Goal: Information Seeking & Learning: Find specific fact

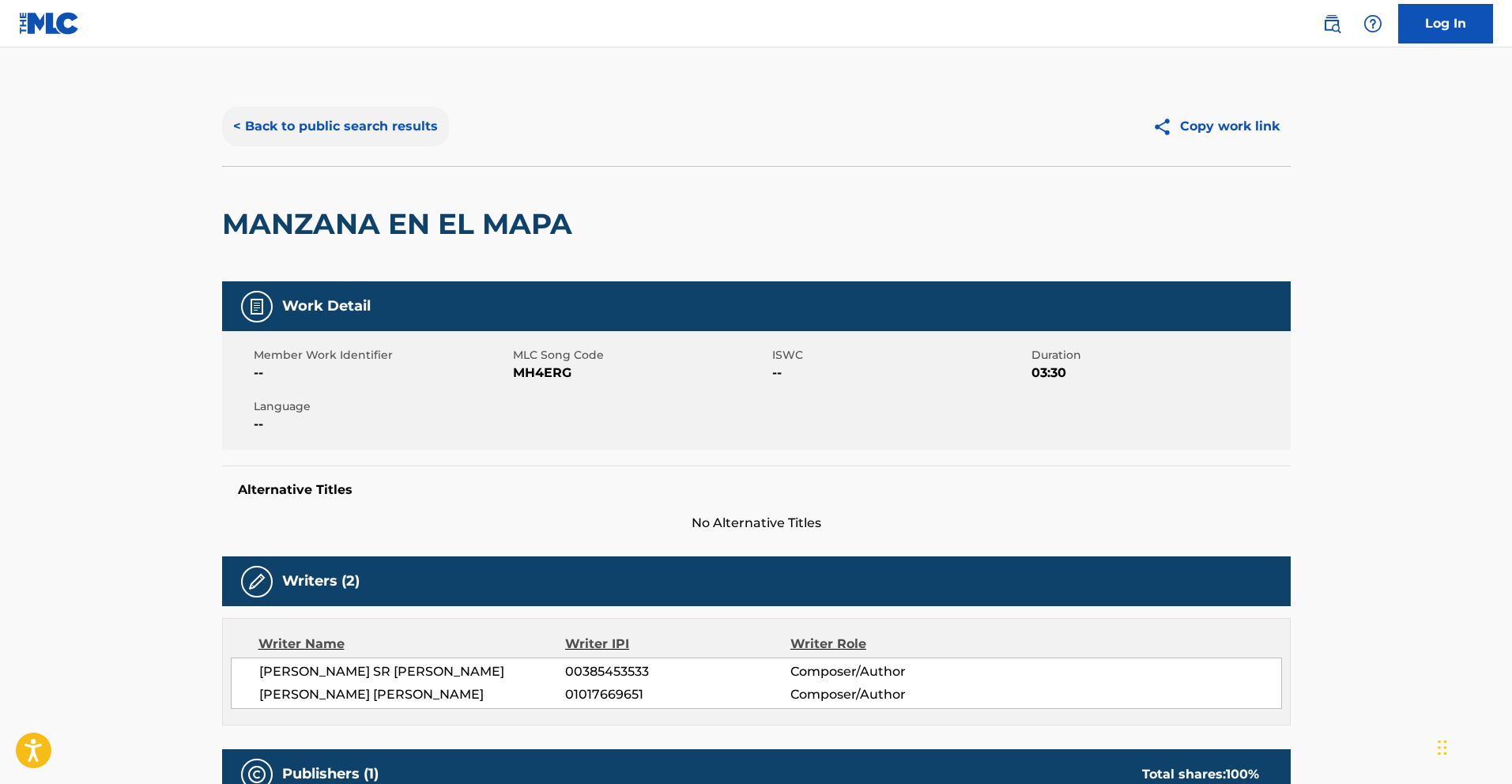
click at [363, 120] on button "< Back to public search results" at bounding box center [336, 127] width 227 height 40
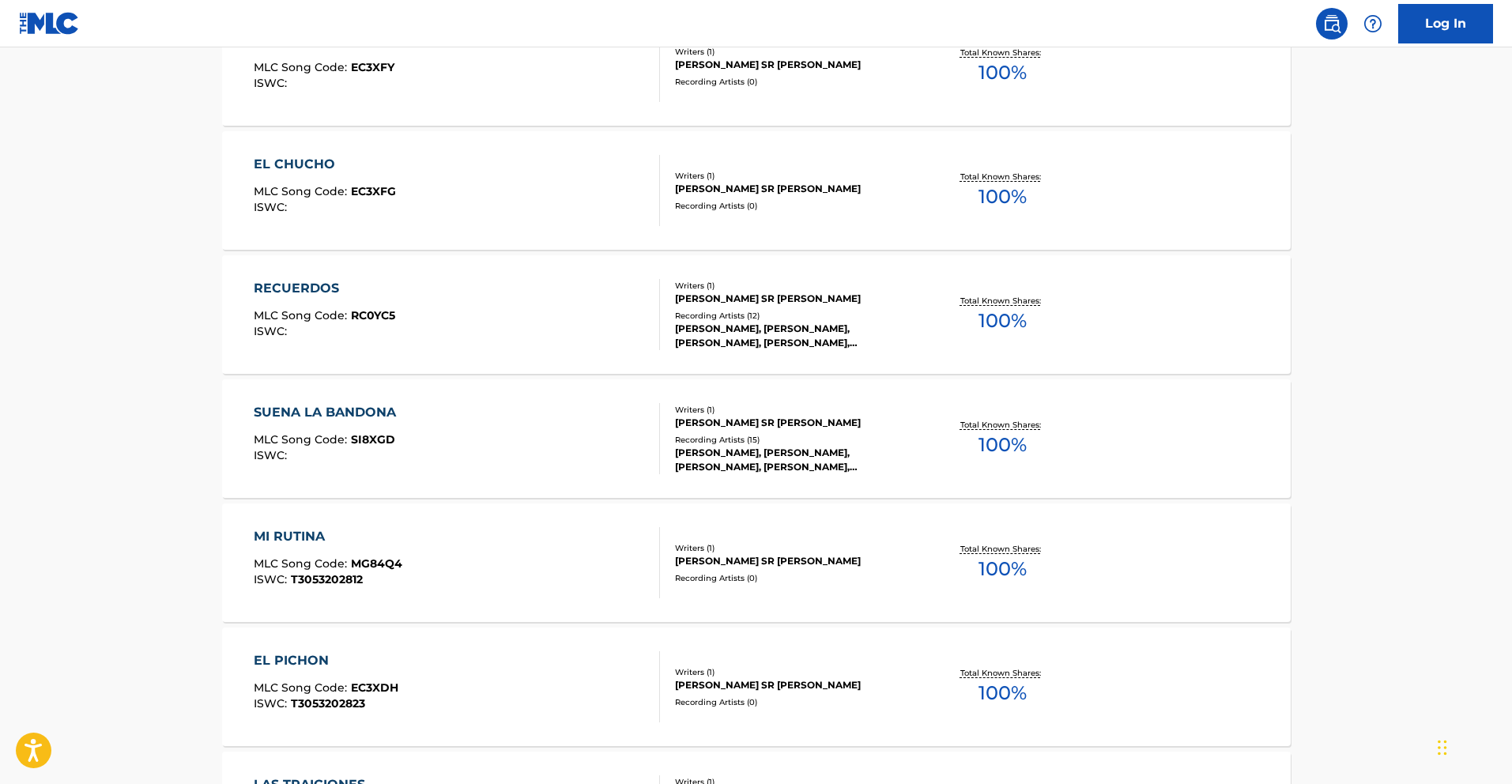
scroll to position [2905, 0]
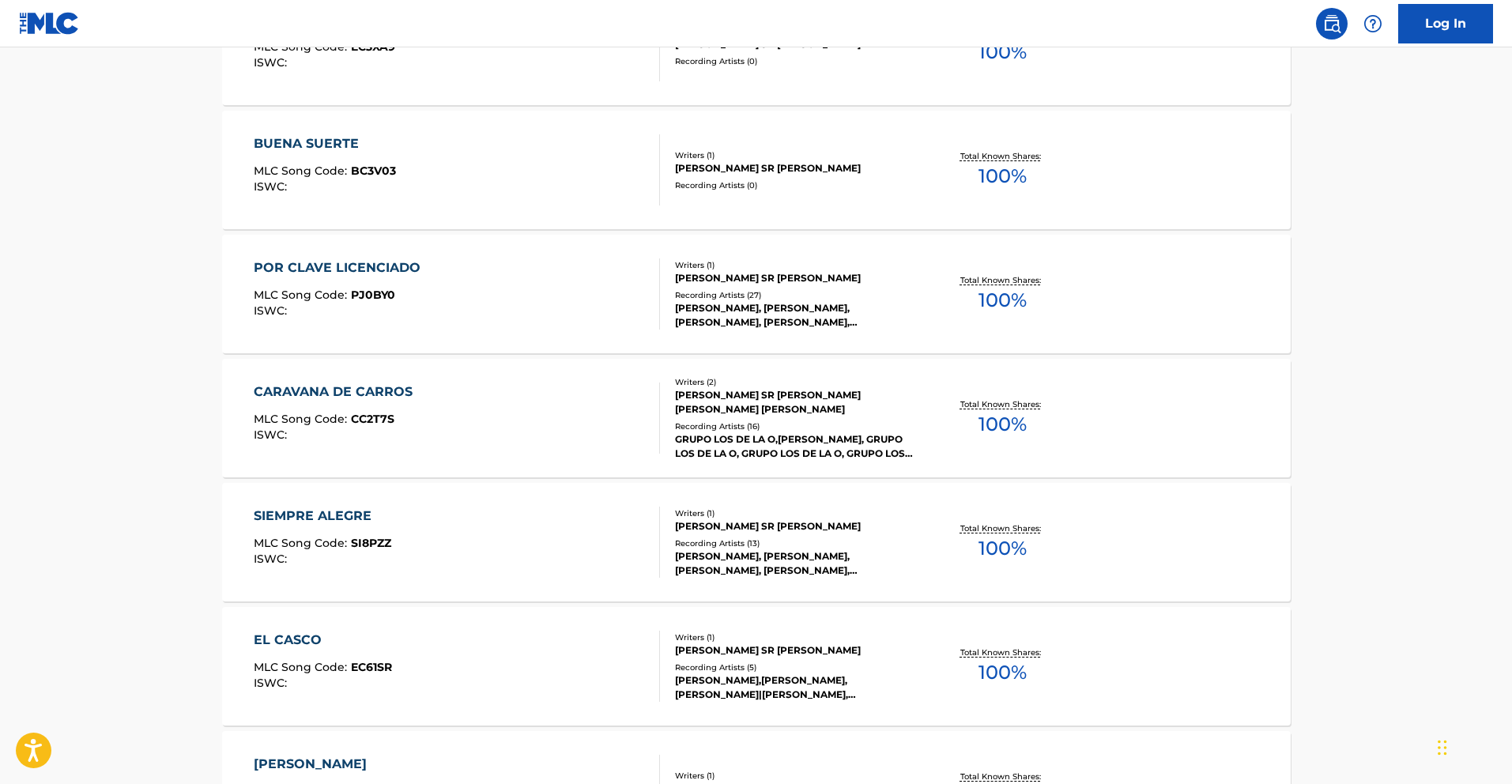
click at [387, 400] on div "CARAVANA DE CARROS" at bounding box center [336, 392] width 167 height 19
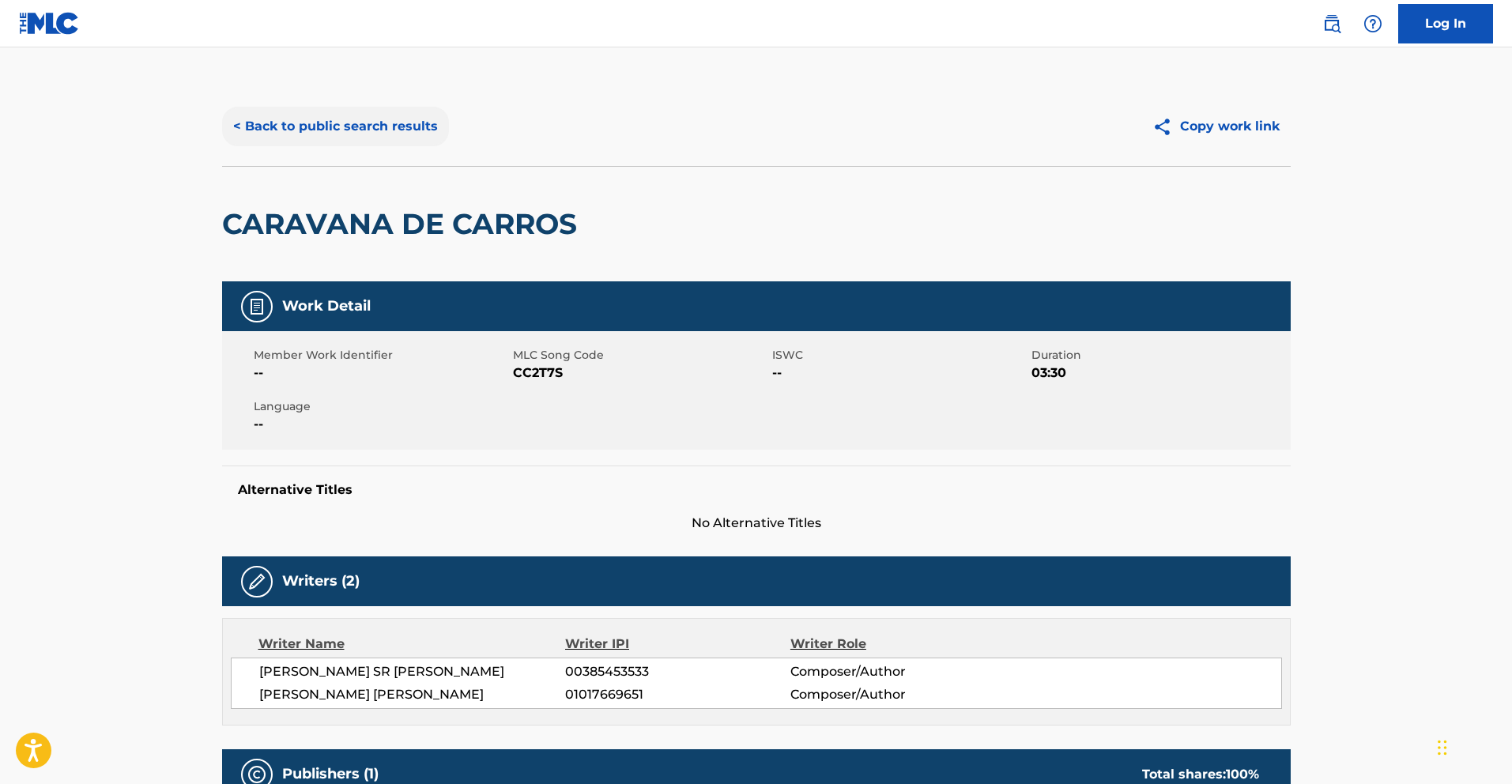
click at [299, 104] on div "< Back to public search results Copy work link" at bounding box center [756, 126] width 1069 height 79
click at [289, 117] on button "< Back to public search results" at bounding box center [336, 127] width 227 height 40
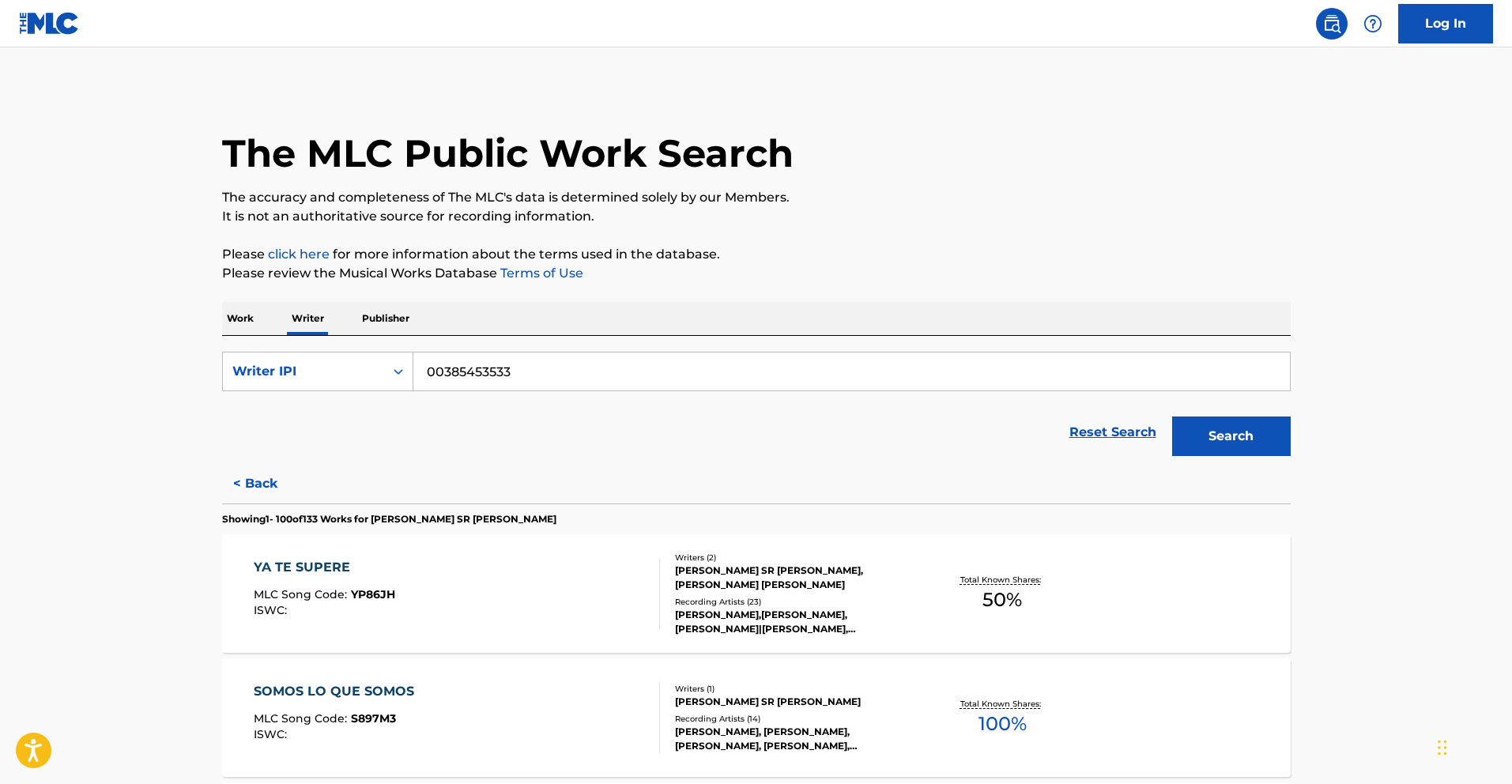
scroll to position [4022, 0]
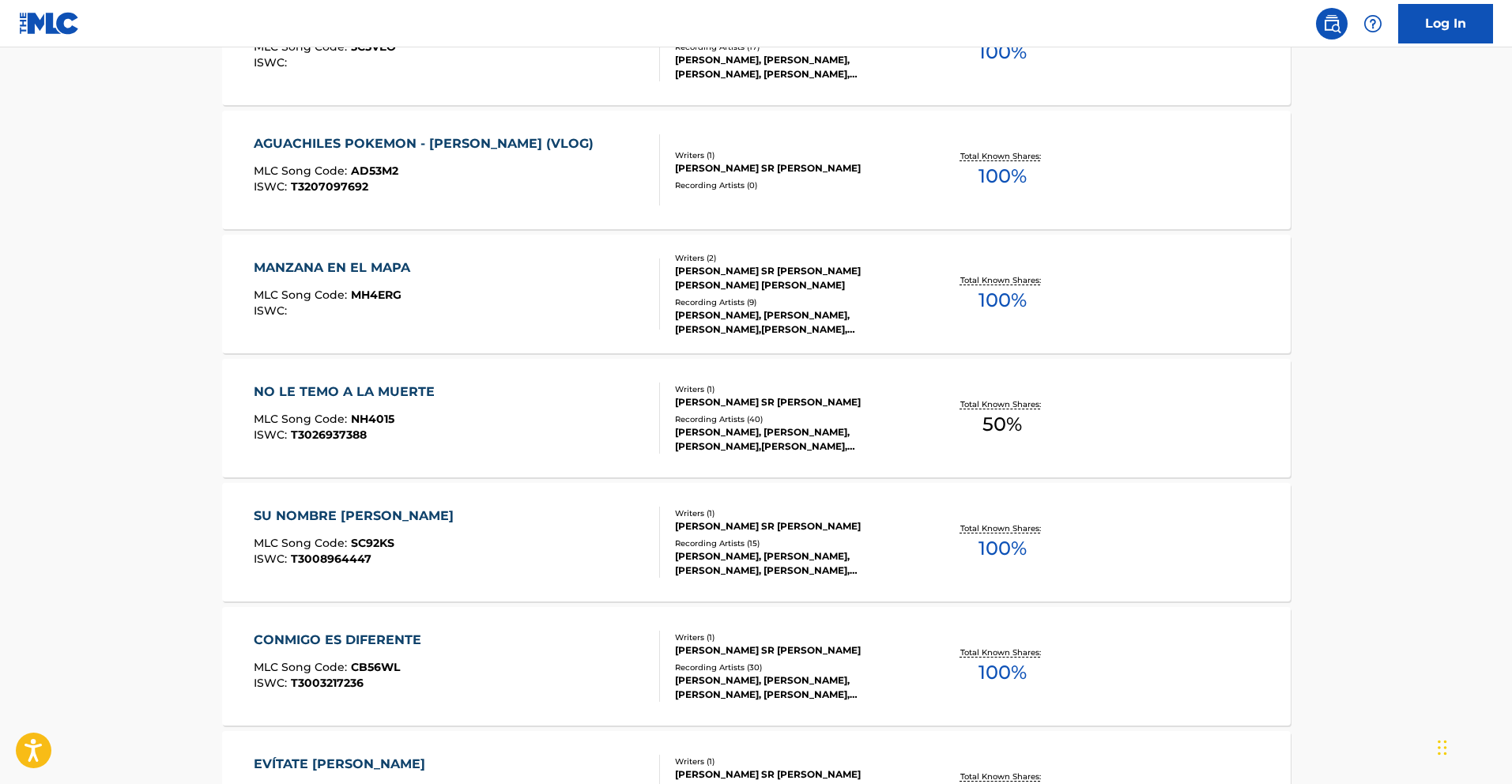
click at [449, 409] on div "NO LE TEMO A LA MUERTE MLC Song Code : NH4015 ISWC : T3026937388" at bounding box center [457, 417] width 406 height 71
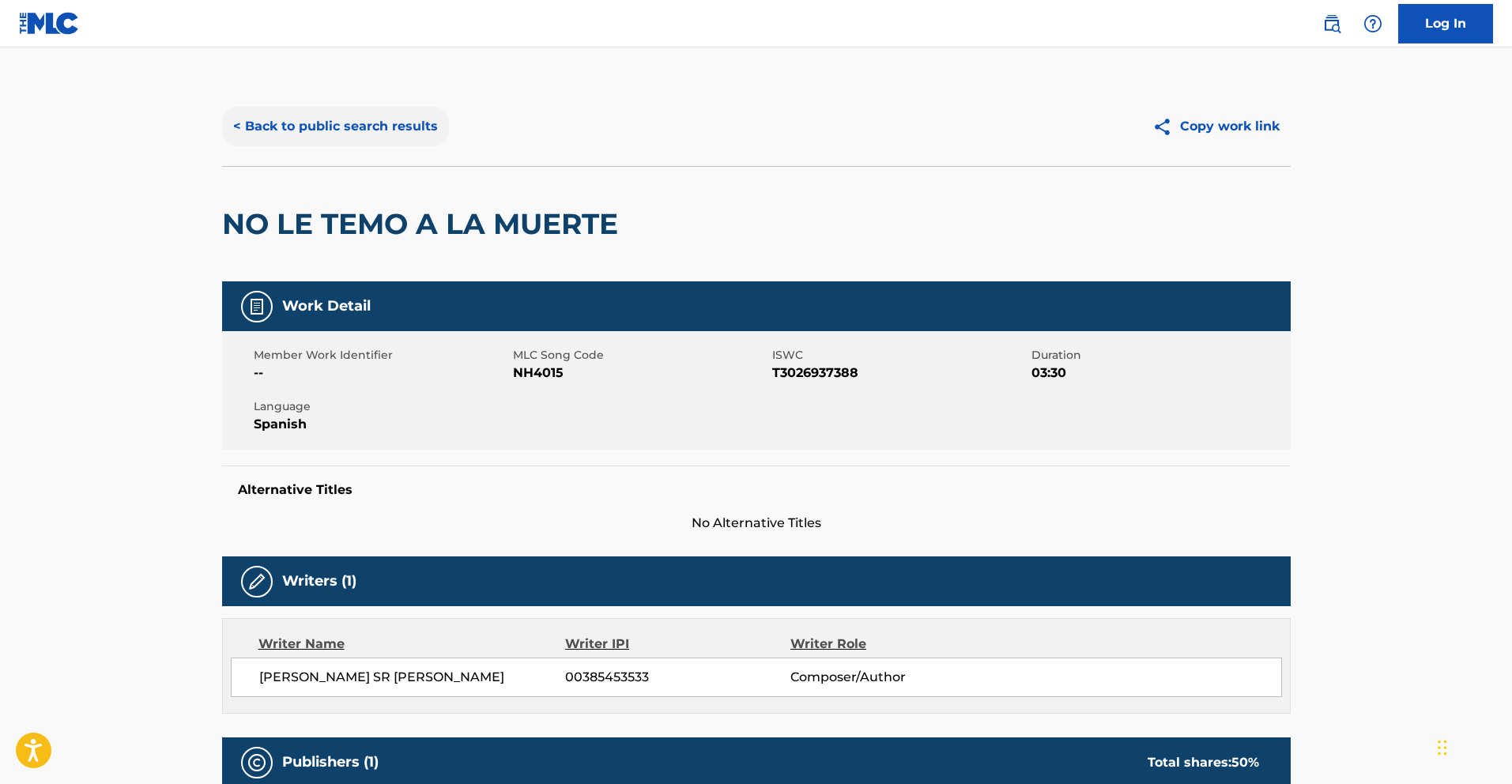
click at [403, 127] on button "< Back to public search results" at bounding box center [336, 127] width 227 height 40
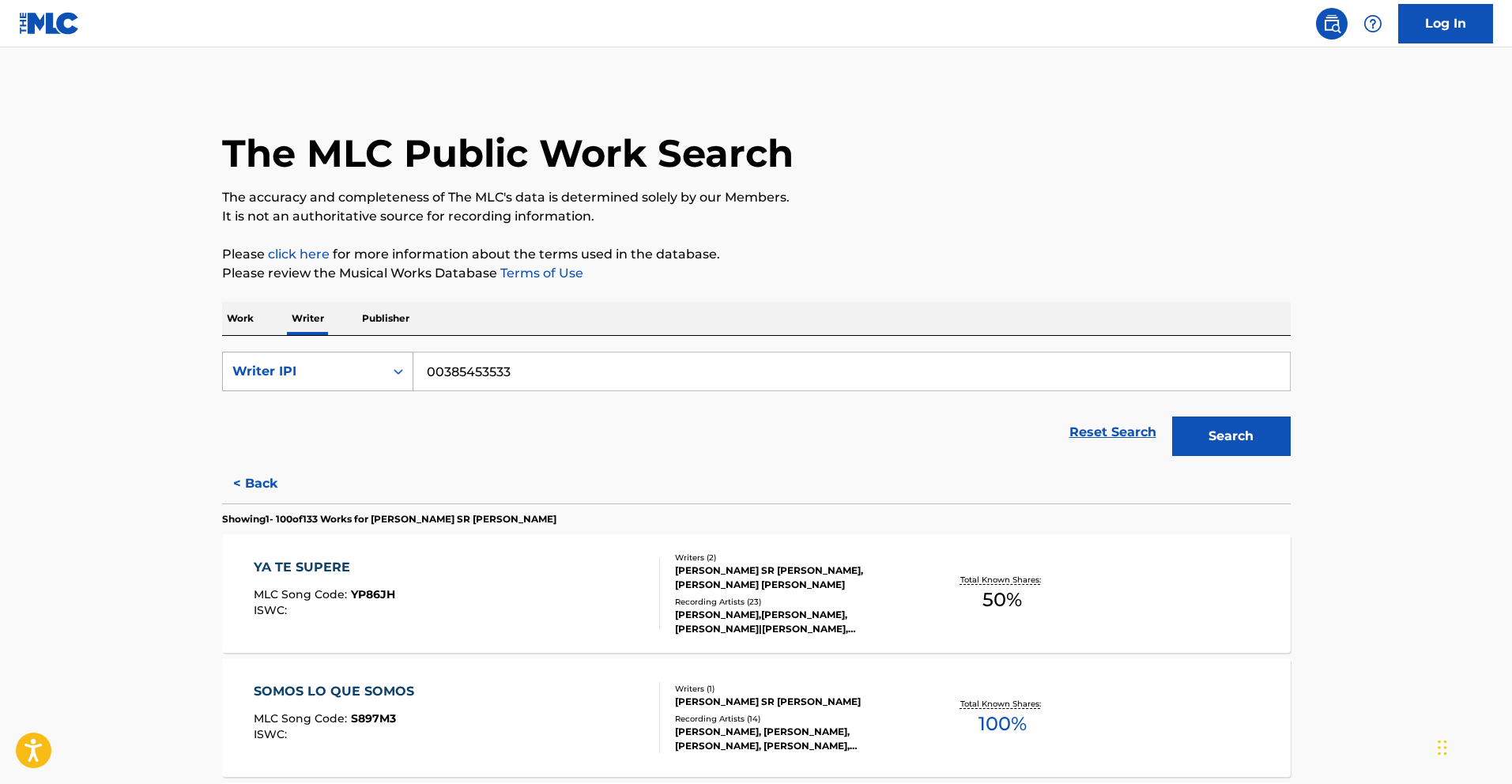
drag, startPoint x: 538, startPoint y: 371, endPoint x: 332, endPoint y: 373, distance: 206.0
click at [335, 373] on div "SearchWithCriteriacc81ffd9-90e8-45a0-a408-c7fccacadb6b Writer IPI 00385453533" at bounding box center [756, 371] width 1069 height 40
click at [530, 370] on input "00385453533" at bounding box center [852, 371] width 877 height 38
drag, startPoint x: 524, startPoint y: 373, endPoint x: 443, endPoint y: 378, distance: 81.2
click at [443, 378] on input "00385453533" at bounding box center [852, 371] width 877 height 38
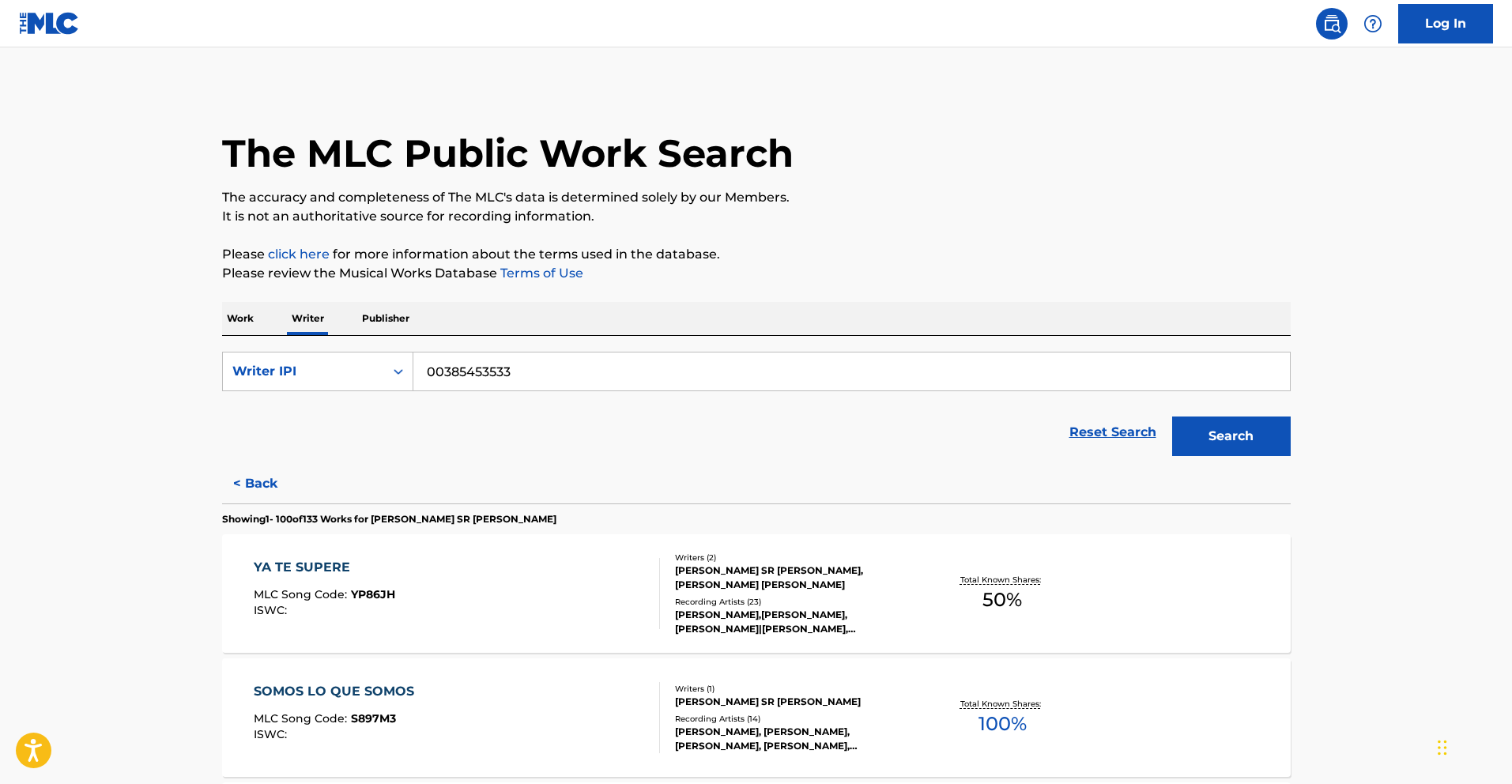
paste input "62474162"
type input "00362474162"
click at [1226, 433] on button "Search" at bounding box center [1231, 437] width 119 height 40
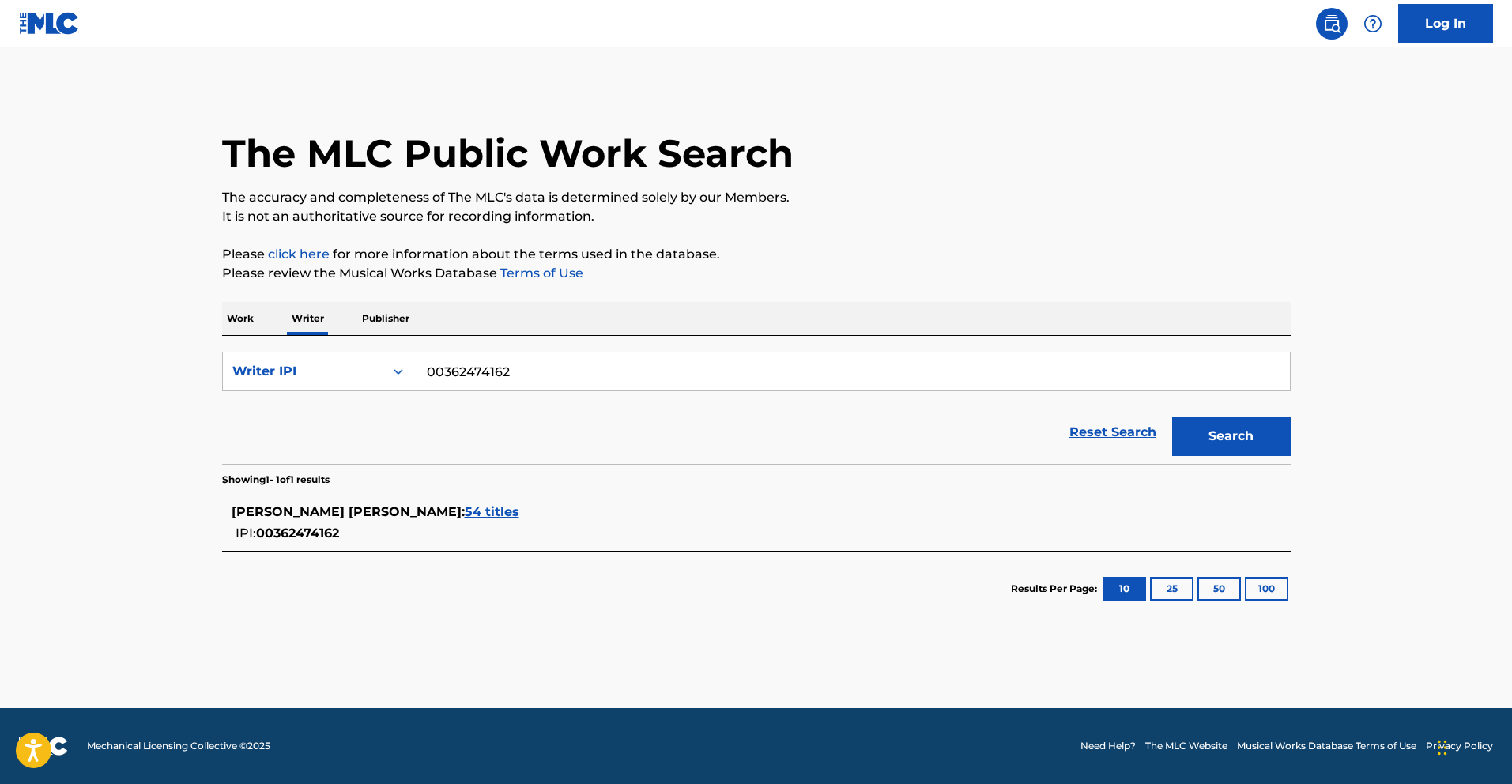
click at [511, 517] on span "54 titles" at bounding box center [492, 512] width 54 height 15
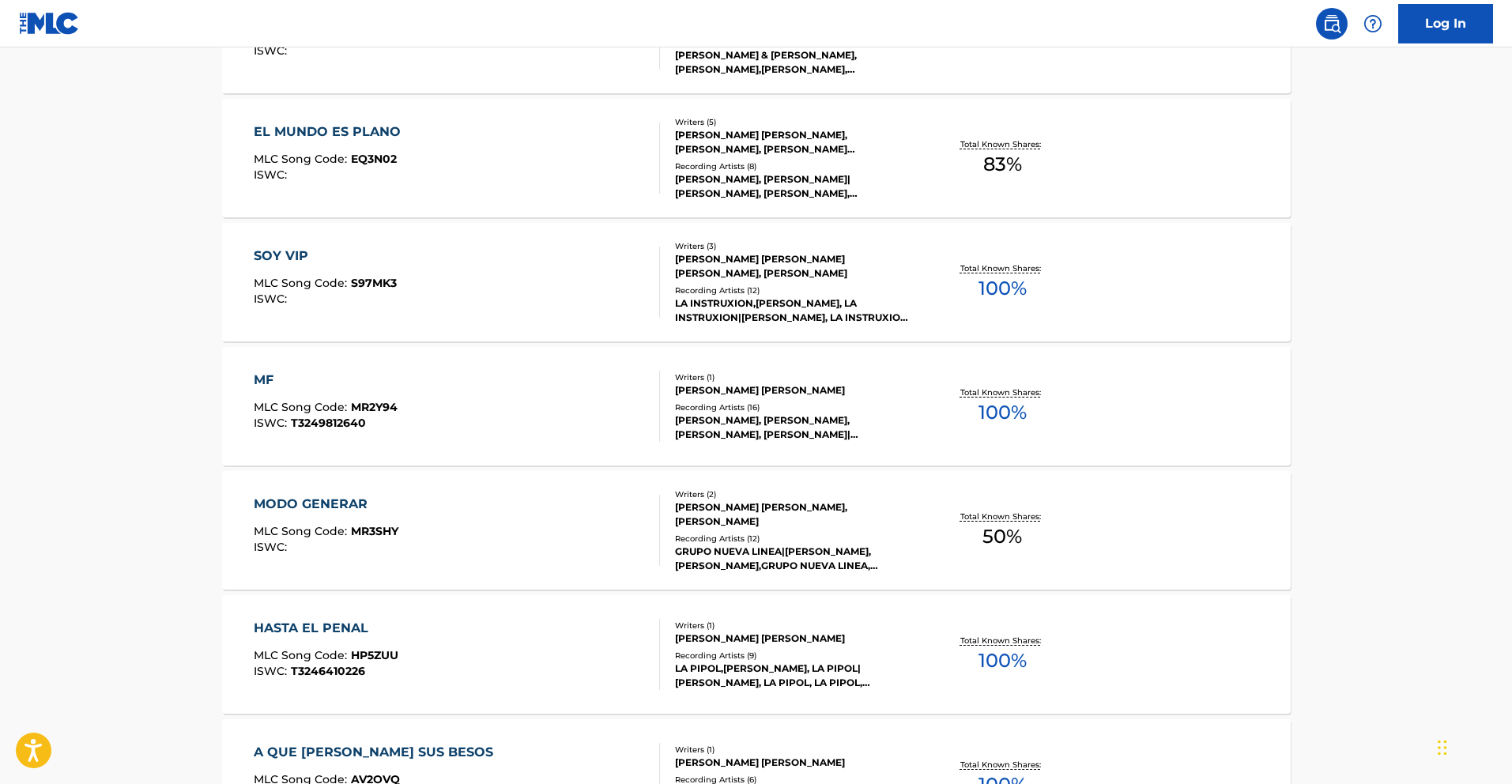
scroll to position [1151, 0]
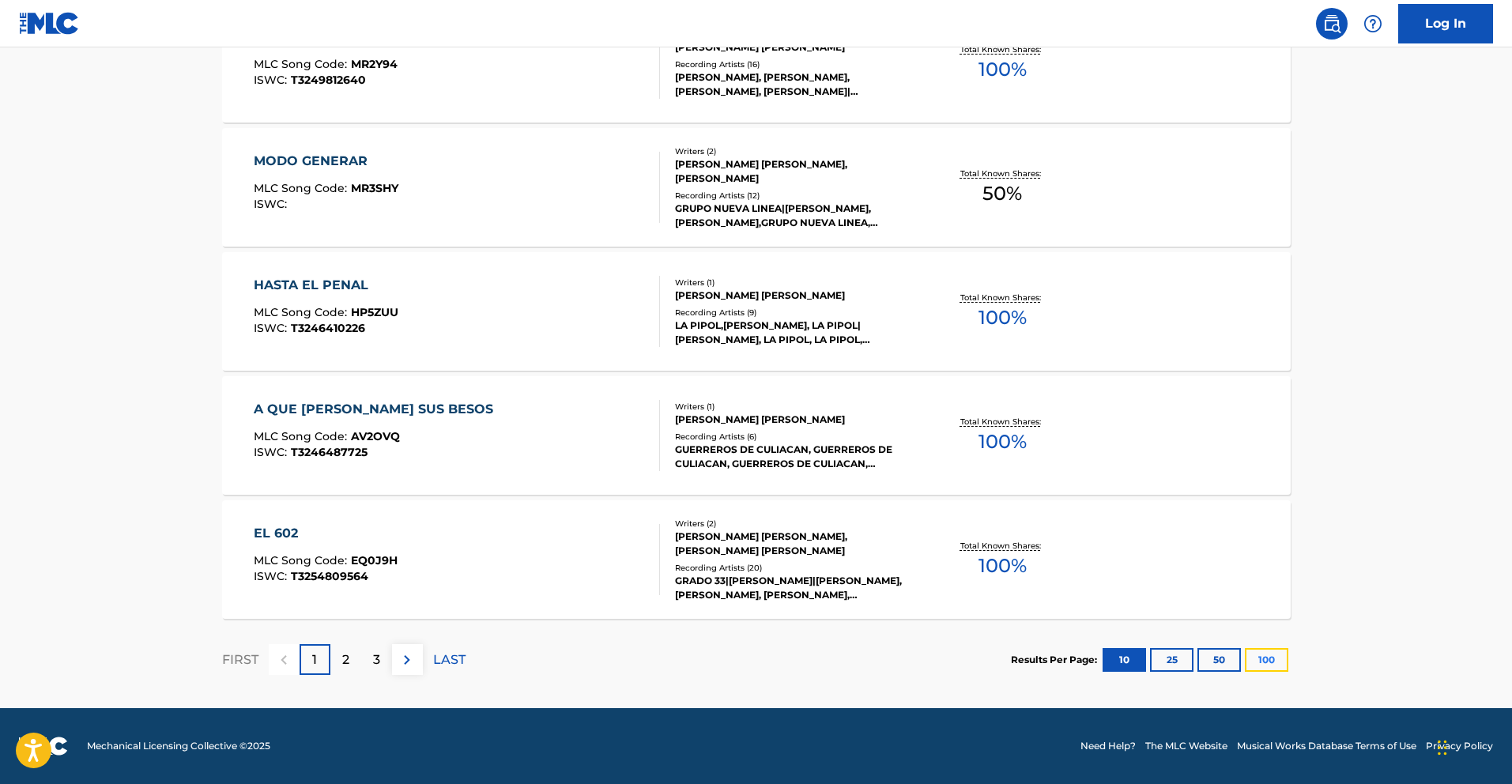
click at [1265, 661] on button "100" at bounding box center [1267, 660] width 44 height 24
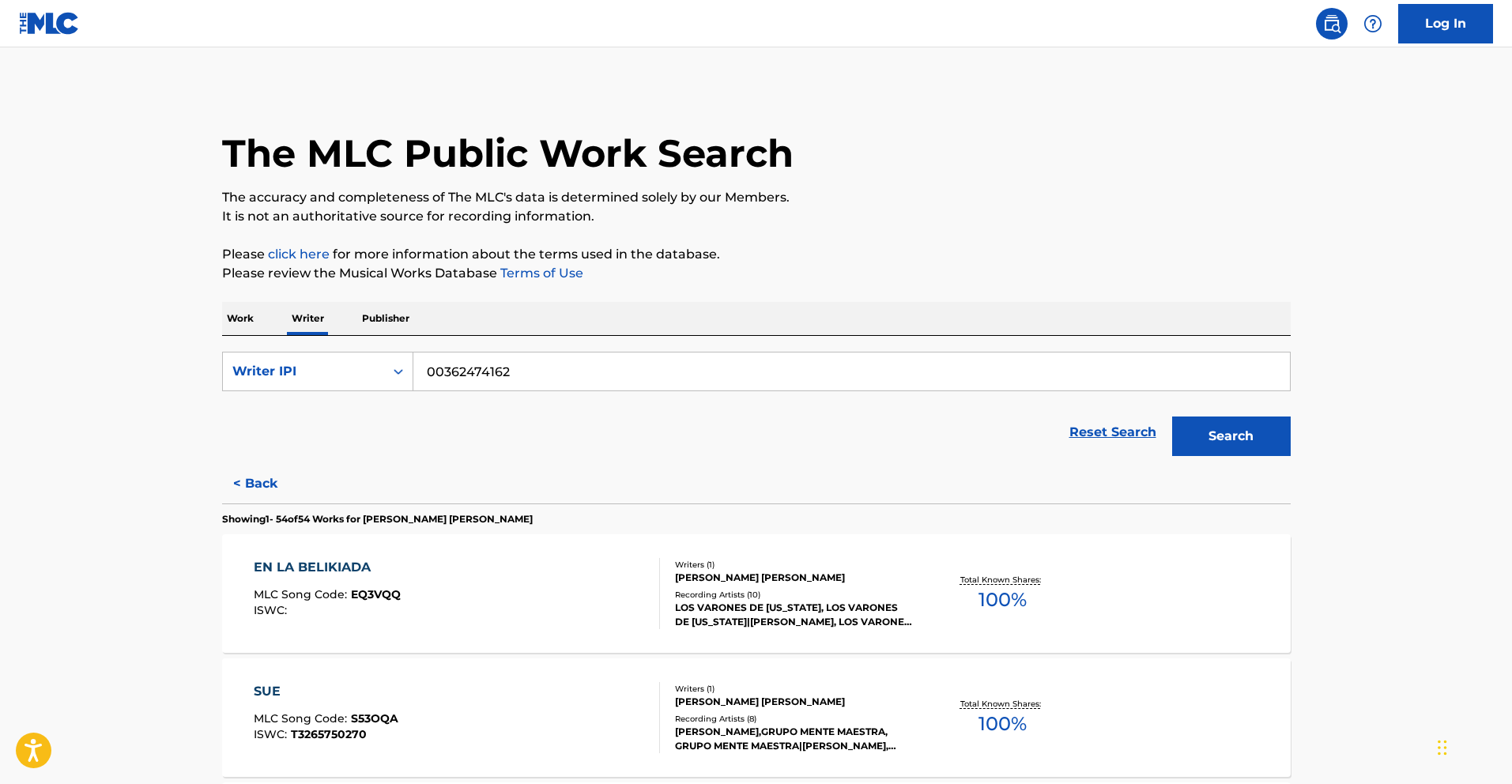
scroll to position [6603, 0]
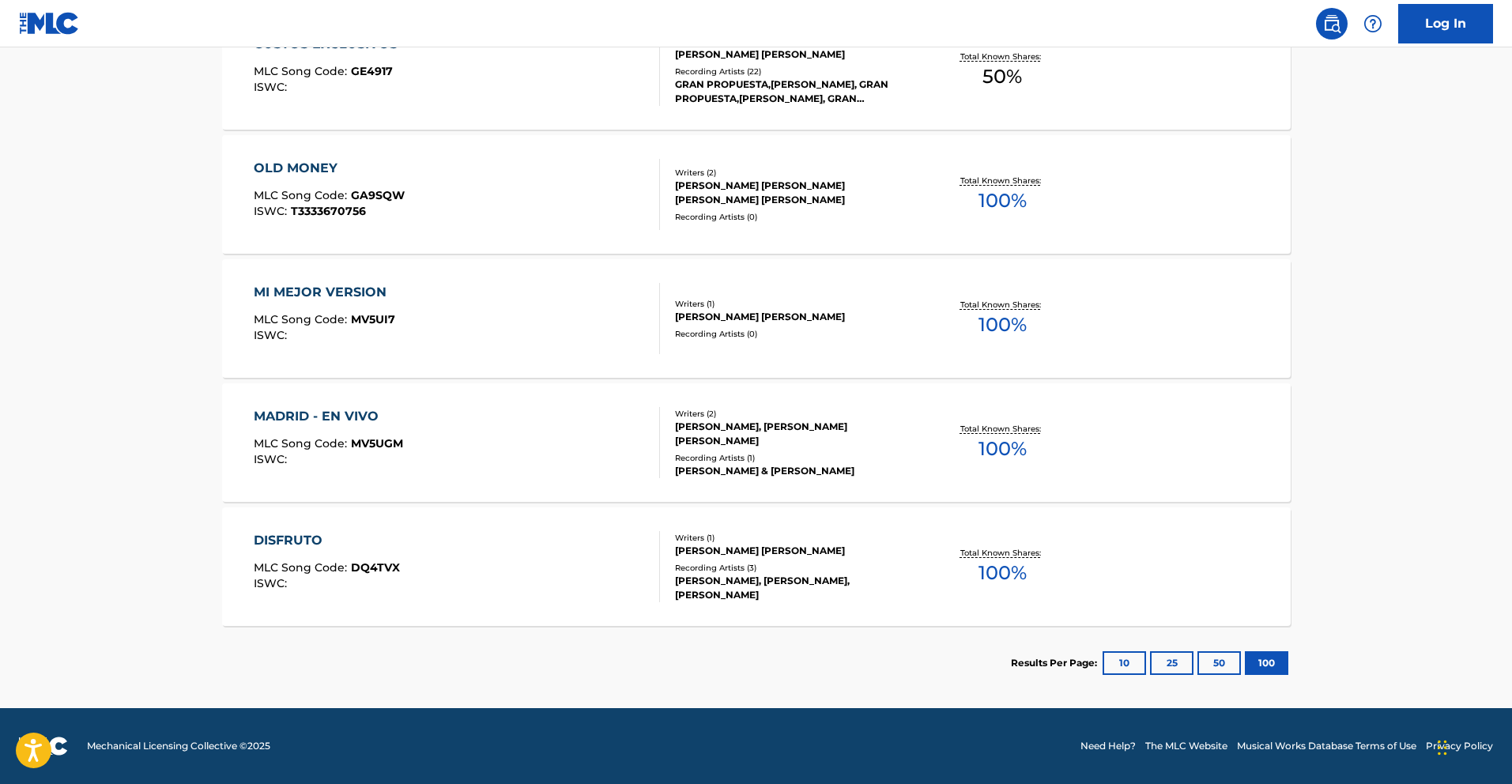
click at [446, 425] on div "MADRID - EN VIVO MLC Song Code : MV5UGM ISWC :" at bounding box center [457, 442] width 406 height 71
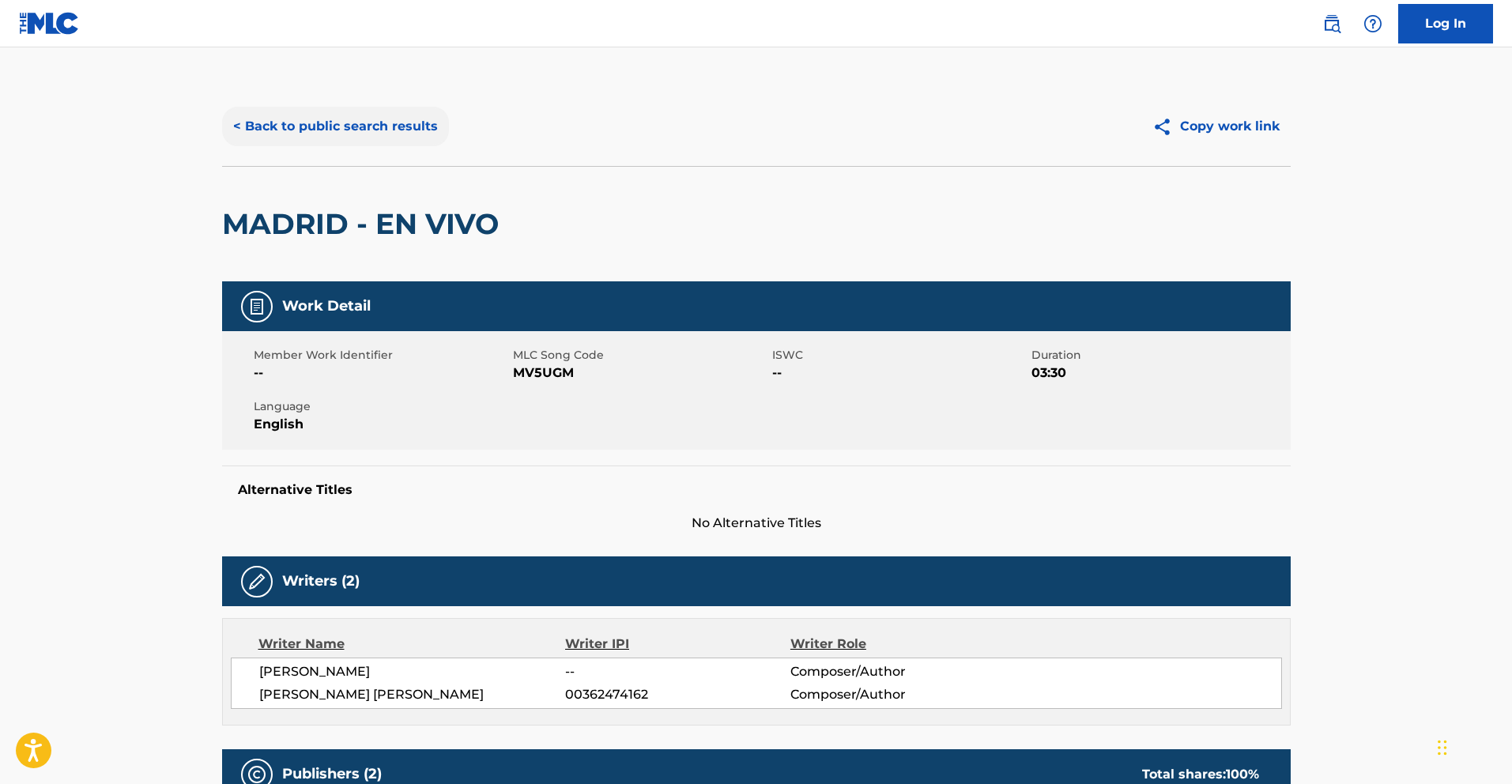
click at [359, 133] on button "< Back to public search results" at bounding box center [336, 127] width 227 height 40
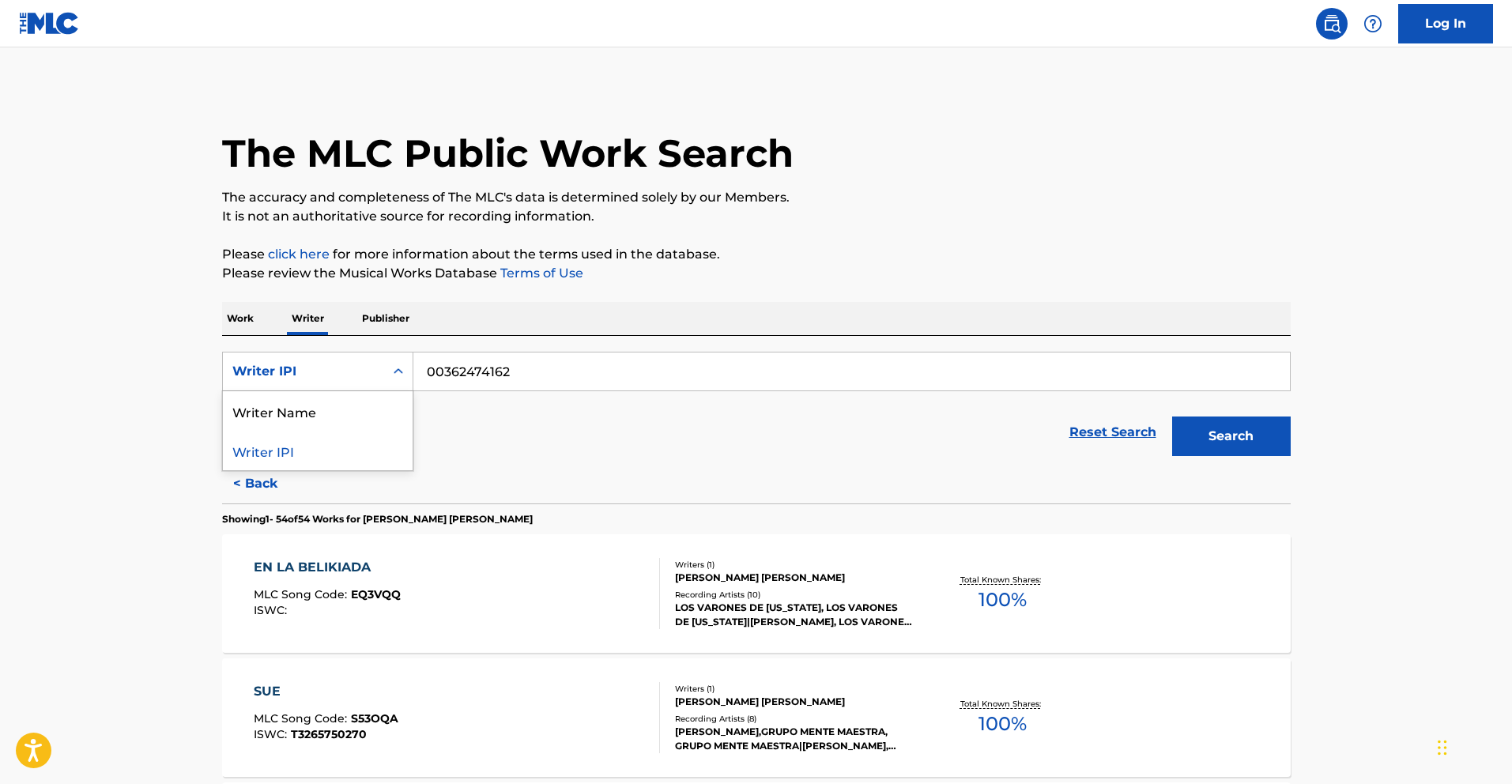
click at [318, 375] on div "Writer IPI" at bounding box center [304, 371] width 143 height 19
click at [312, 402] on div "Writer Name" at bounding box center [318, 411] width 190 height 40
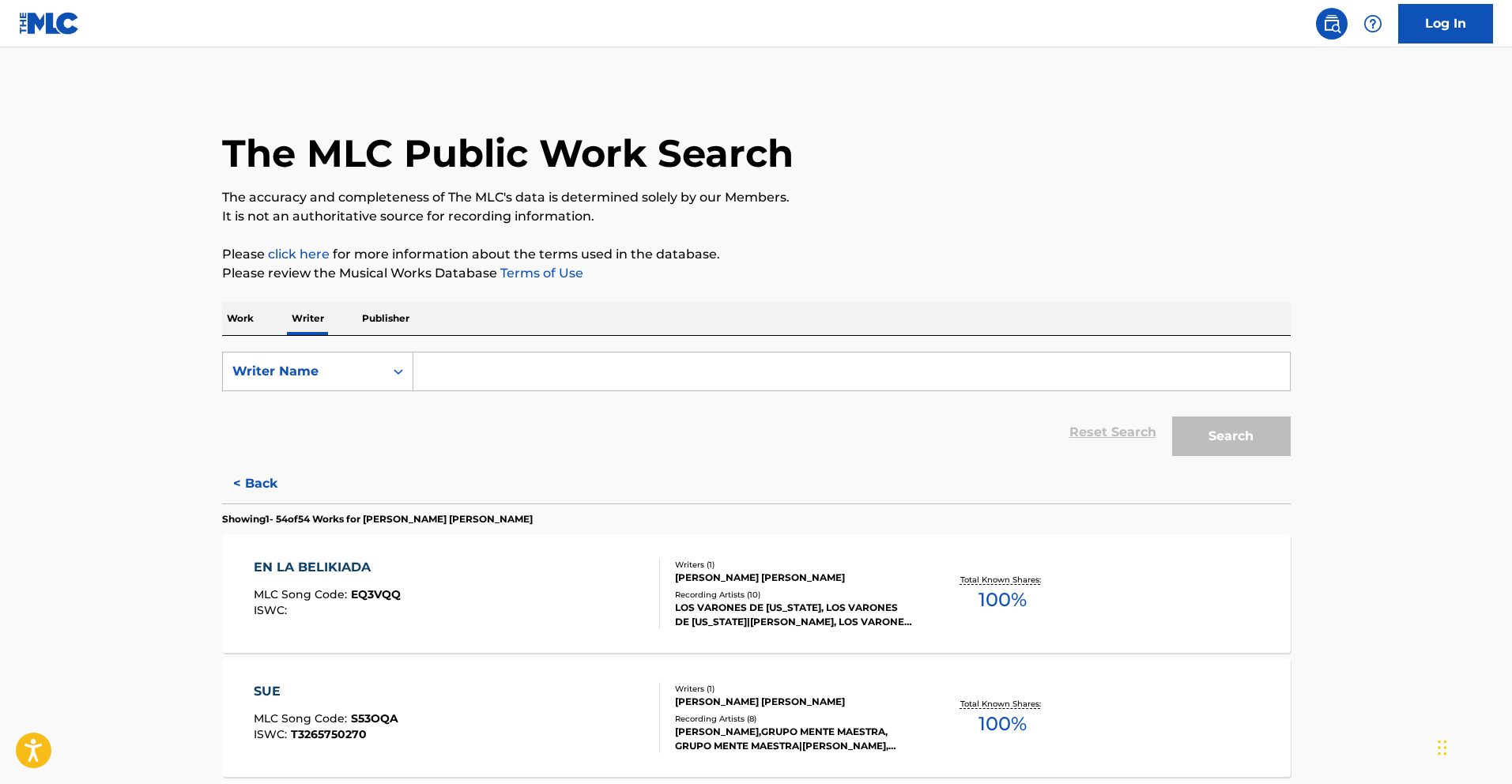
click at [575, 373] on input "Search Form" at bounding box center [852, 371] width 877 height 38
paste input "[PERSON_NAME] [PERSON_NAME]"
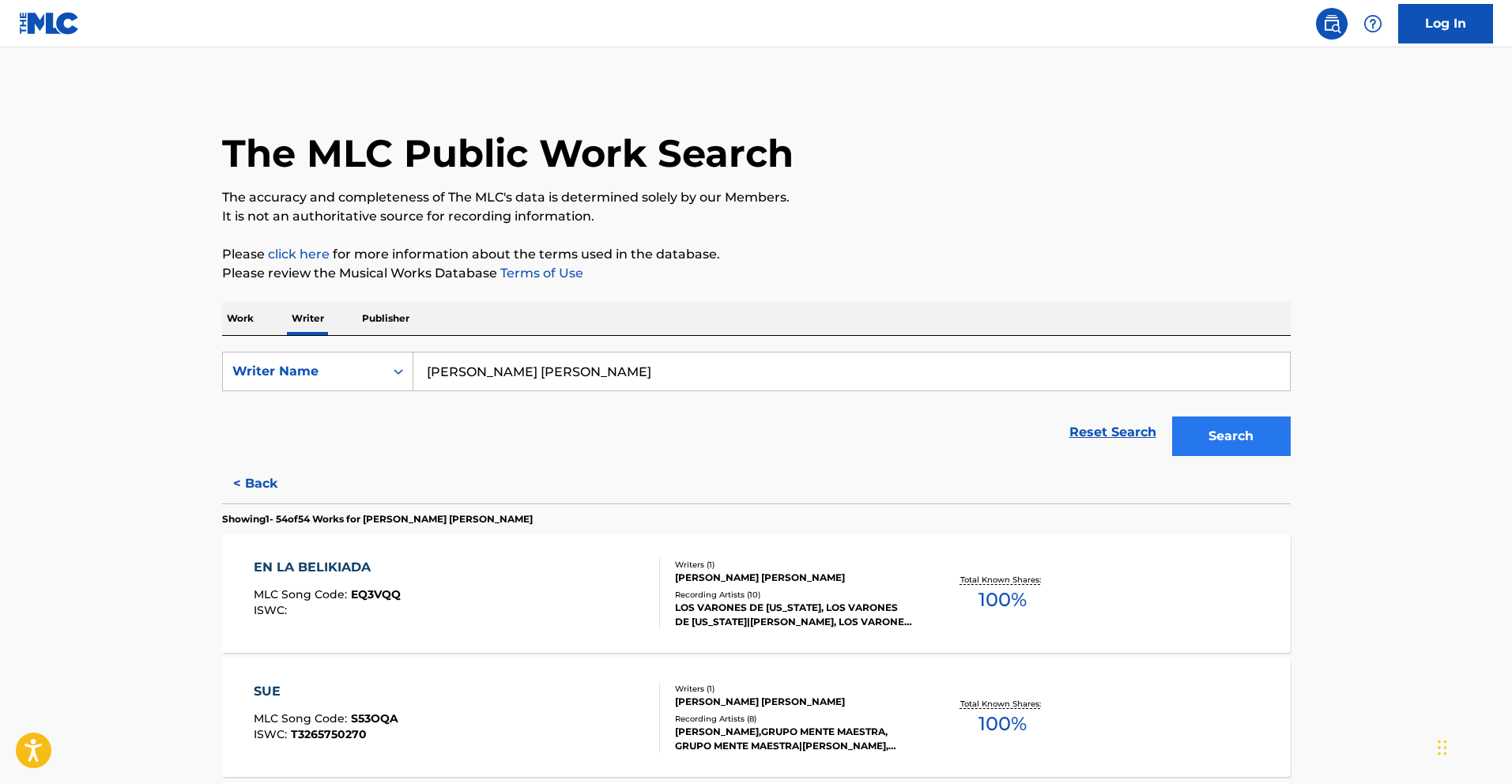
type input "[PERSON_NAME] [PERSON_NAME]"
click at [1235, 437] on button "Search" at bounding box center [1231, 437] width 119 height 40
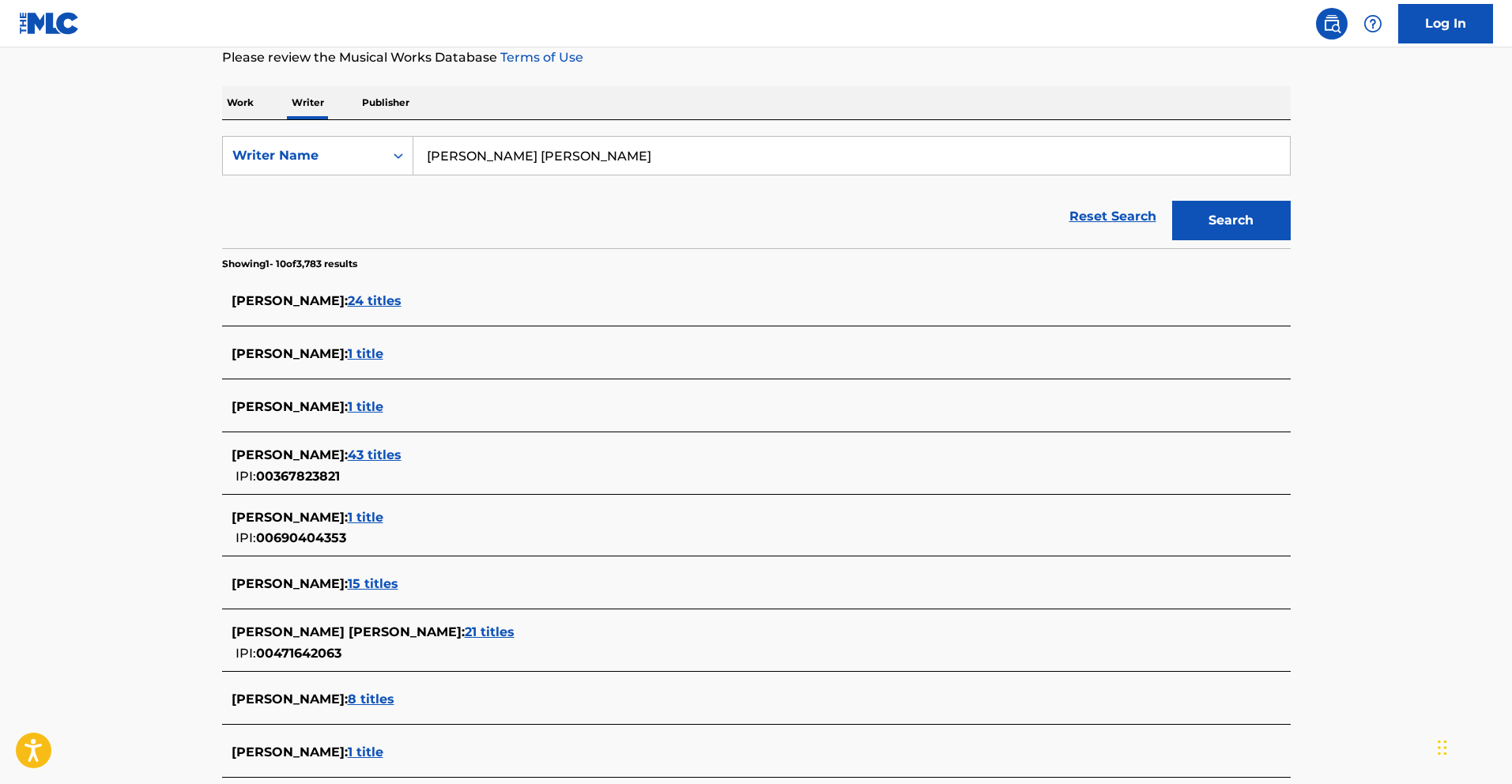
scroll to position [220, 0]
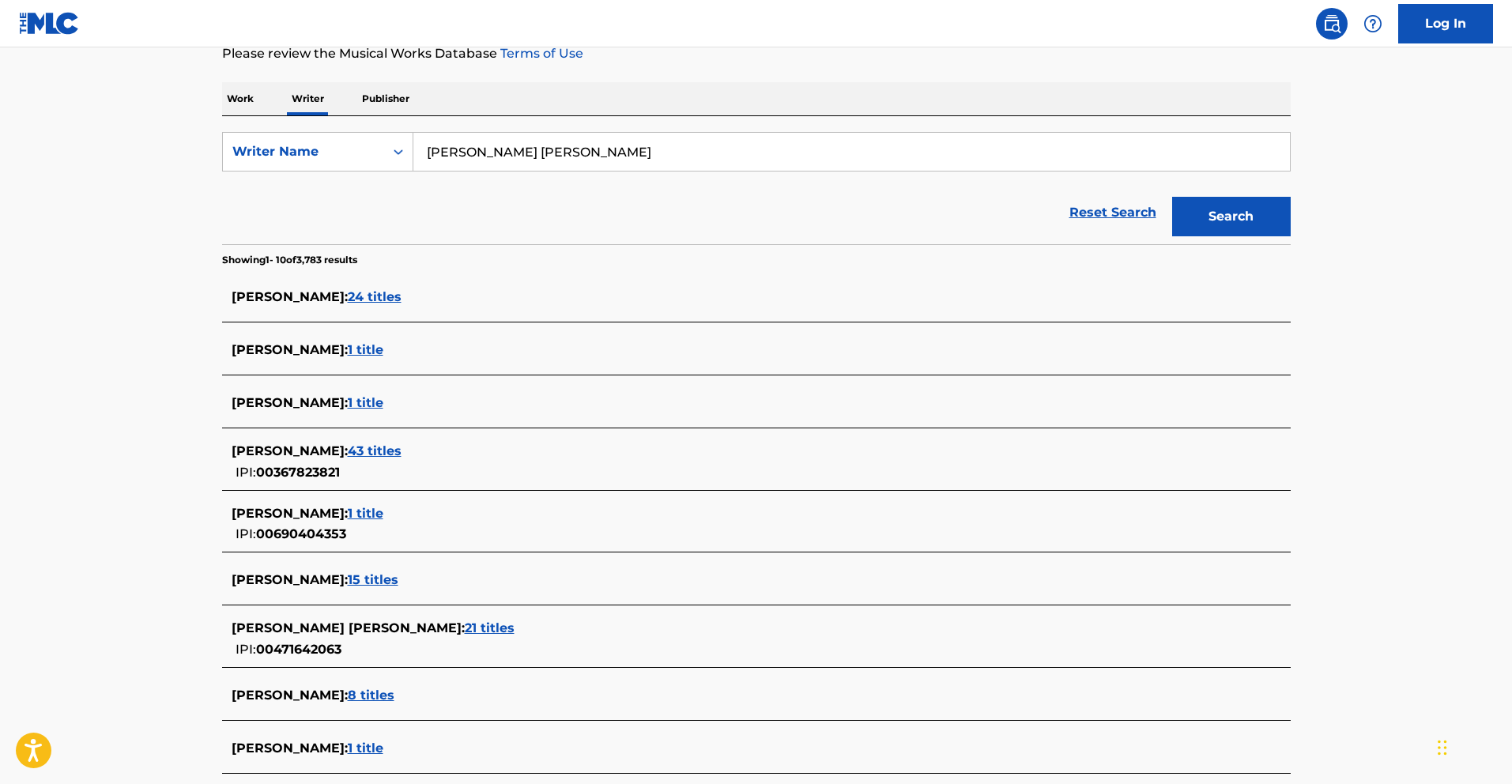
click at [402, 454] on span "43 titles" at bounding box center [374, 450] width 53 height 15
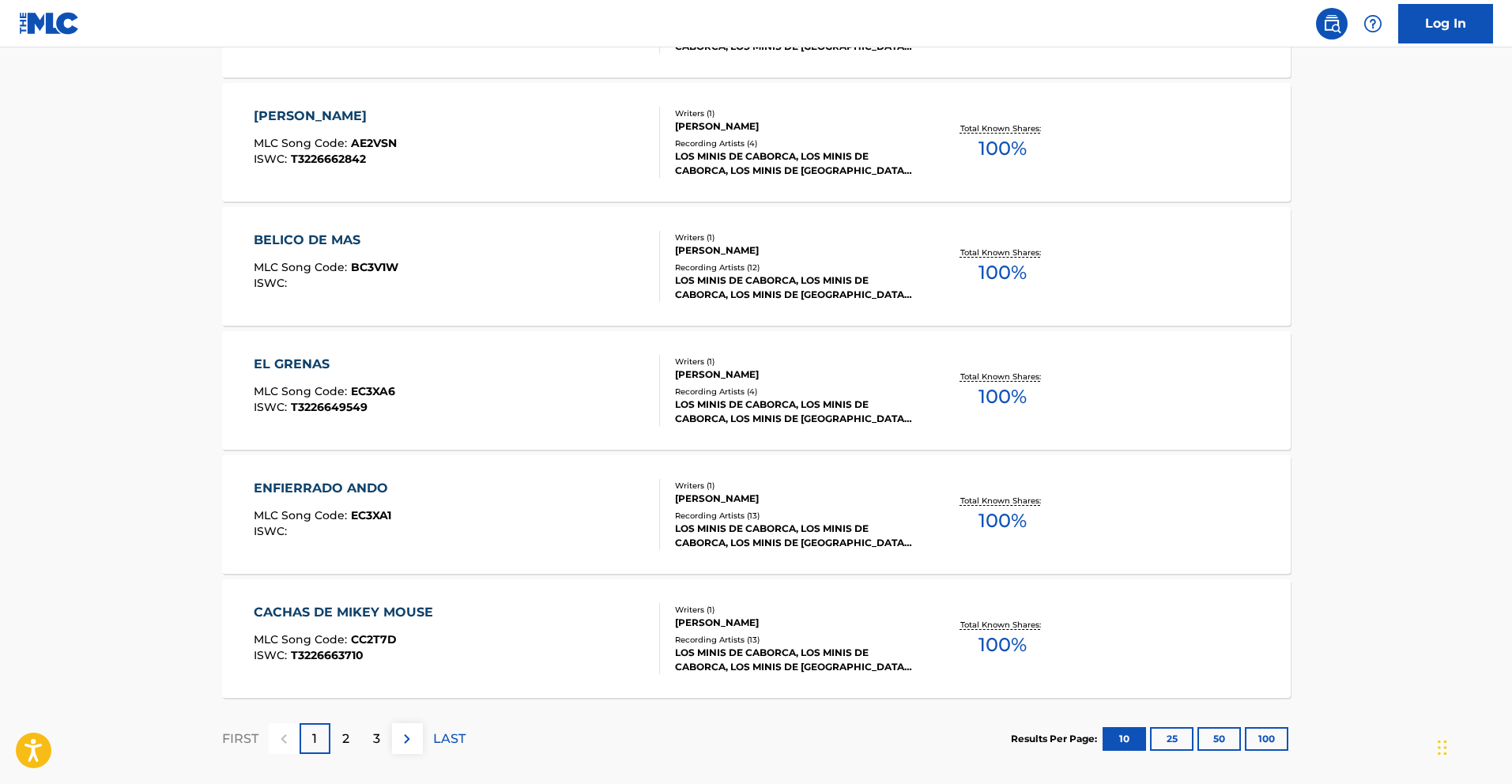
scroll to position [1151, 0]
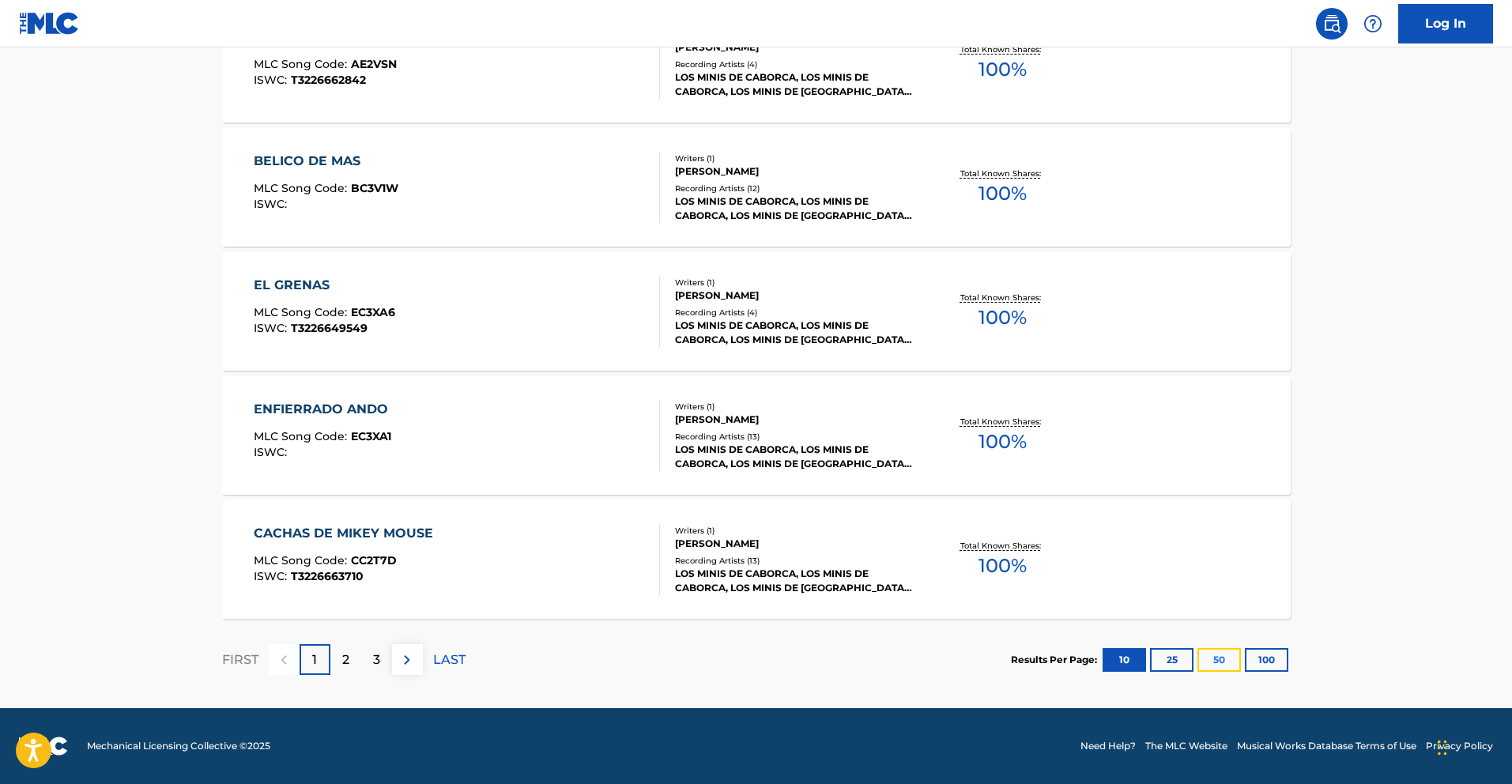
click at [1217, 656] on button "50" at bounding box center [1219, 660] width 44 height 24
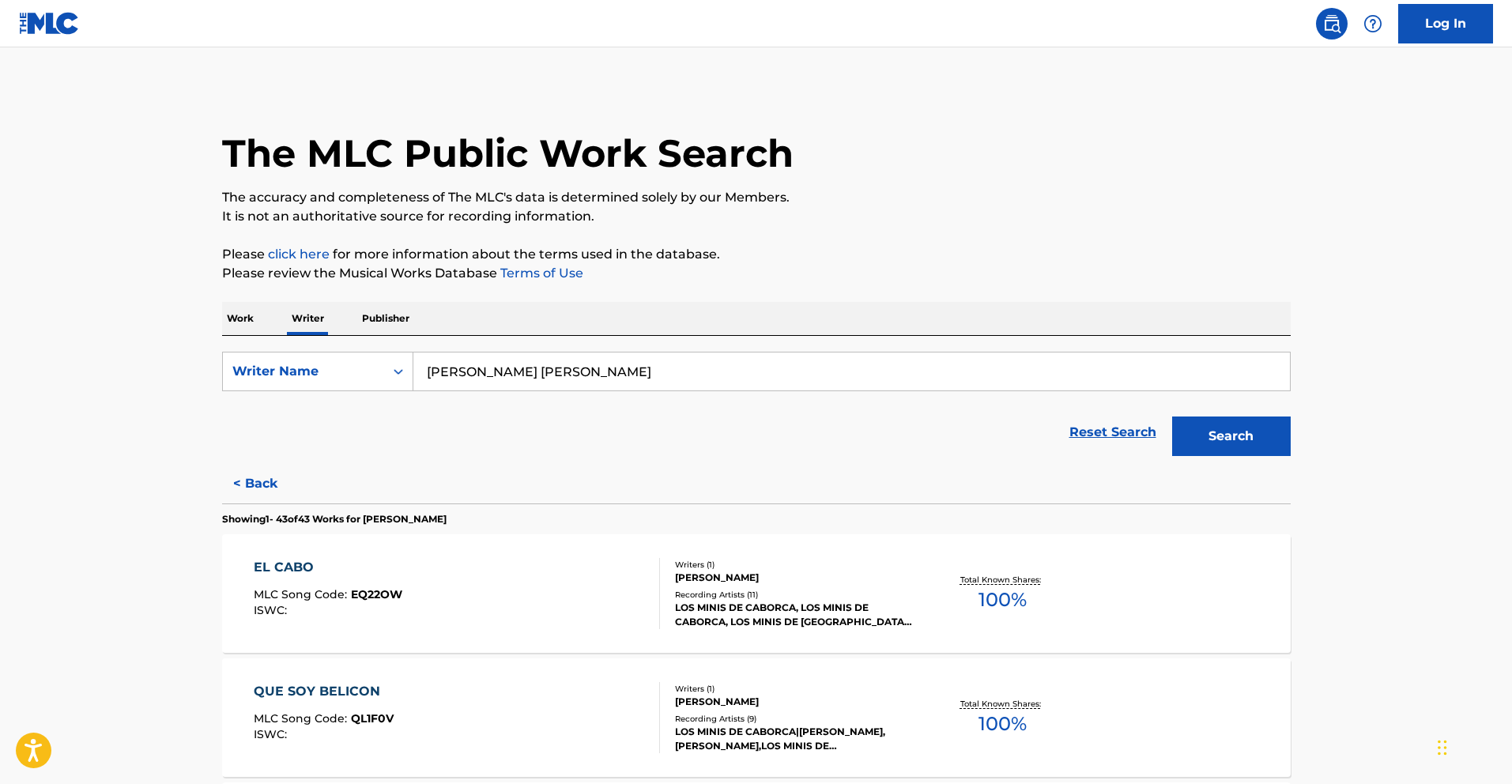
scroll to position [4022, 0]
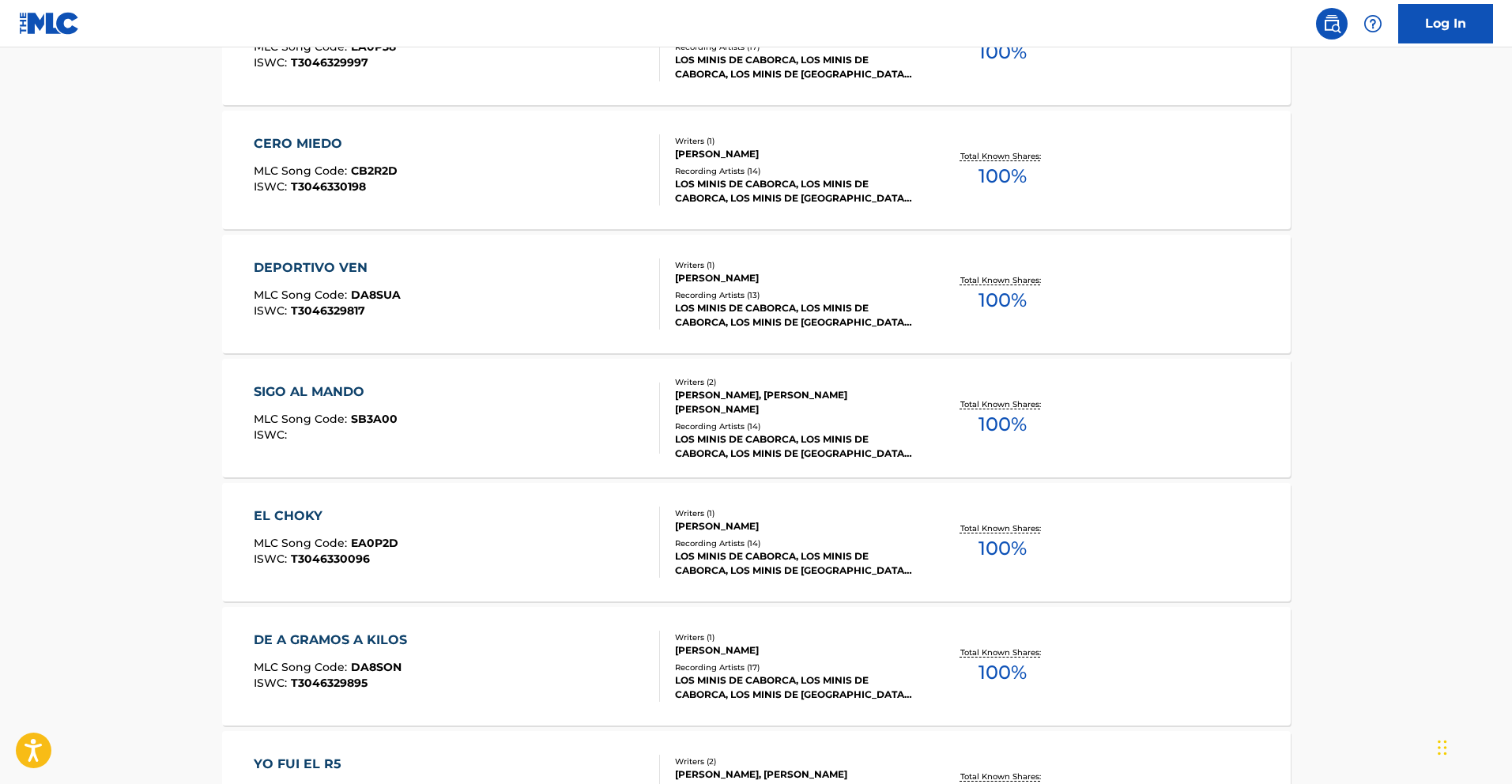
click at [339, 393] on div "SIGO AL MANDO" at bounding box center [325, 392] width 144 height 19
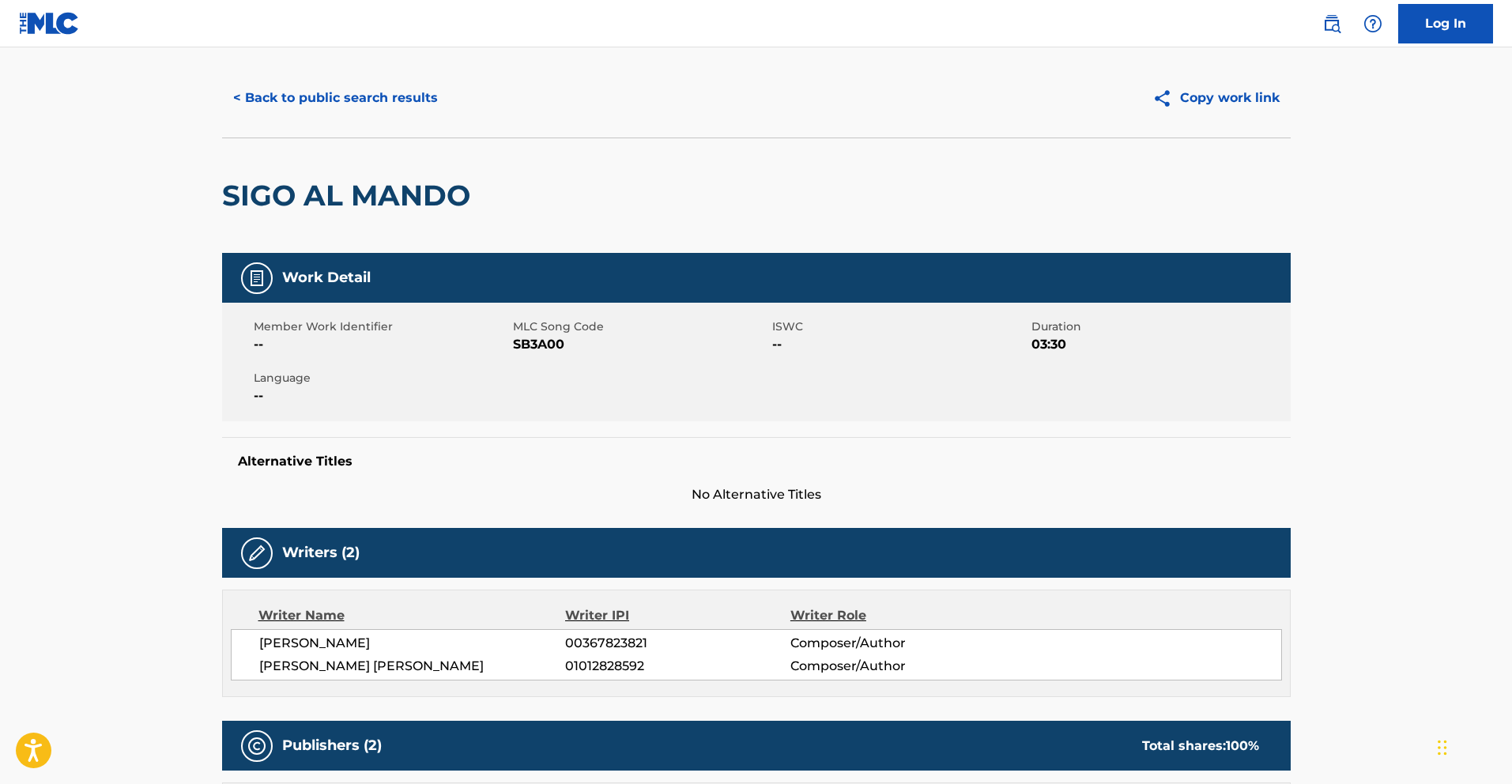
scroll to position [13, 0]
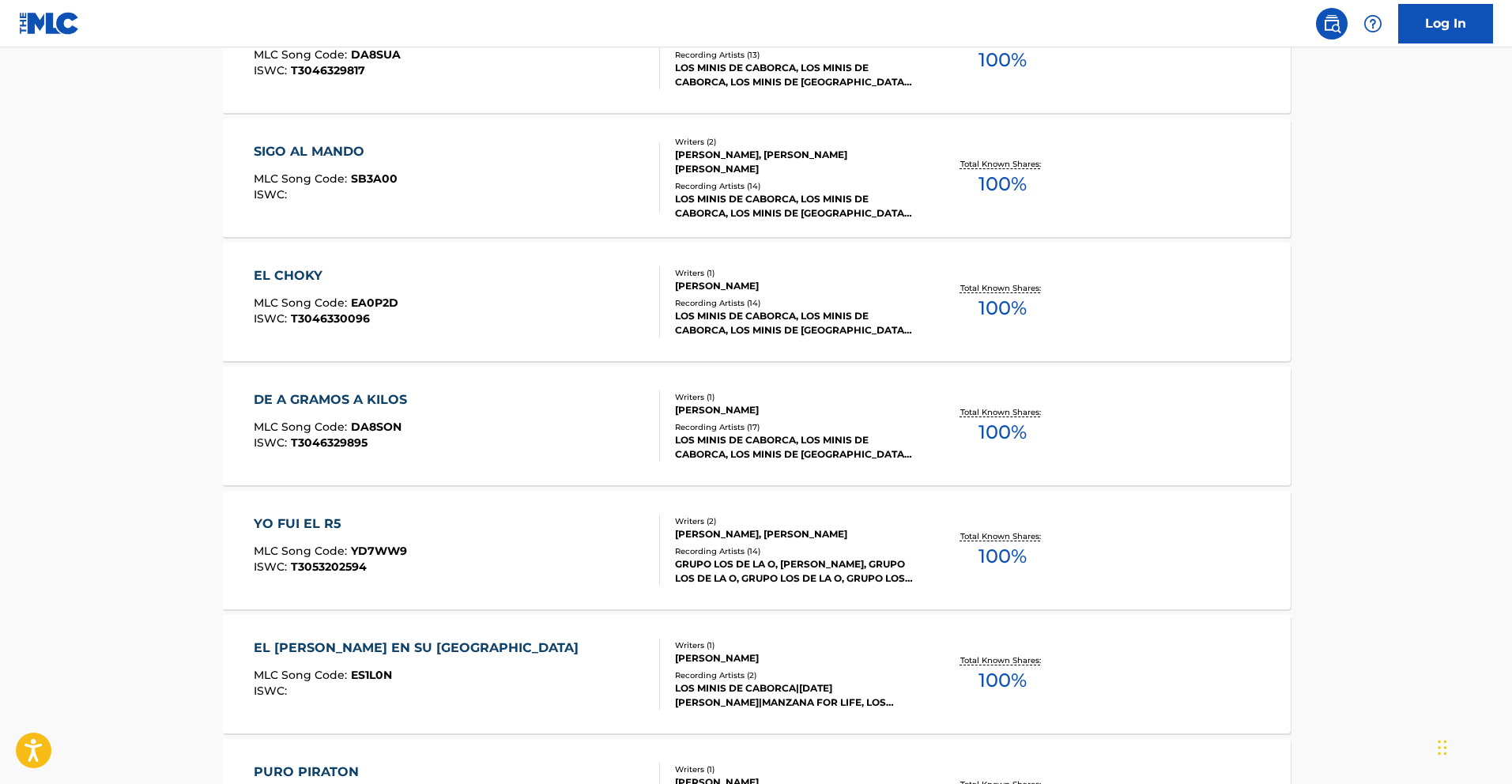
scroll to position [4263, 0]
click at [319, 529] on div "YO FUI EL R5" at bounding box center [330, 523] width 153 height 19
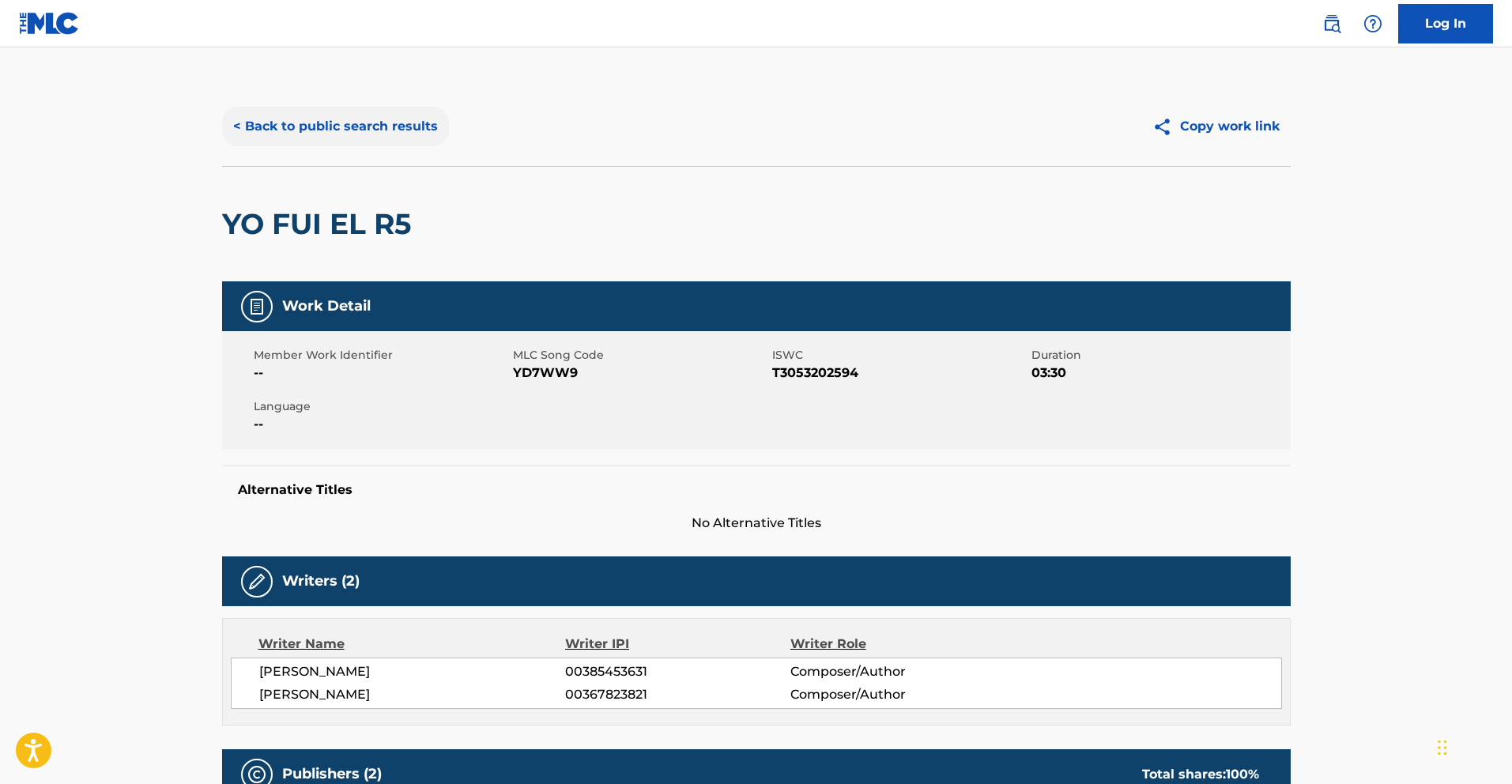
click at [393, 130] on button "< Back to public search results" at bounding box center [336, 127] width 227 height 40
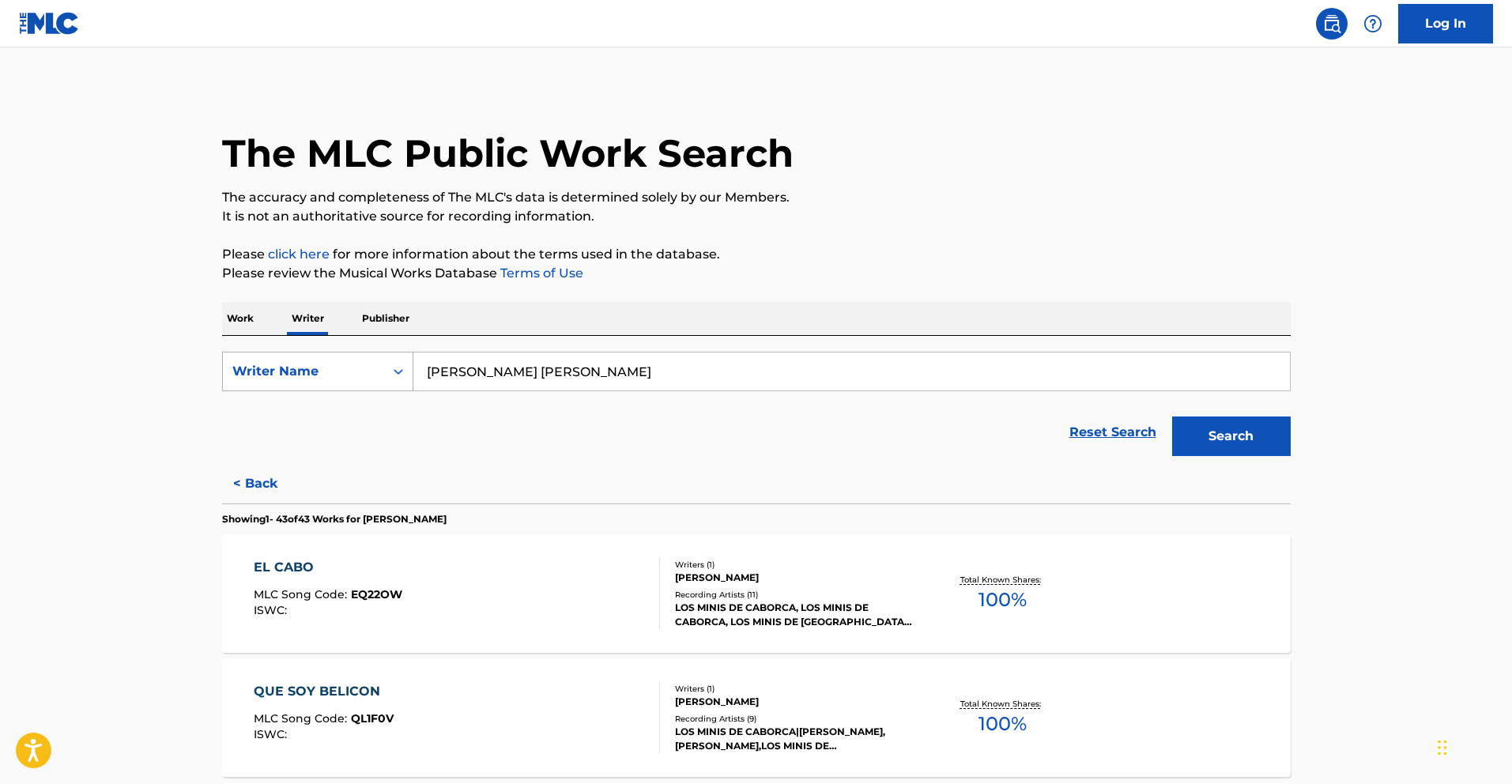
drag, startPoint x: 669, startPoint y: 381, endPoint x: 387, endPoint y: 358, distance: 282.9
click at [387, 357] on div "SearchWithCriteriae8d464e6-a33d-4aba-a122-57ed045b4aac Writer Name [PERSON_NAME…" at bounding box center [756, 371] width 1069 height 40
paste input "[PERSON_NAME] [PERSON_NAME]"
type input "[PERSON_NAME] [PERSON_NAME]"
click at [1214, 439] on button "Search" at bounding box center [1231, 437] width 119 height 40
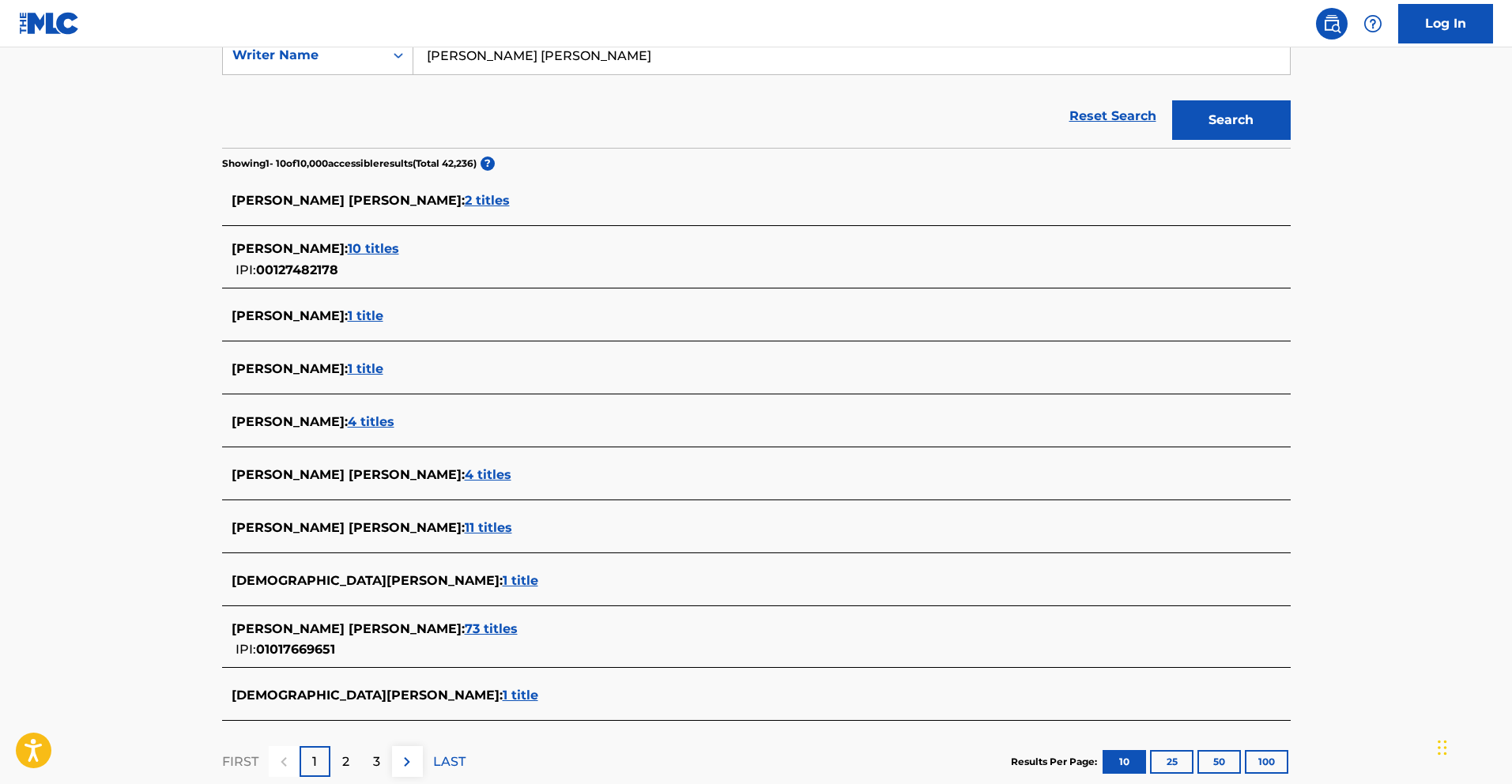
scroll to position [418, 0]
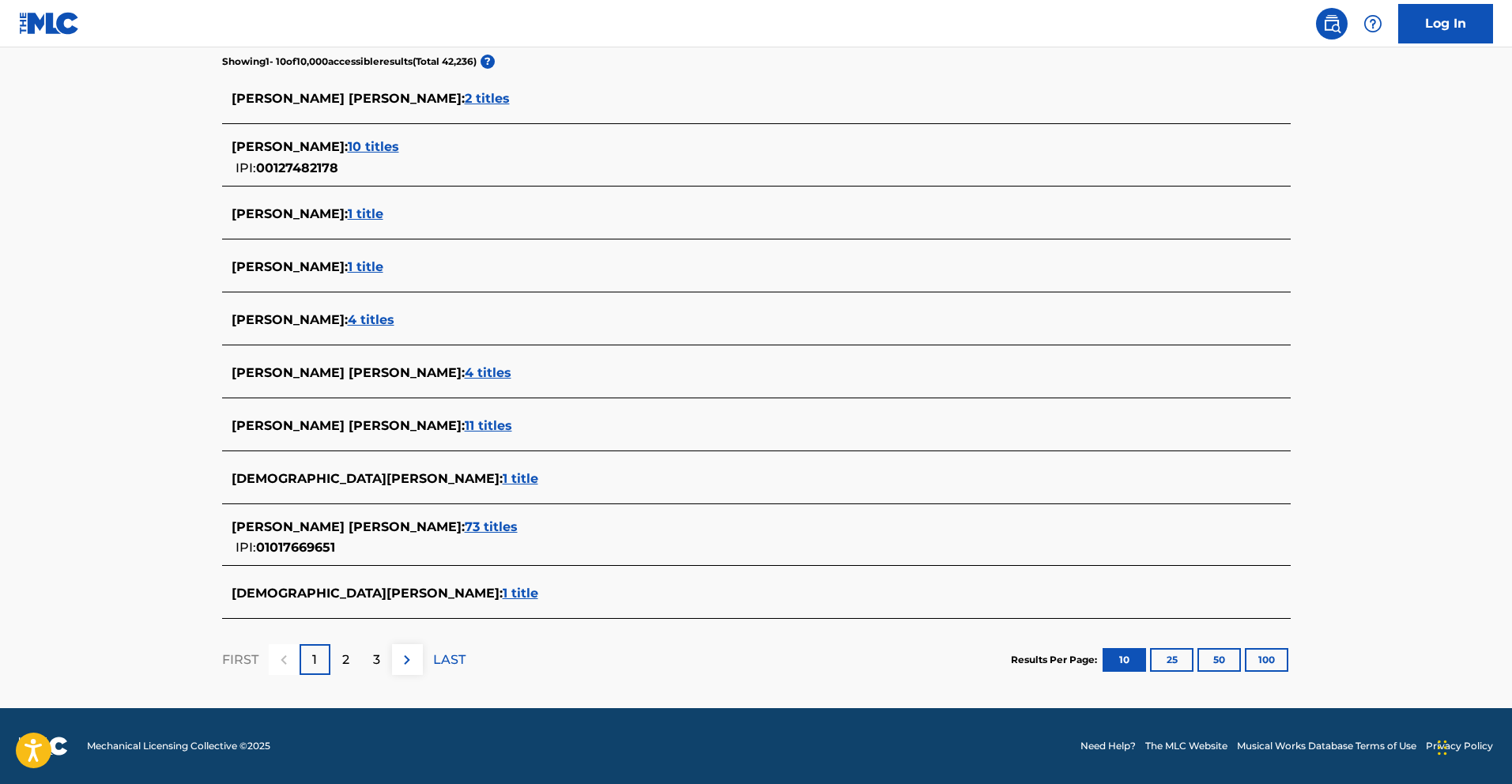
click at [465, 531] on span "73 titles" at bounding box center [491, 527] width 53 height 15
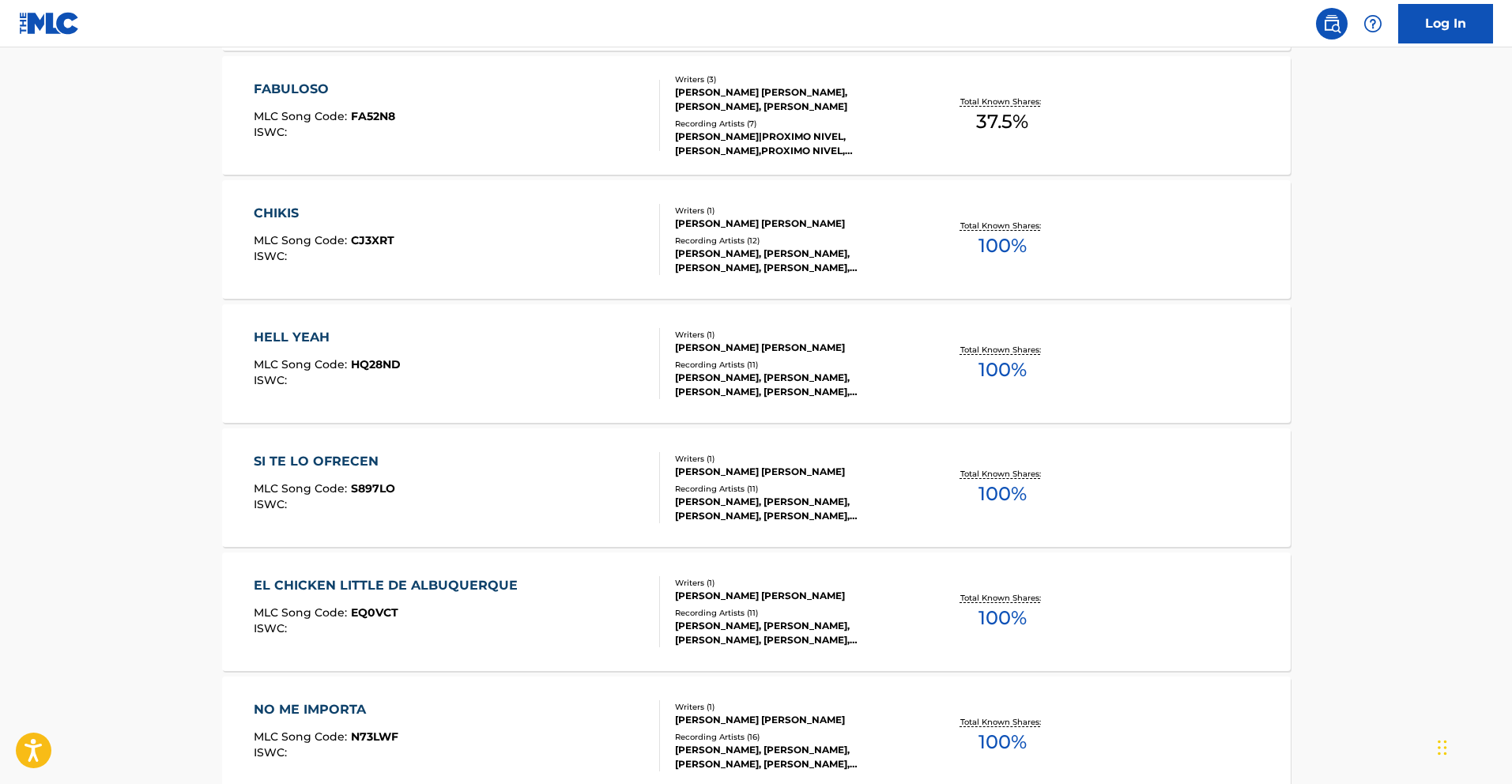
scroll to position [1151, 0]
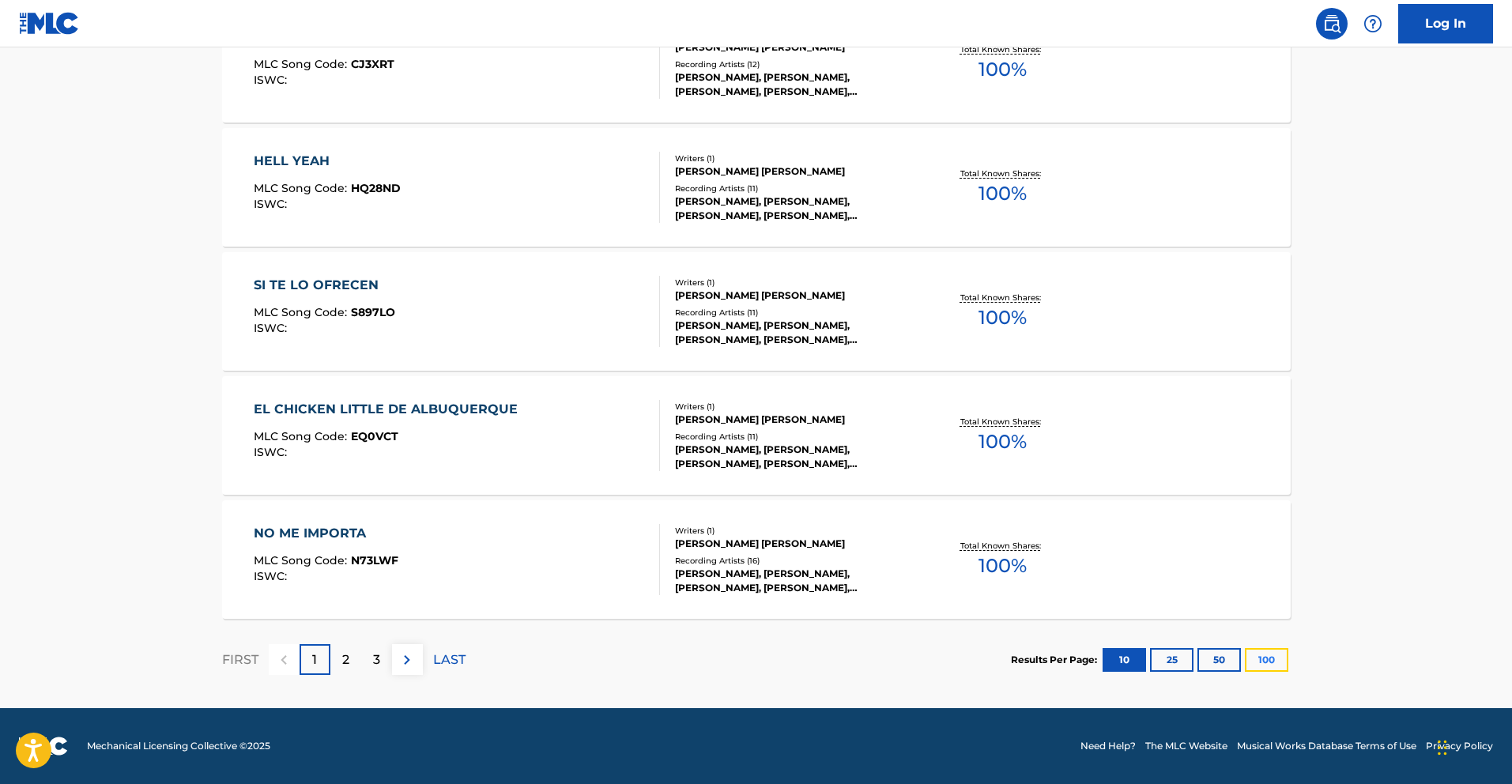
click at [1270, 661] on button "100" at bounding box center [1267, 660] width 44 height 24
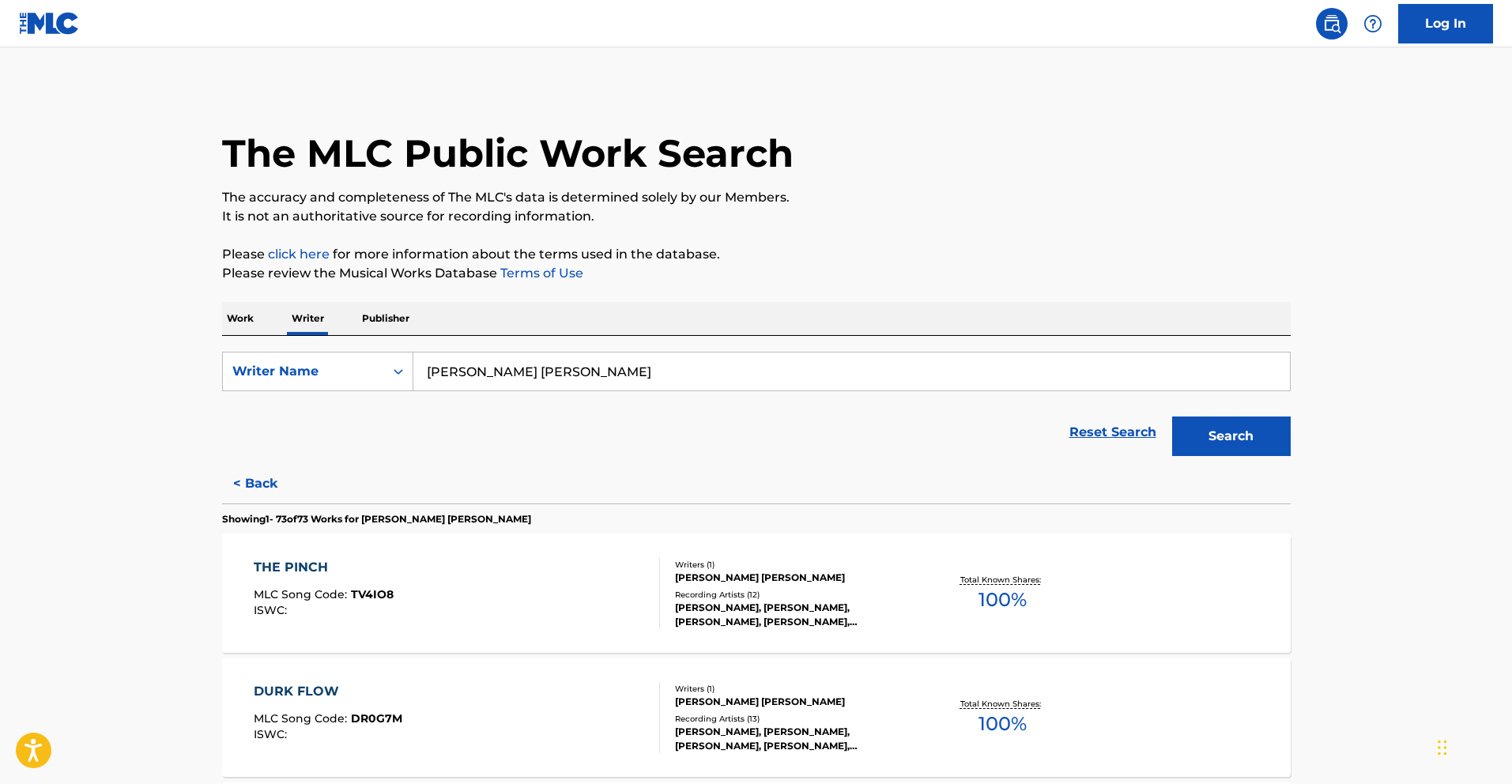
scroll to position [6131, 0]
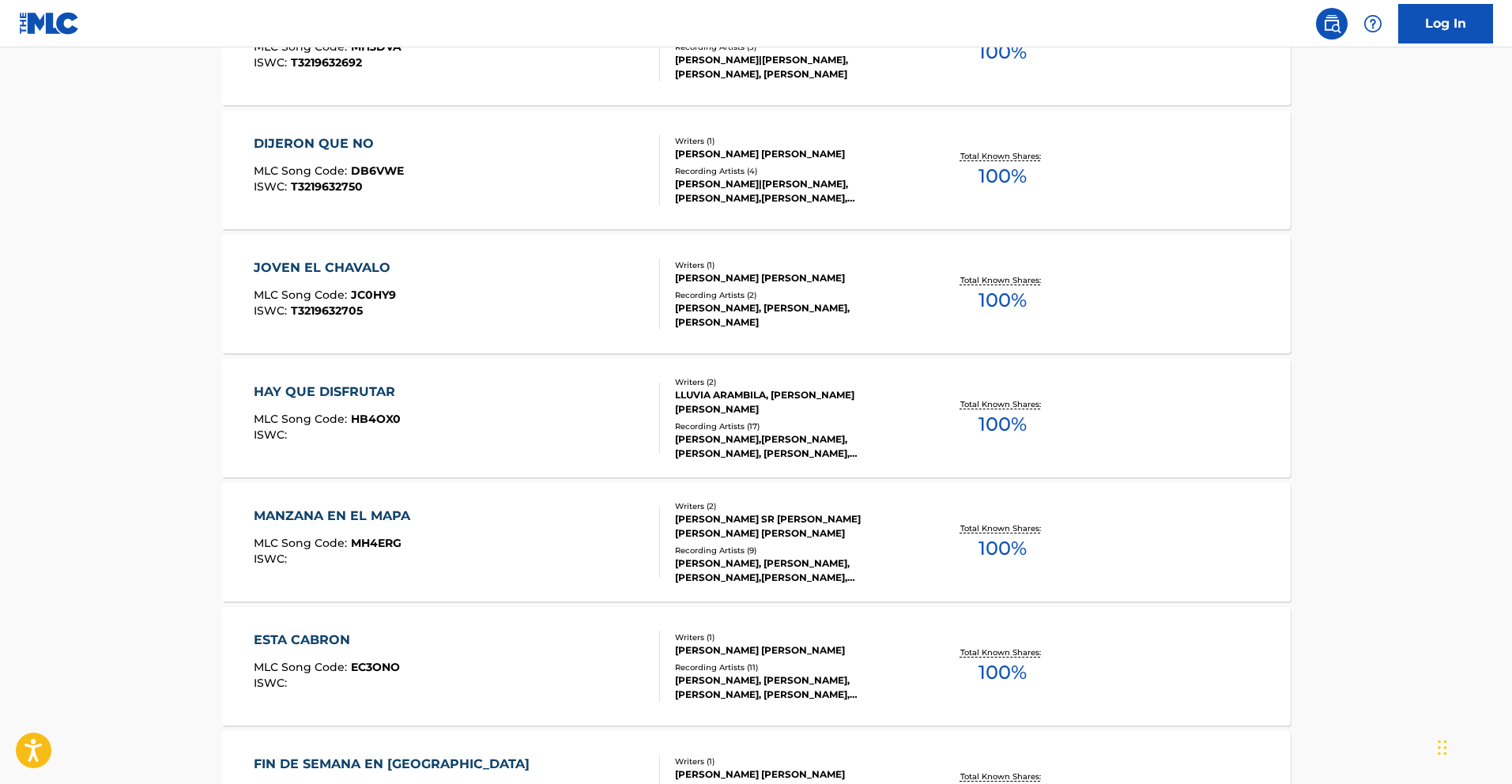
click at [400, 404] on div "HAY QUE DISFRUTAR MLC Song Code : HB4OX0 ISWC :" at bounding box center [328, 417] width 149 height 71
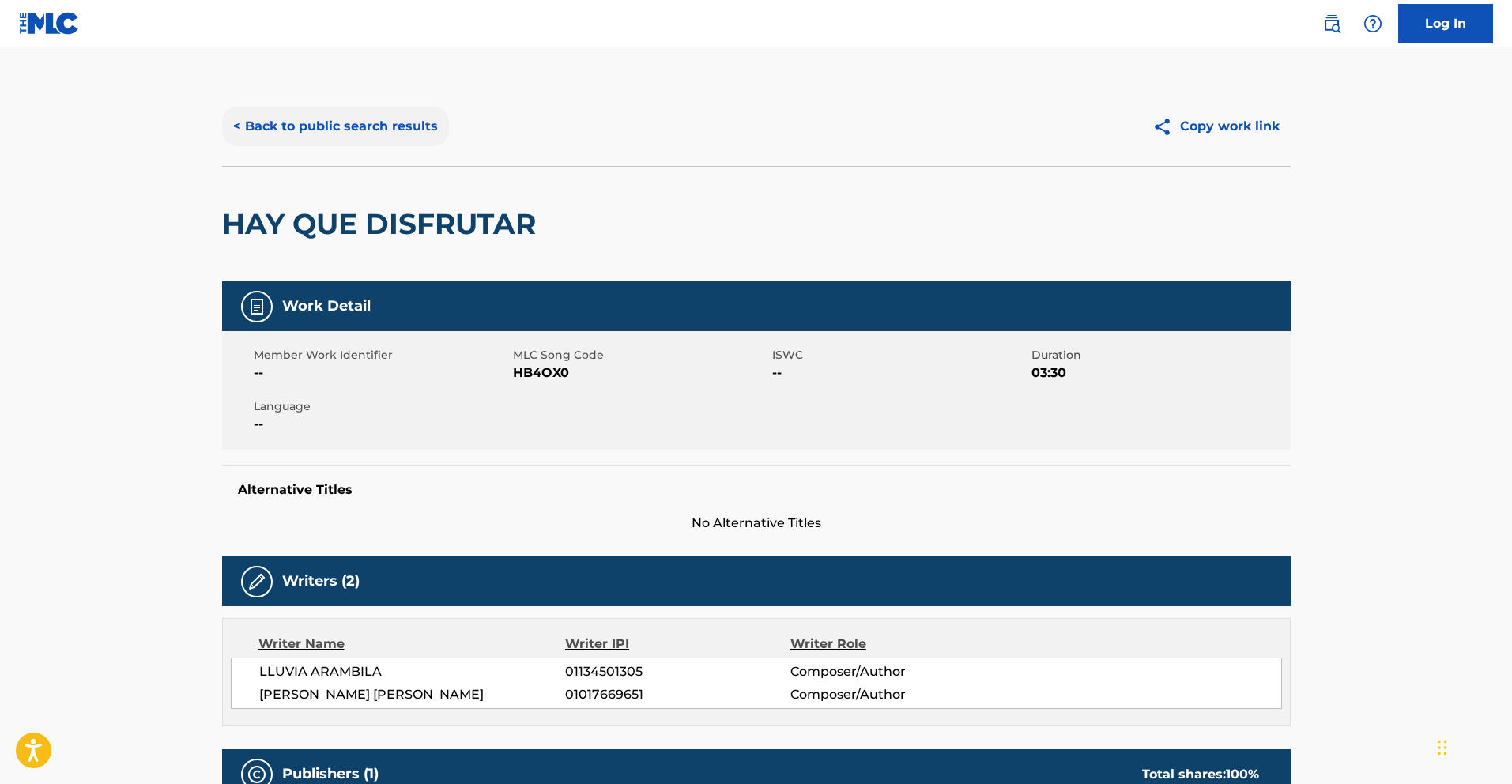
click at [397, 133] on button "< Back to public search results" at bounding box center [336, 127] width 227 height 40
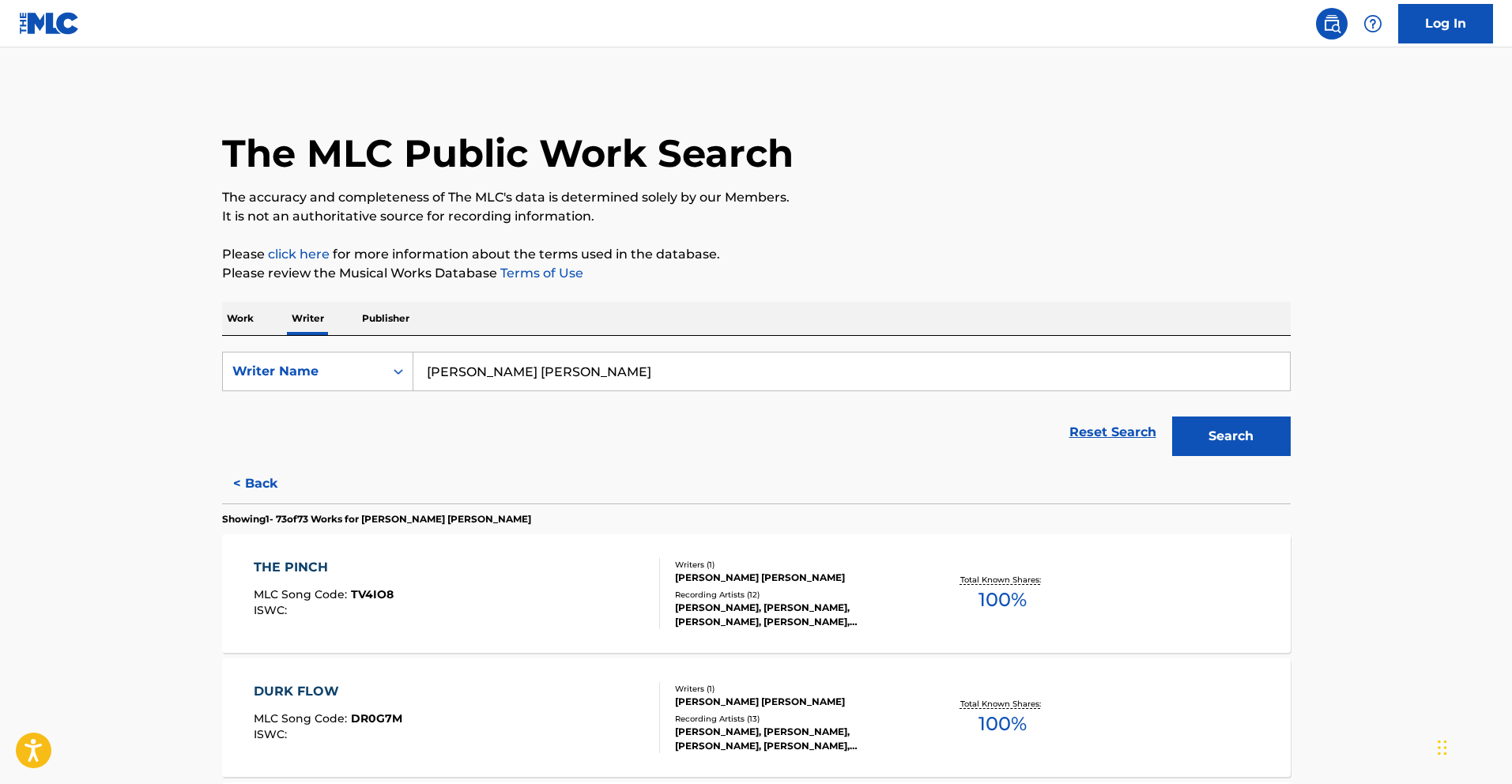
scroll to position [6875, 0]
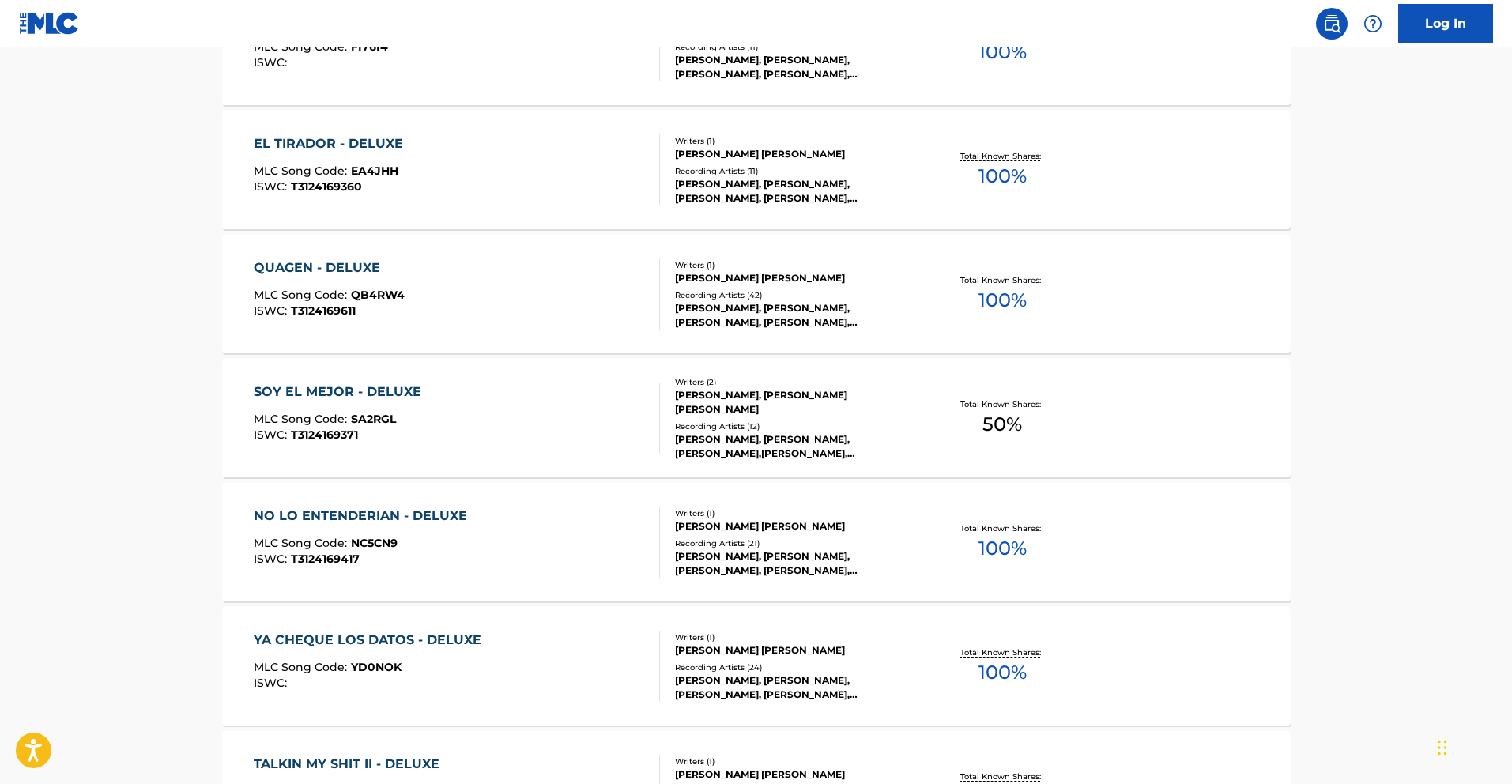
click at [308, 397] on div "SOY EL MEJOR - DELUXE" at bounding box center [341, 392] width 175 height 19
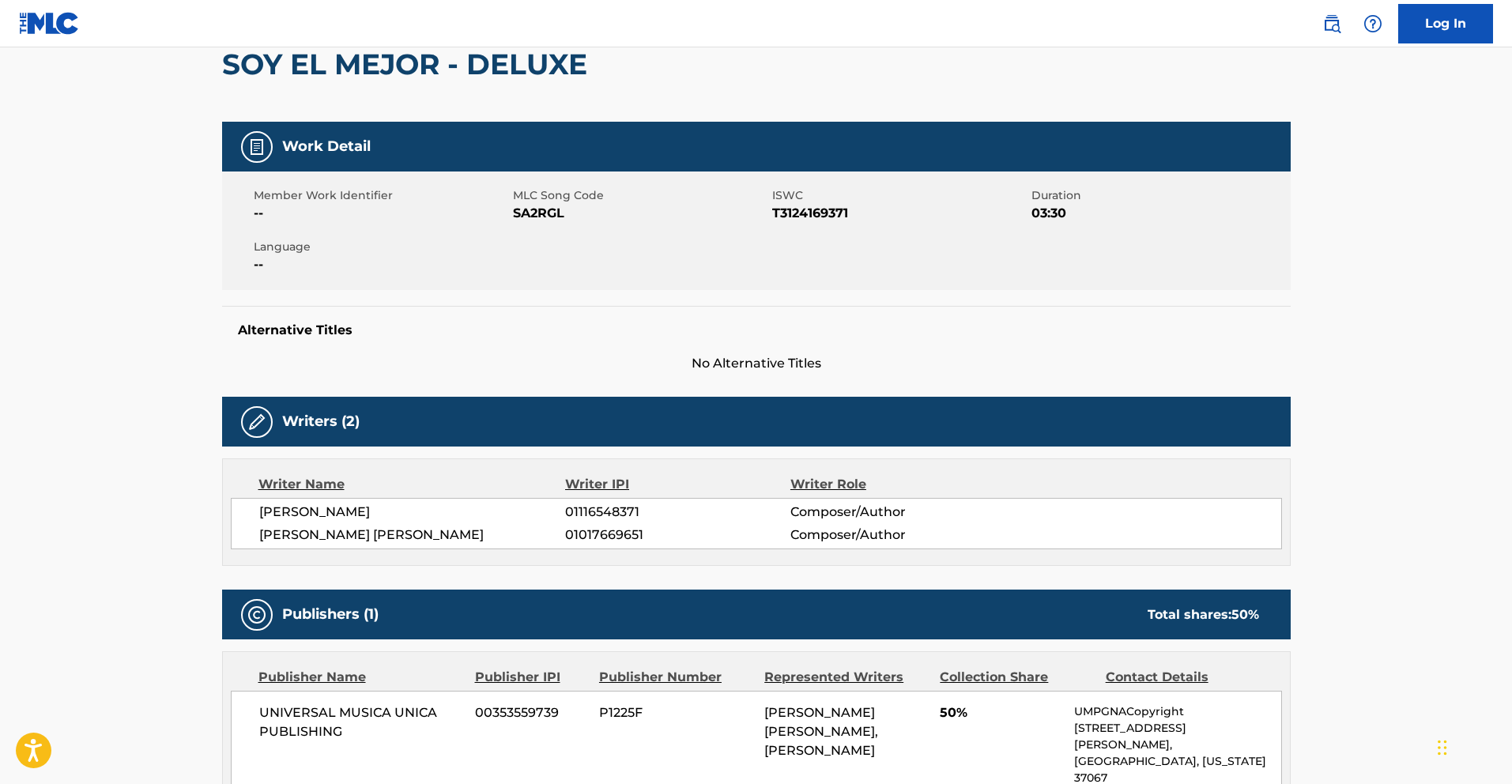
scroll to position [27, 0]
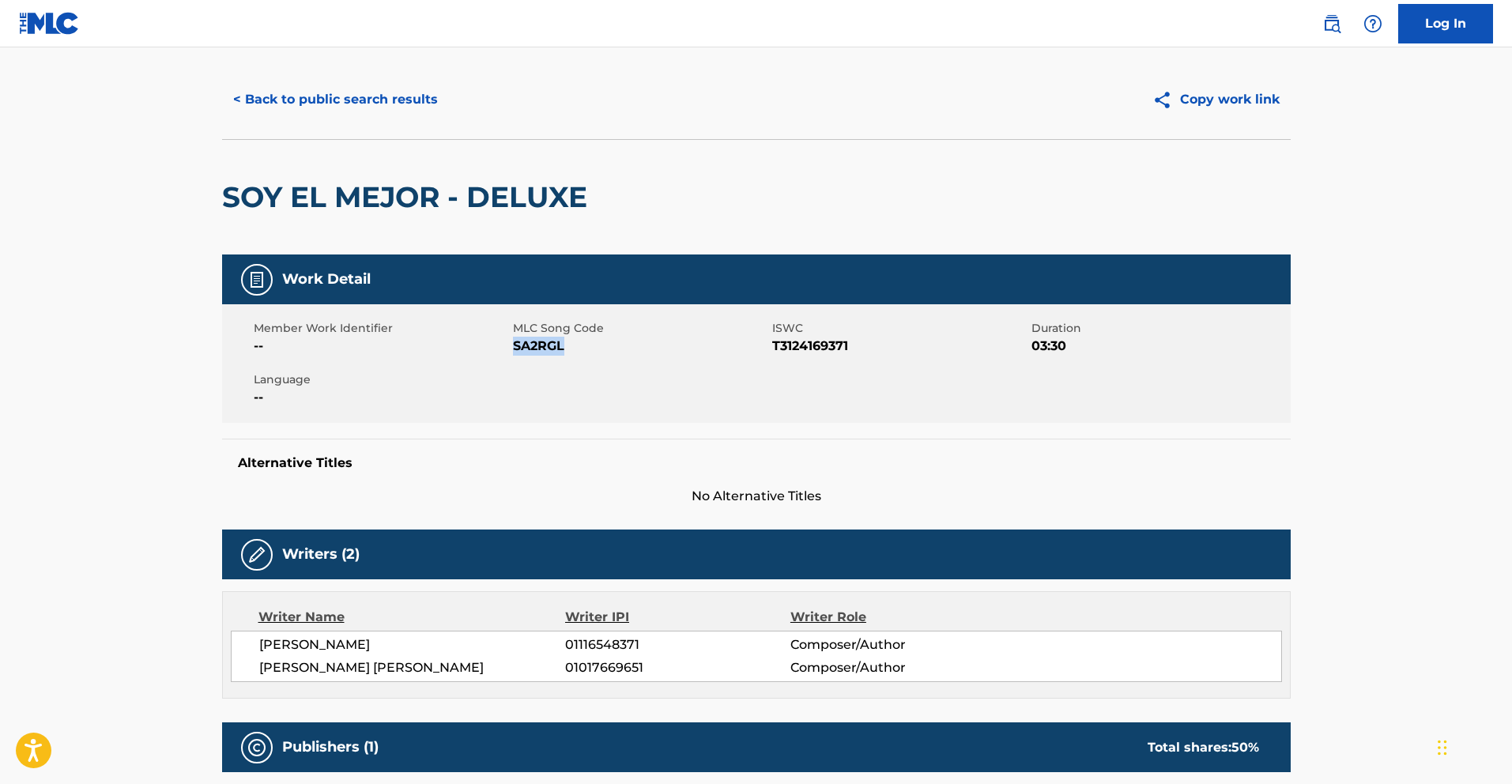
drag, startPoint x: 565, startPoint y: 348, endPoint x: 513, endPoint y: 349, distance: 52.0
click at [513, 349] on span "SA2RGL" at bounding box center [641, 347] width 255 height 19
copy span "SA2RGL"
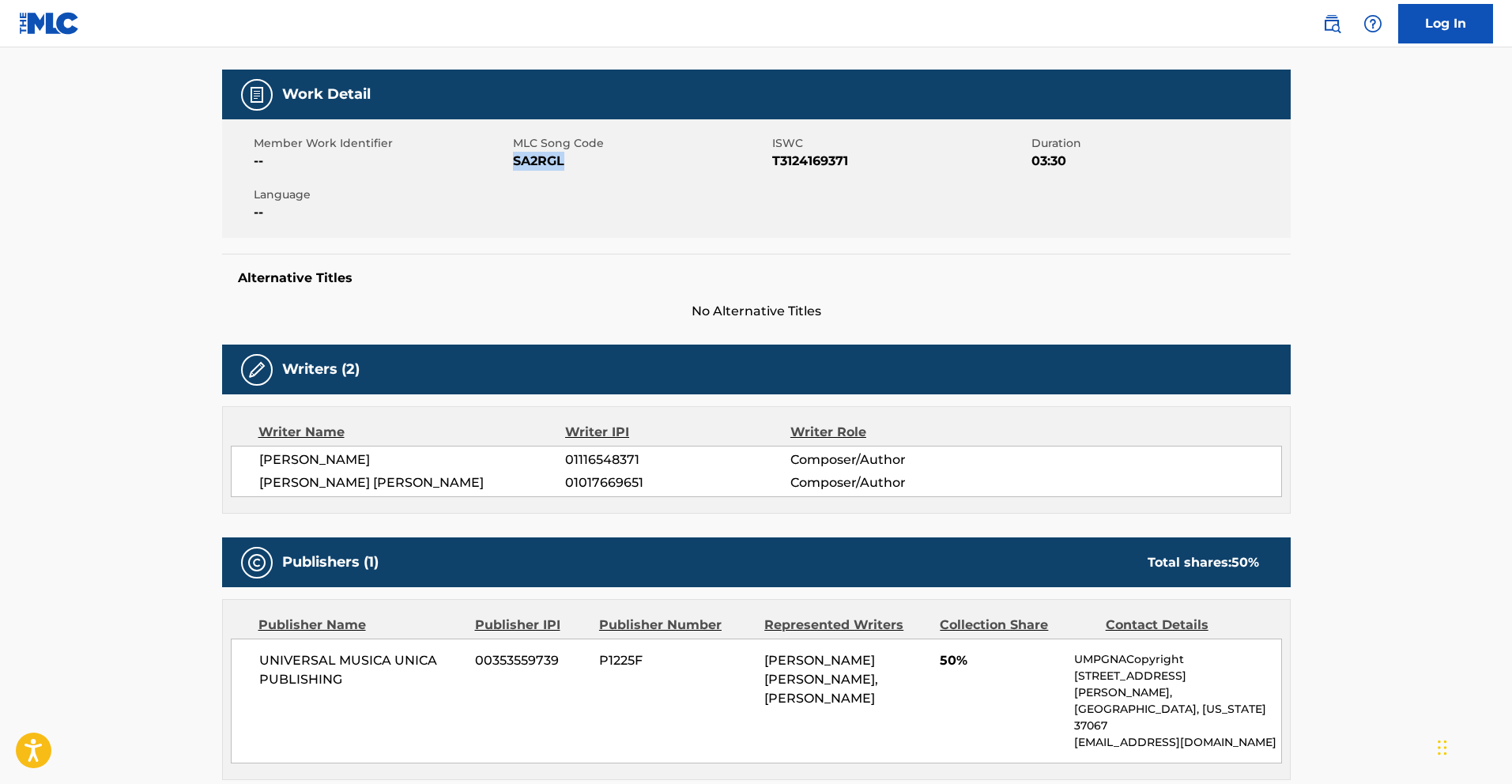
scroll to position [428, 0]
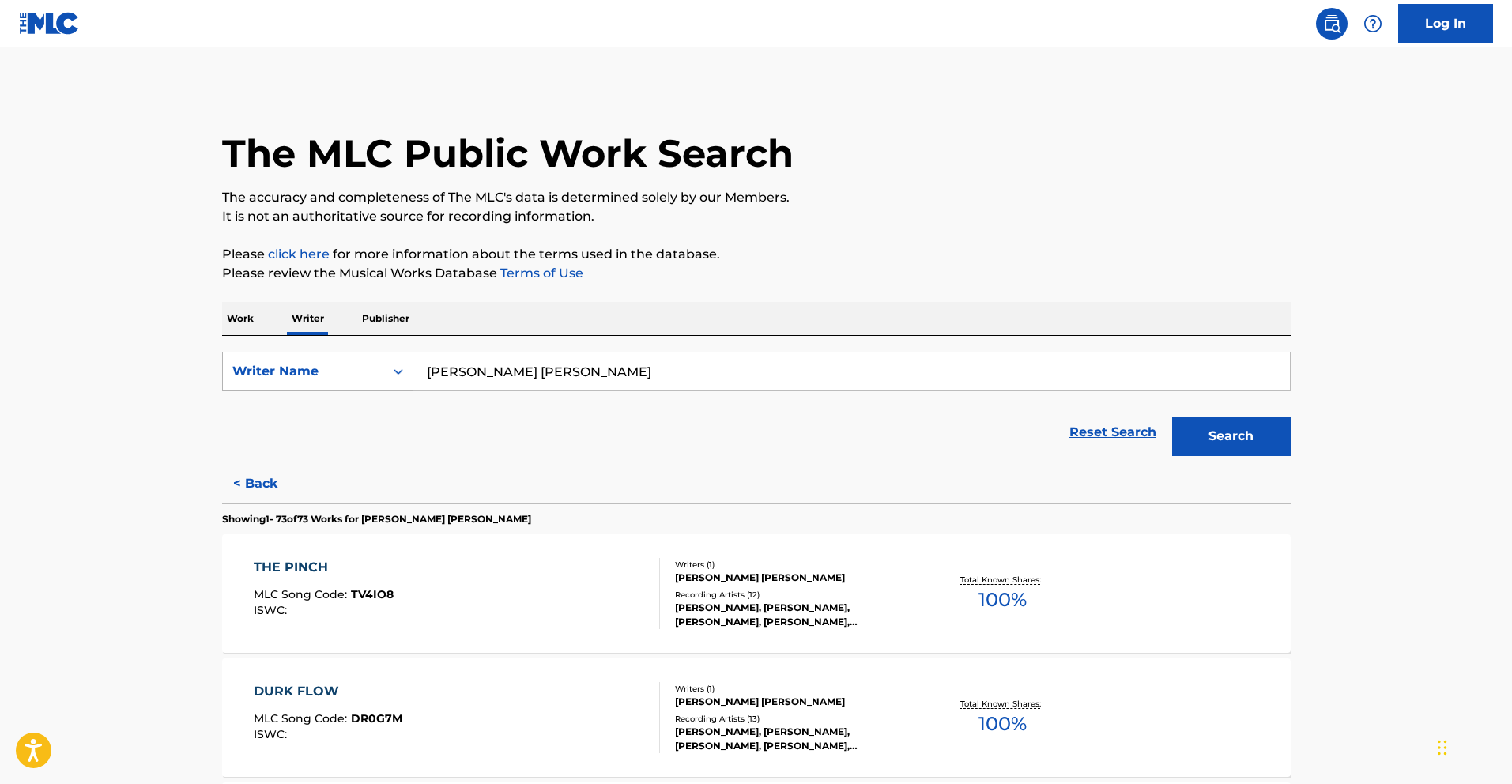
drag, startPoint x: 653, startPoint y: 374, endPoint x: 359, endPoint y: 366, distance: 294.1
click at [297, 366] on div "SearchWithCriteriae8d464e6-a33d-4aba-a122-57ed045b4aac Writer Name [PERSON_NAME…" at bounding box center [756, 371] width 1069 height 40
paste input "NDOVAL [PERSON_NAME]"
type input "[PERSON_NAME]"
click at [1267, 444] on button "Search" at bounding box center [1231, 437] width 119 height 40
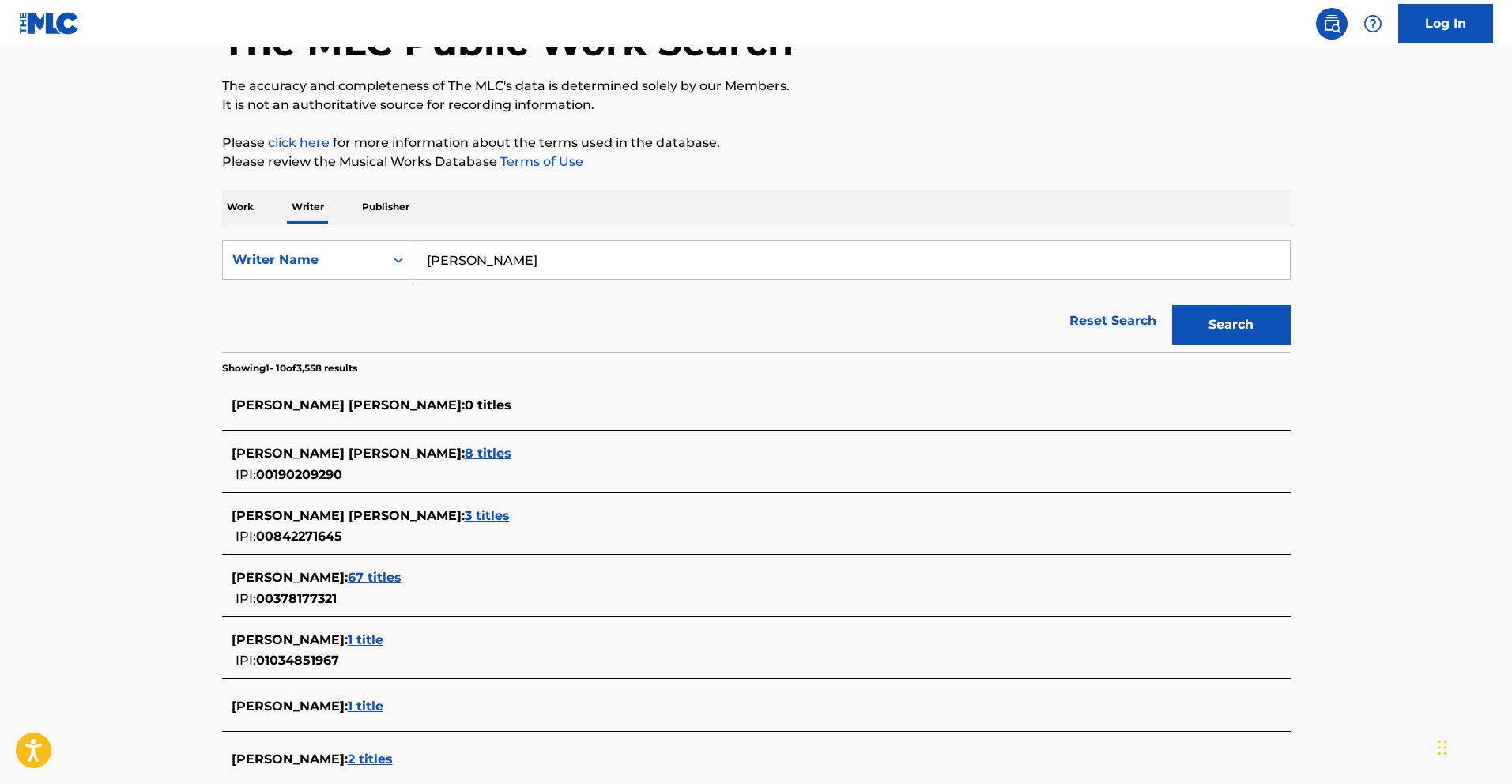
scroll to position [117, 0]
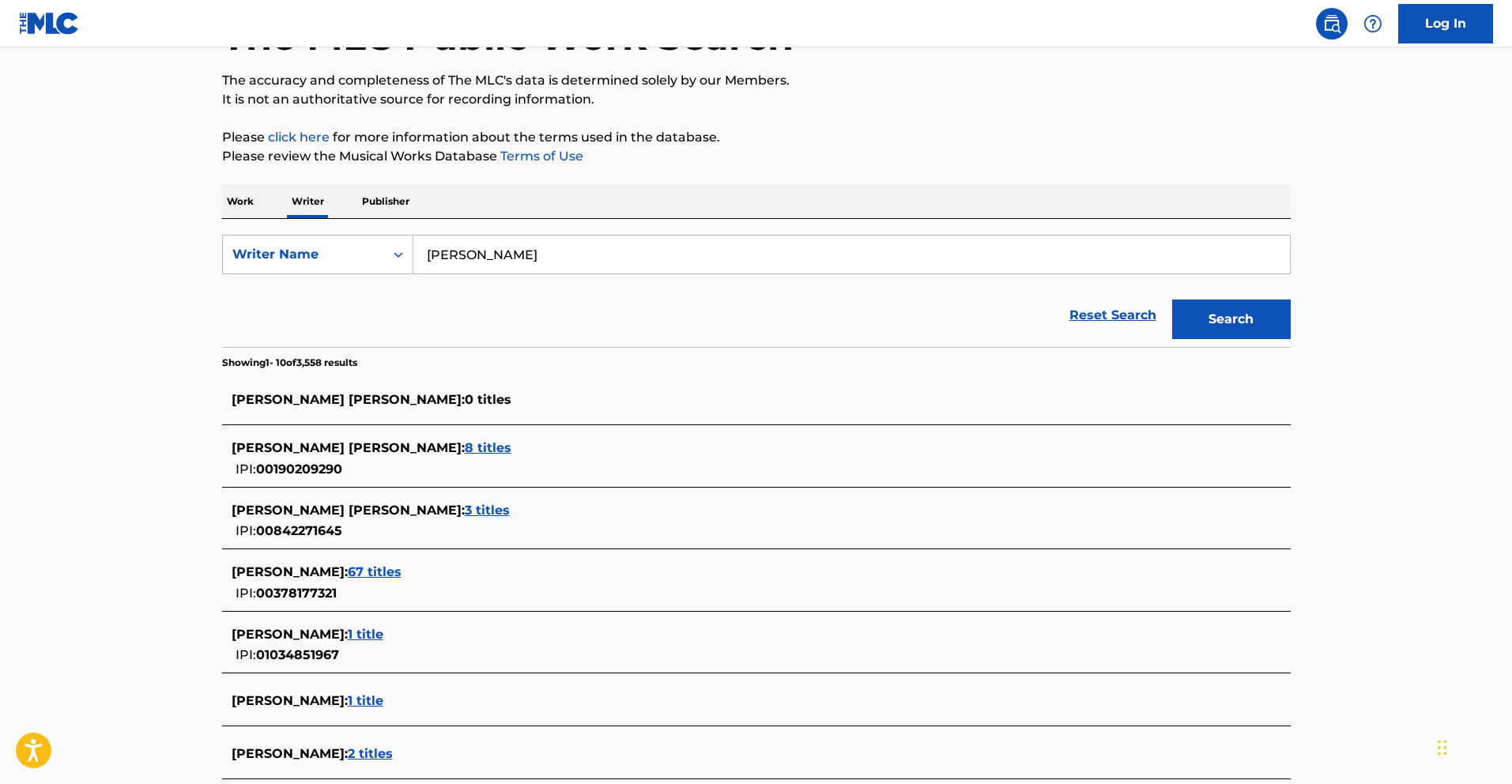
click at [395, 570] on span "67 titles" at bounding box center [374, 571] width 53 height 15
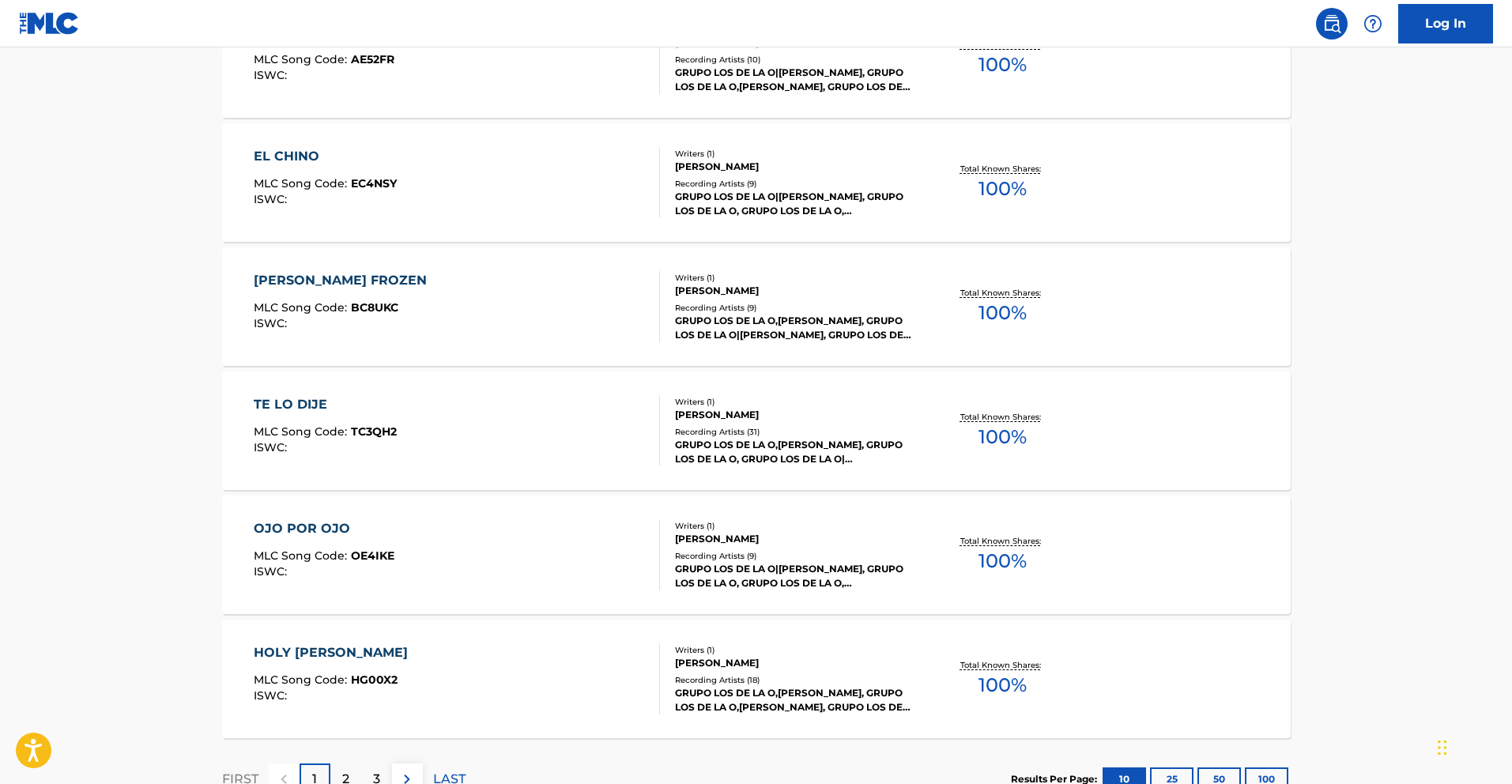
scroll to position [1151, 0]
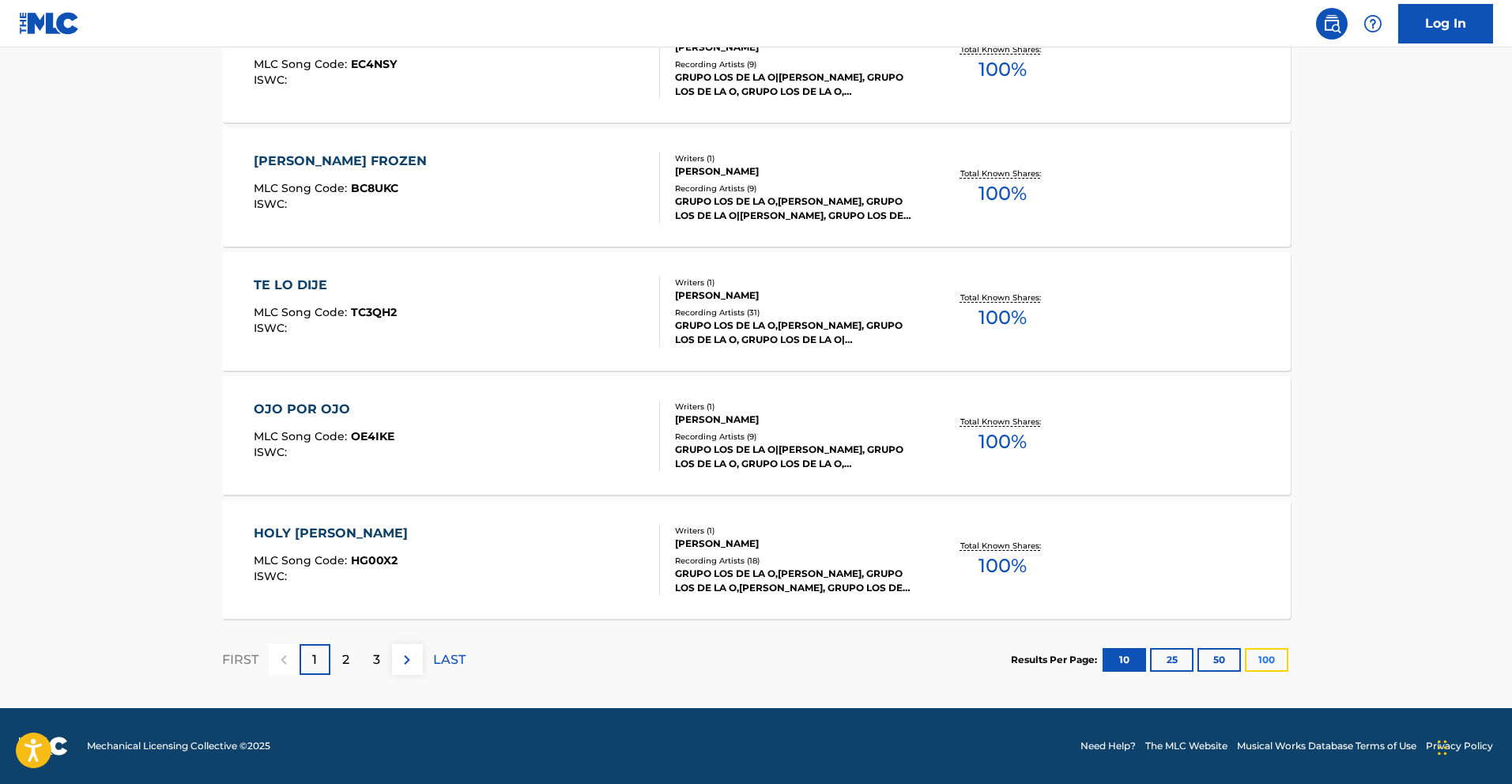
click at [1277, 665] on button "100" at bounding box center [1267, 660] width 44 height 24
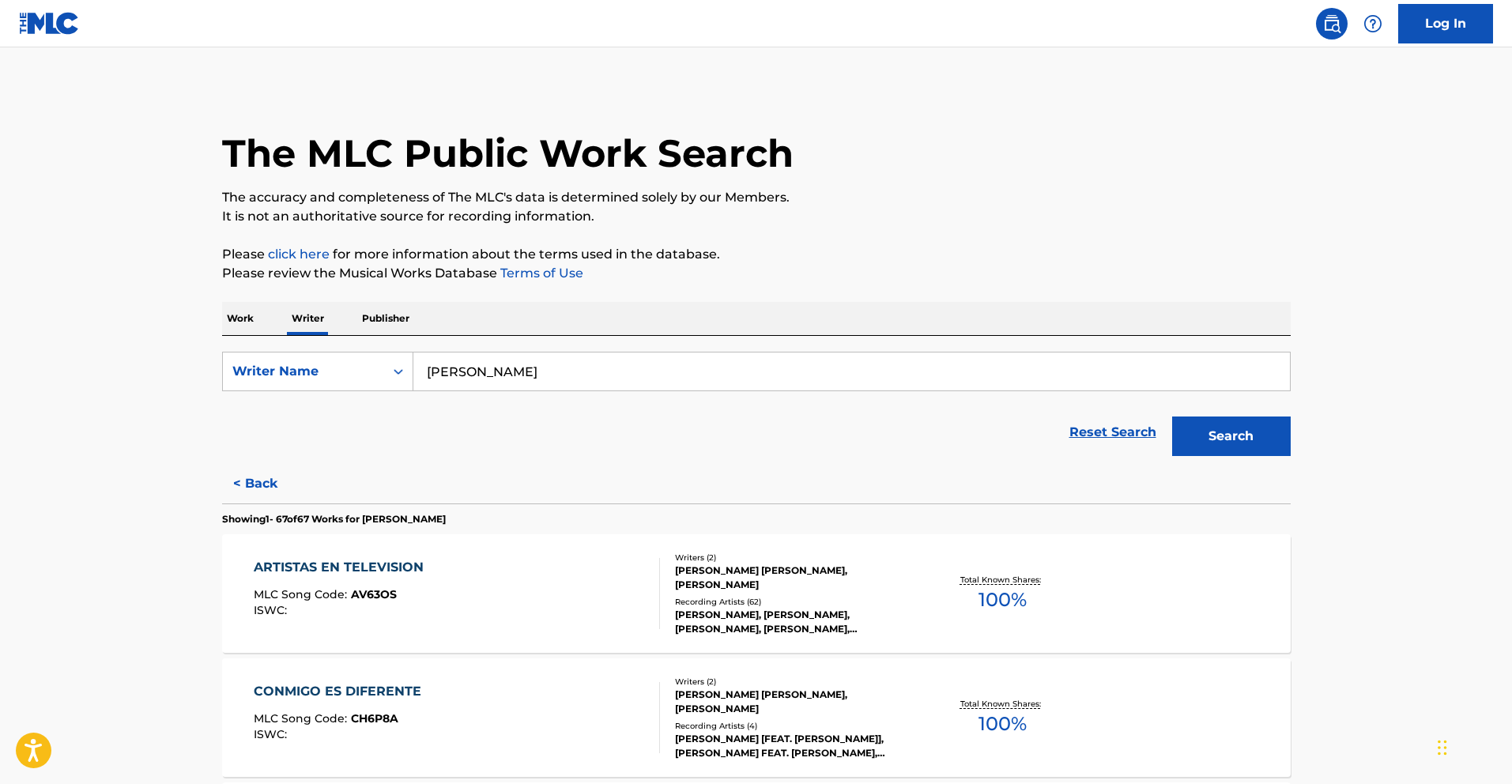
scroll to position [672, 0]
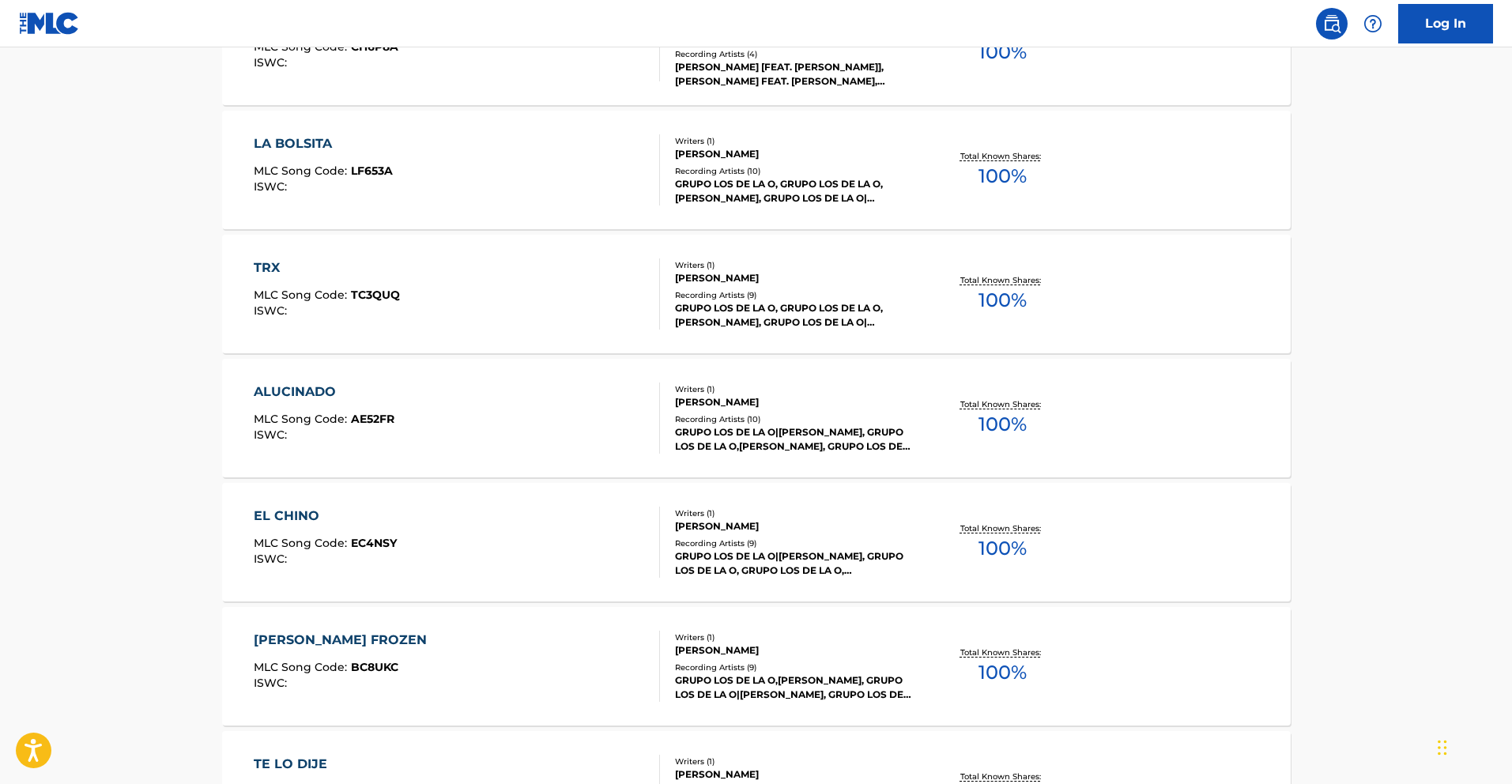
click at [334, 394] on div "ALUCINADO" at bounding box center [324, 392] width 141 height 19
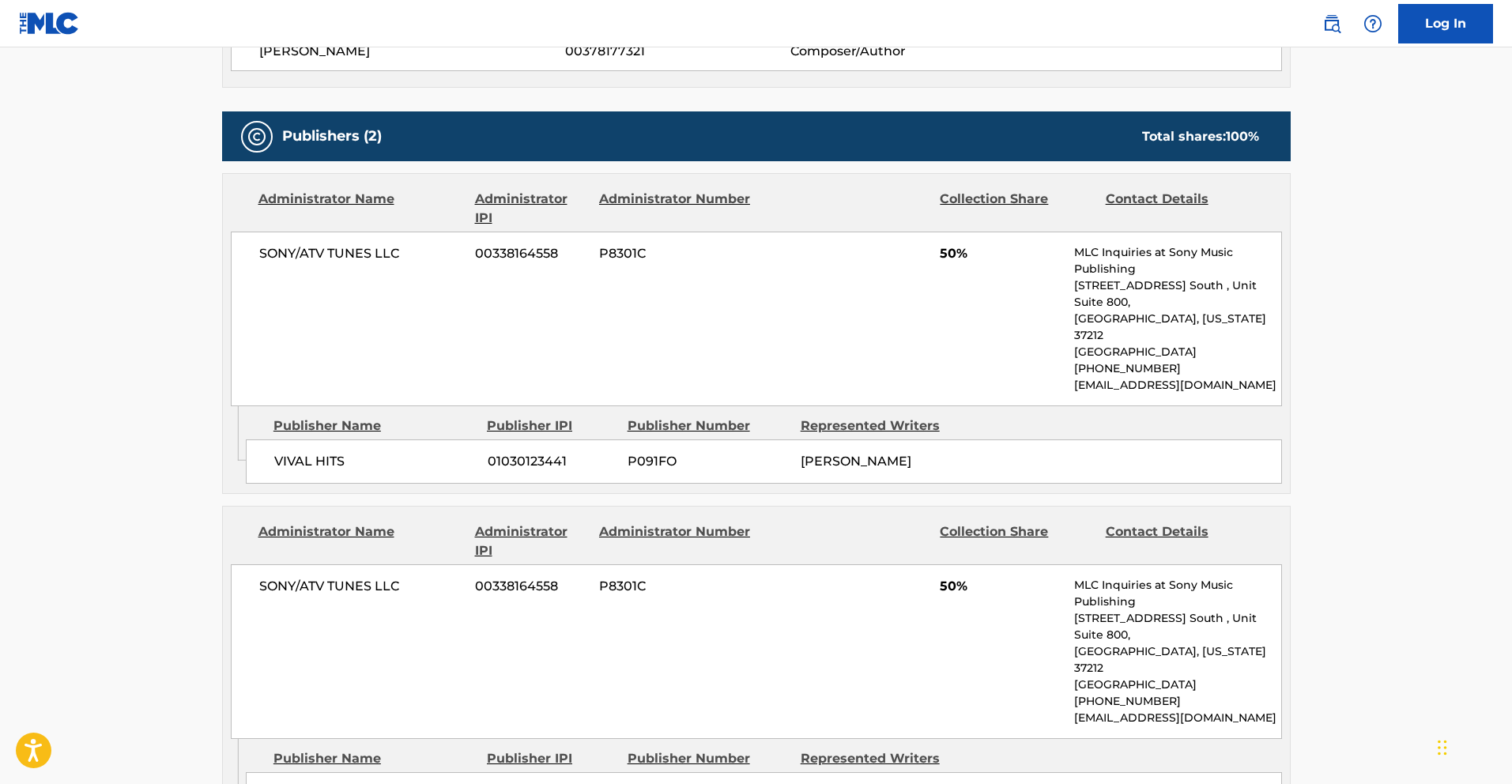
scroll to position [629, 0]
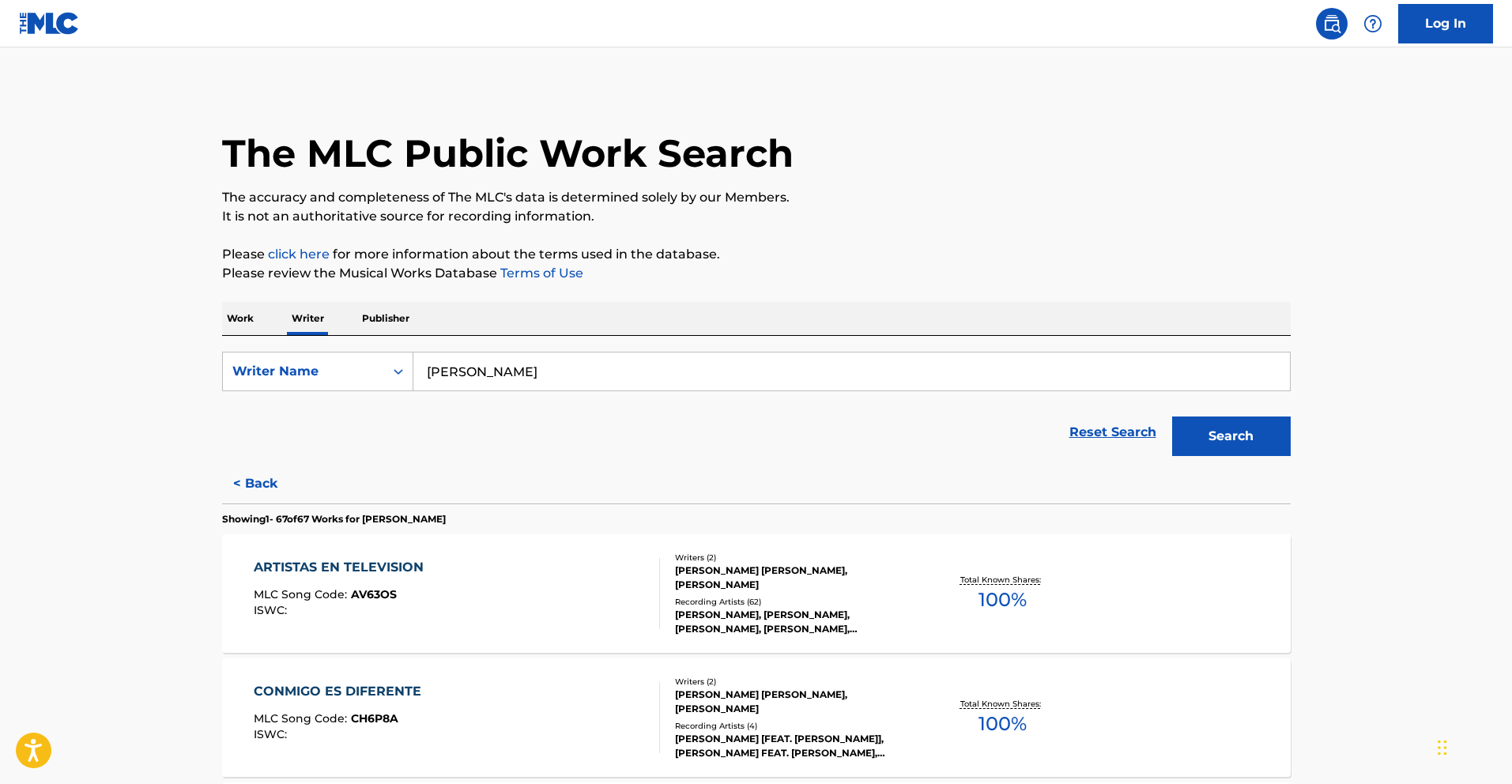
scroll to position [1168, 0]
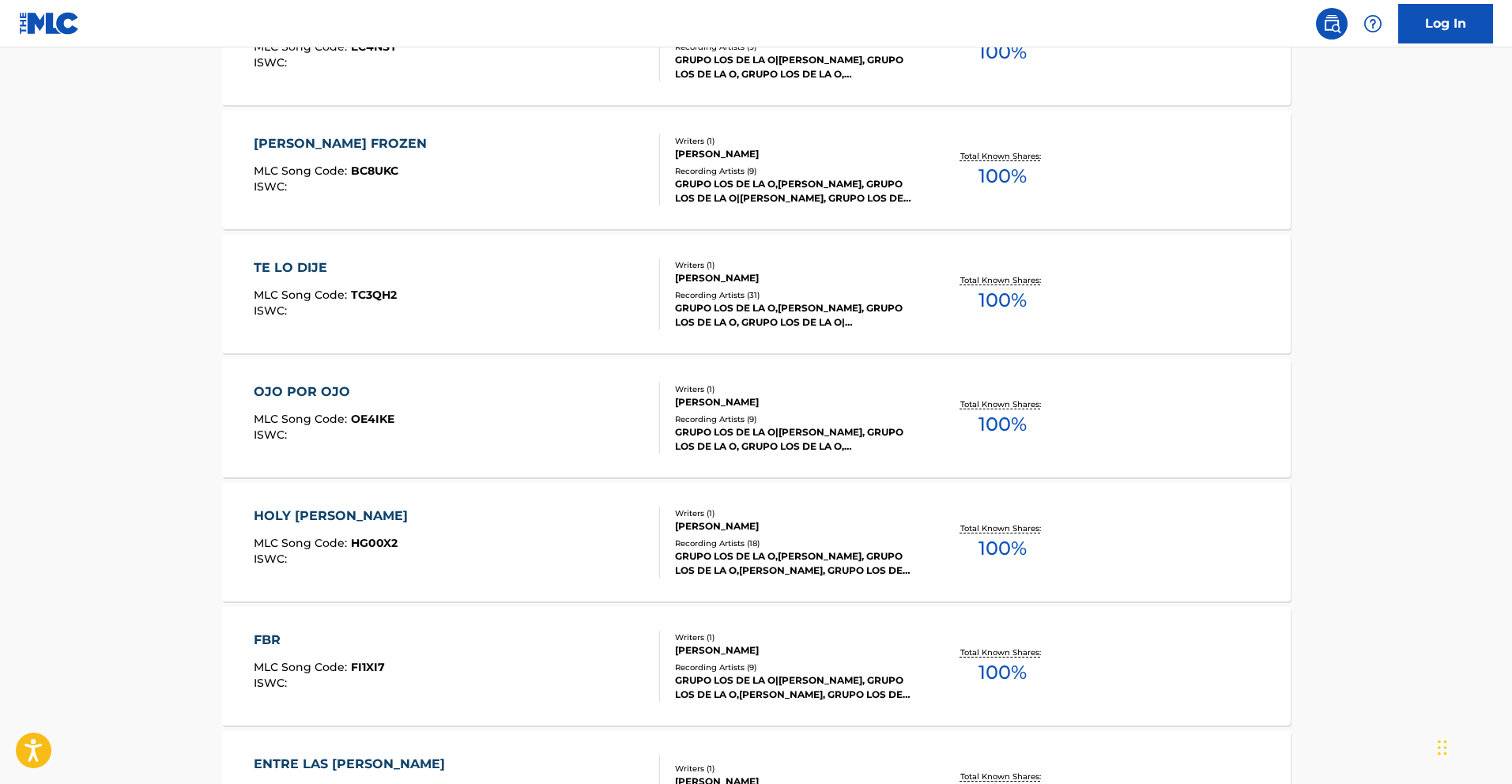
click at [333, 398] on div "OJO POR OJO" at bounding box center [324, 392] width 141 height 19
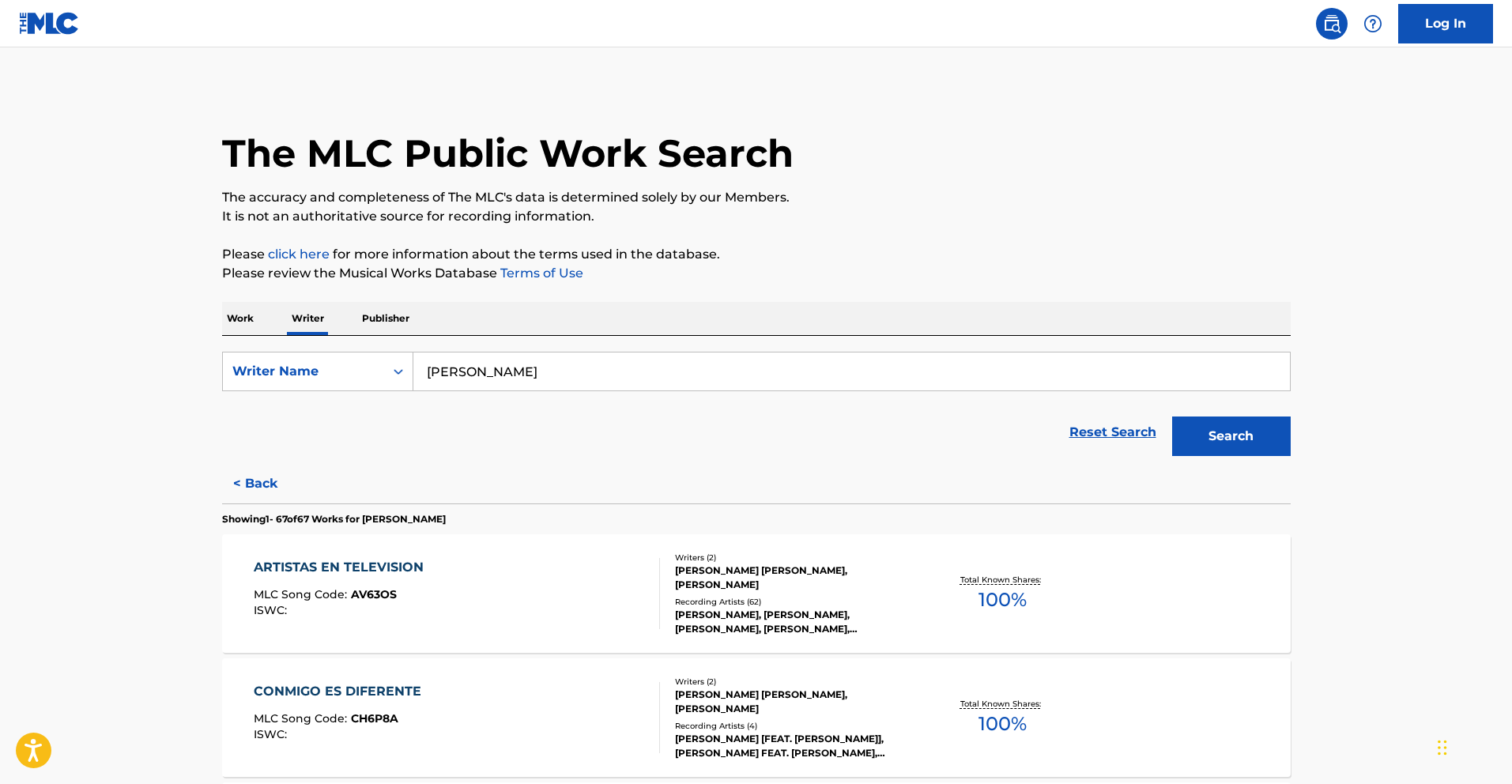
scroll to position [1416, 0]
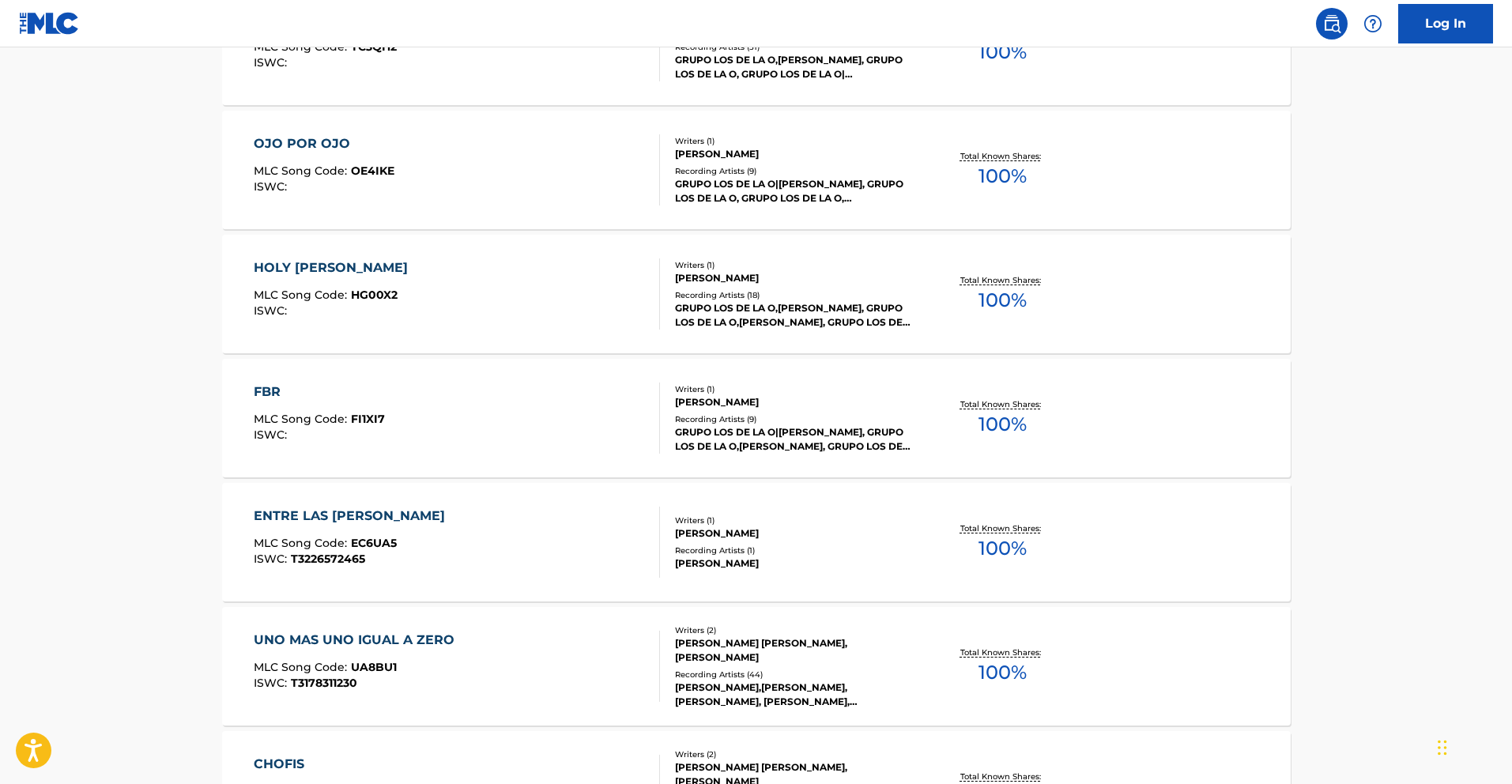
click at [350, 386] on div "FBR" at bounding box center [319, 392] width 132 height 19
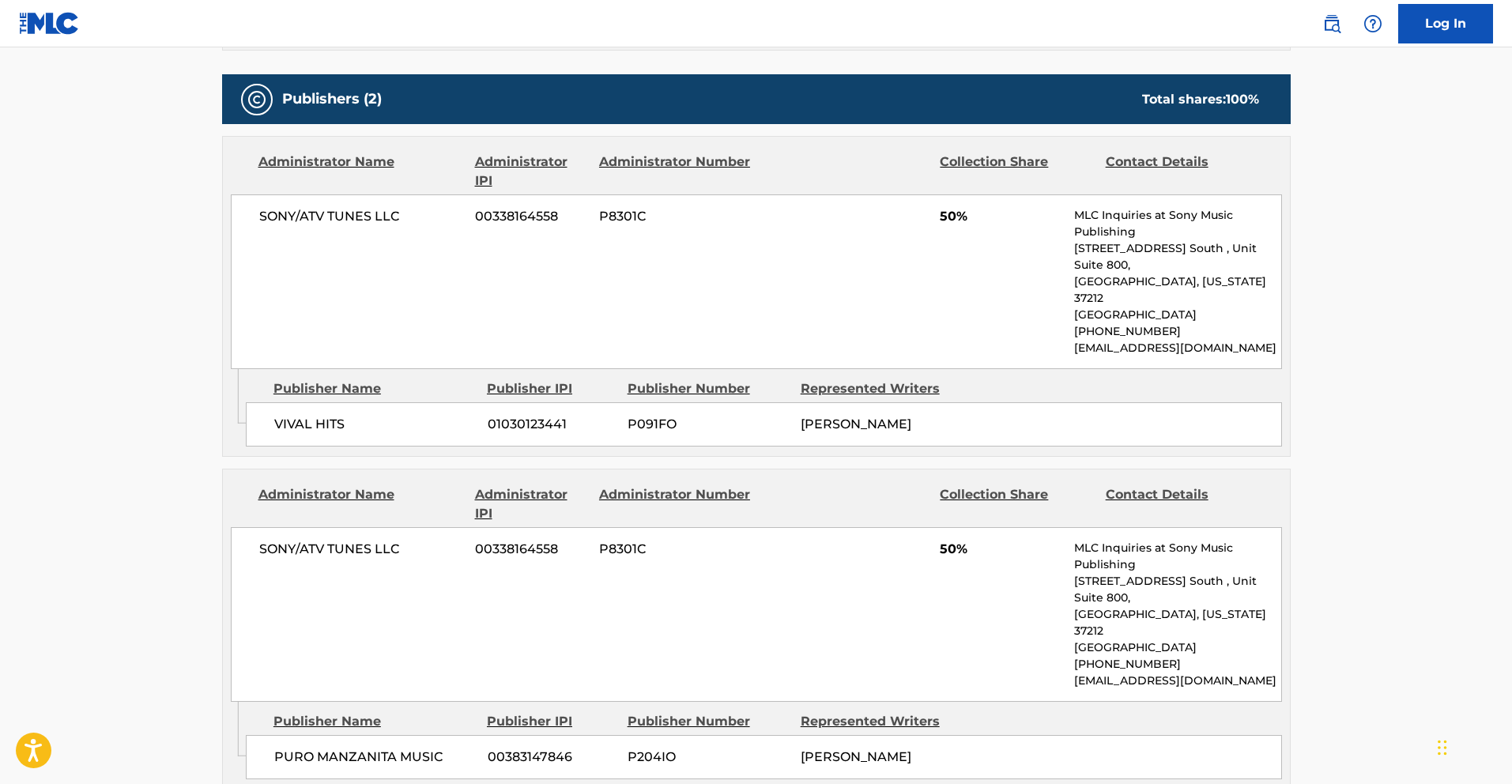
scroll to position [766, 0]
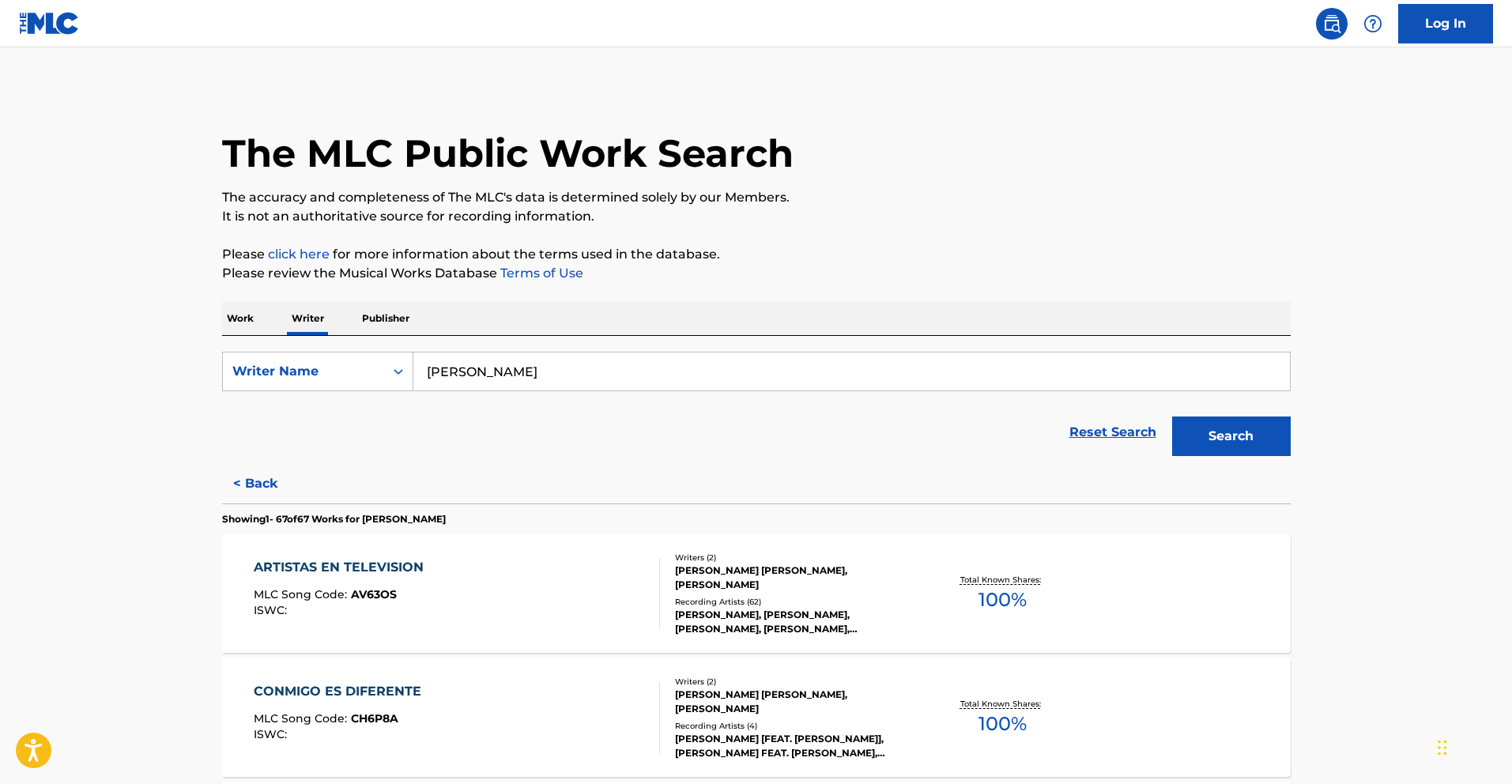
scroll to position [424, 0]
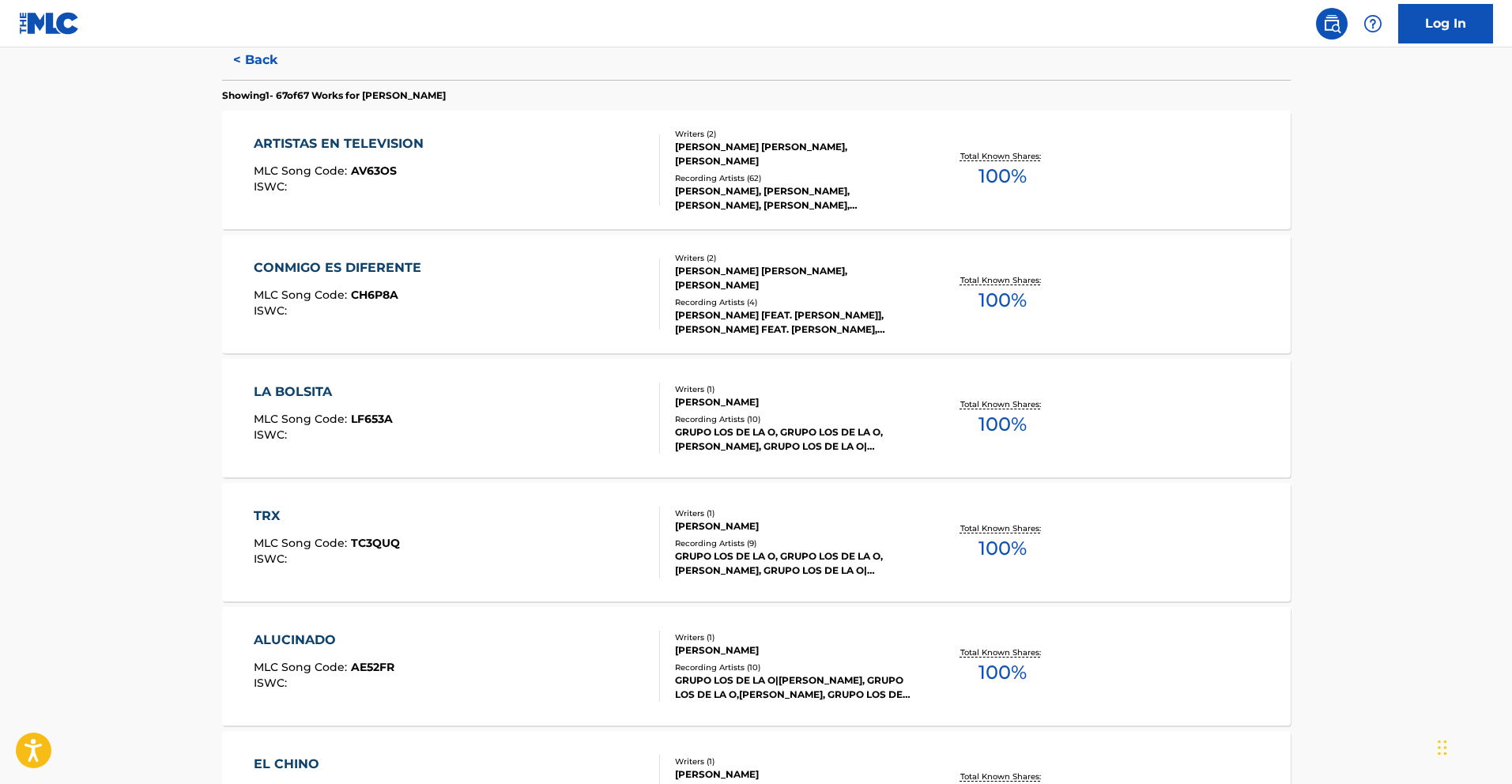
click at [328, 394] on div "LA BOLSITA" at bounding box center [323, 392] width 139 height 19
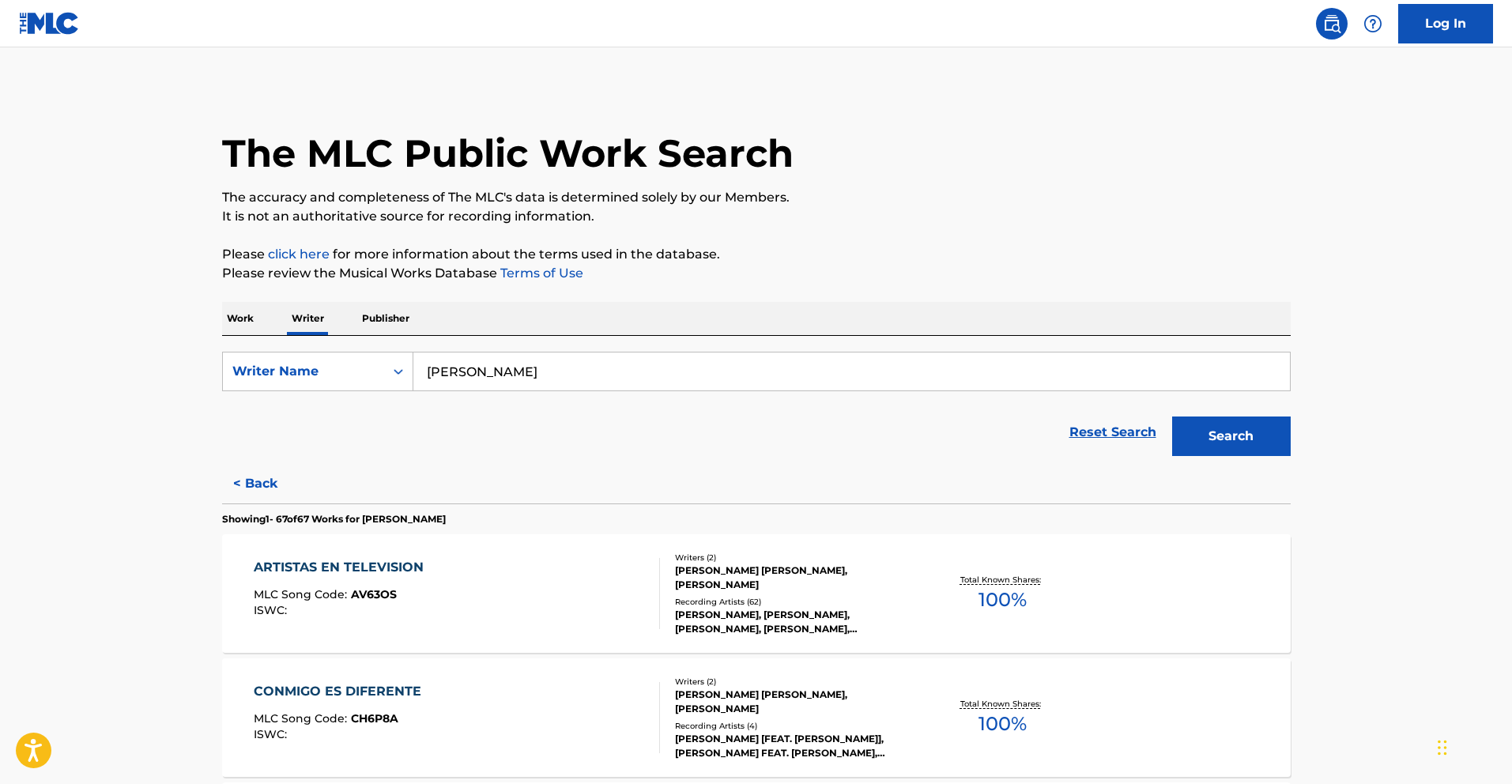
click at [233, 326] on p "Work" at bounding box center [241, 319] width 37 height 33
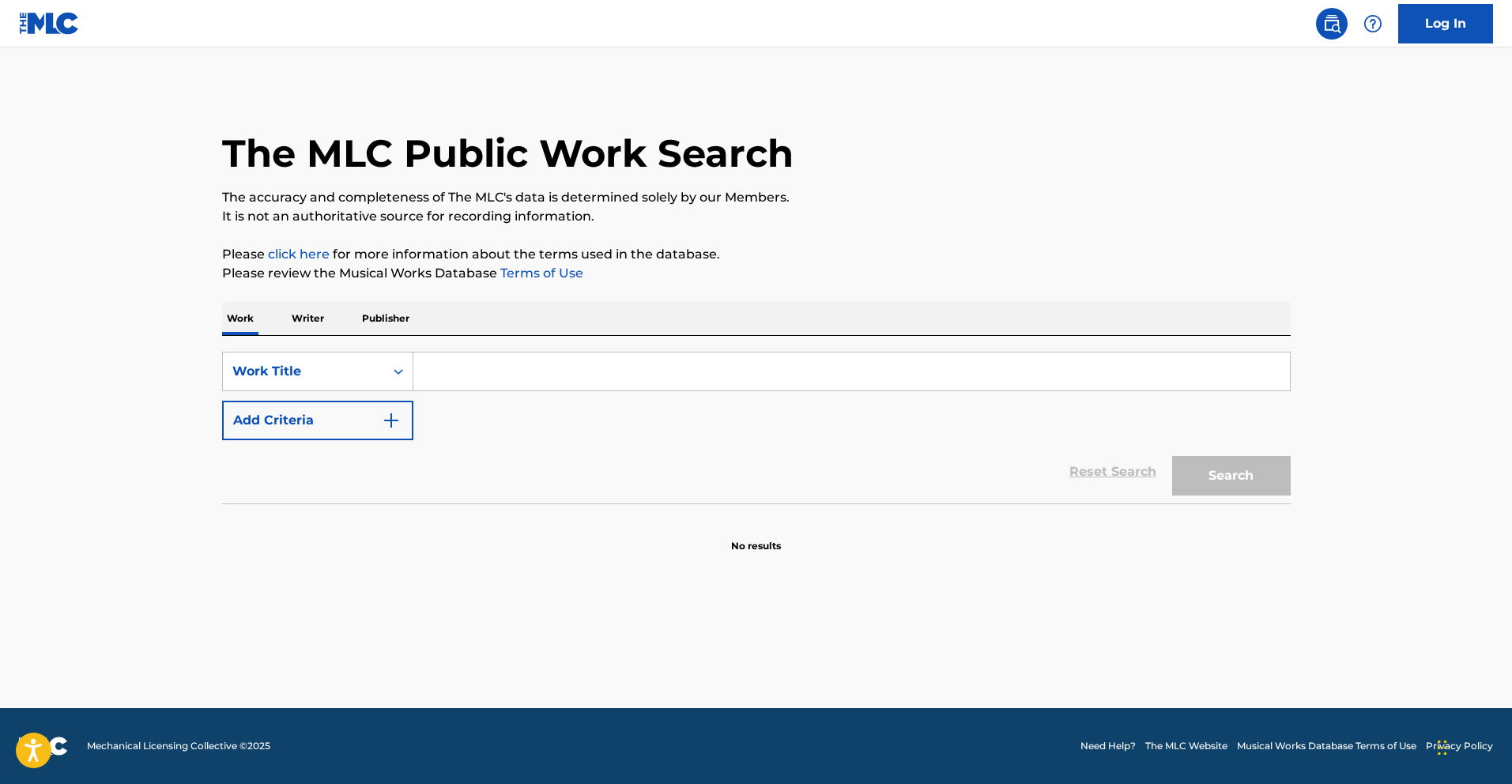
click at [470, 378] on input "Search Form" at bounding box center [852, 371] width 877 height 38
paste input "Madrid - En Vivo"
type input "Madrid - En Vivo"
click at [1242, 483] on button "Search" at bounding box center [1231, 476] width 119 height 40
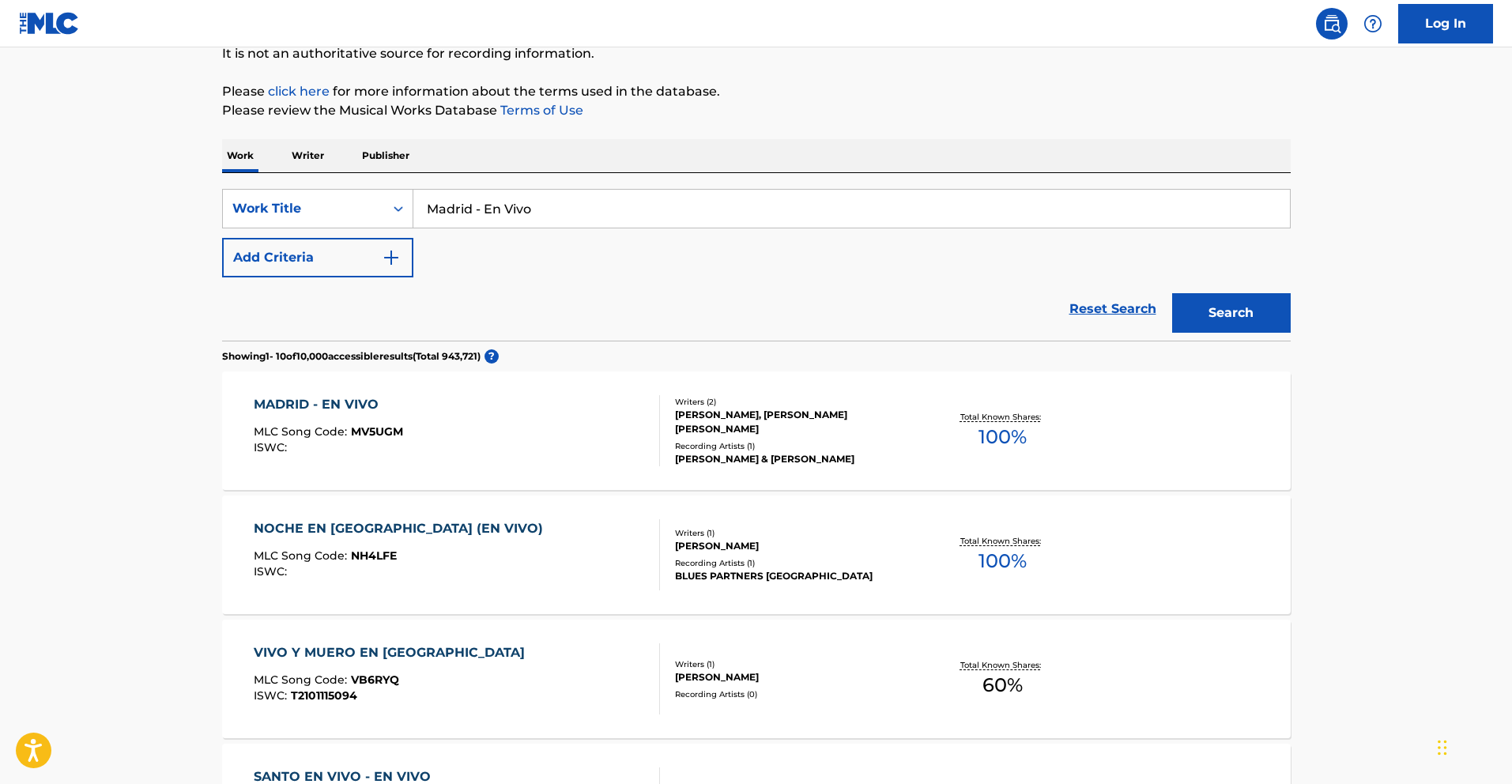
scroll to position [163, 0]
click at [355, 409] on div "MADRID - EN VIVO" at bounding box center [328, 404] width 149 height 19
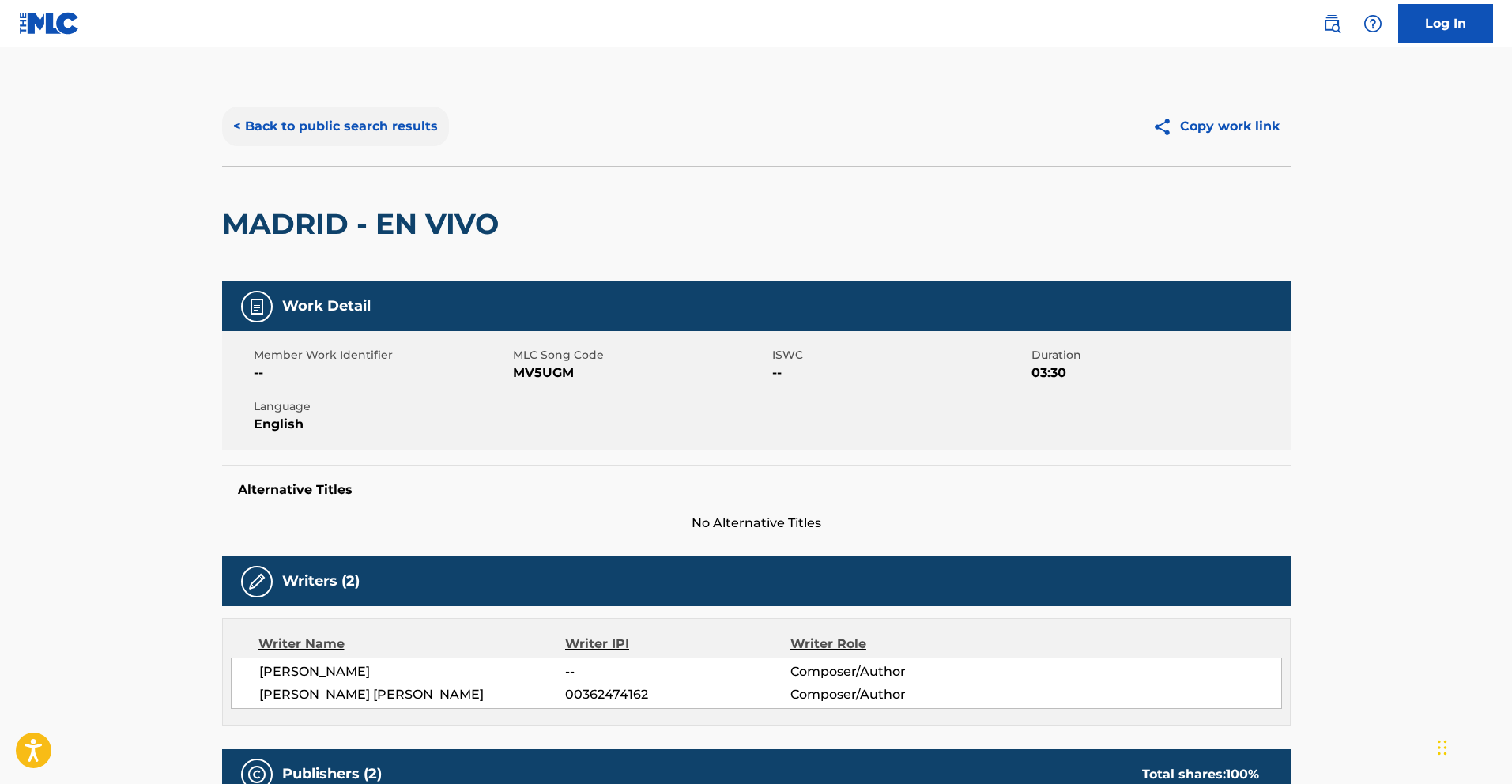
click at [387, 123] on button "< Back to public search results" at bounding box center [336, 127] width 227 height 40
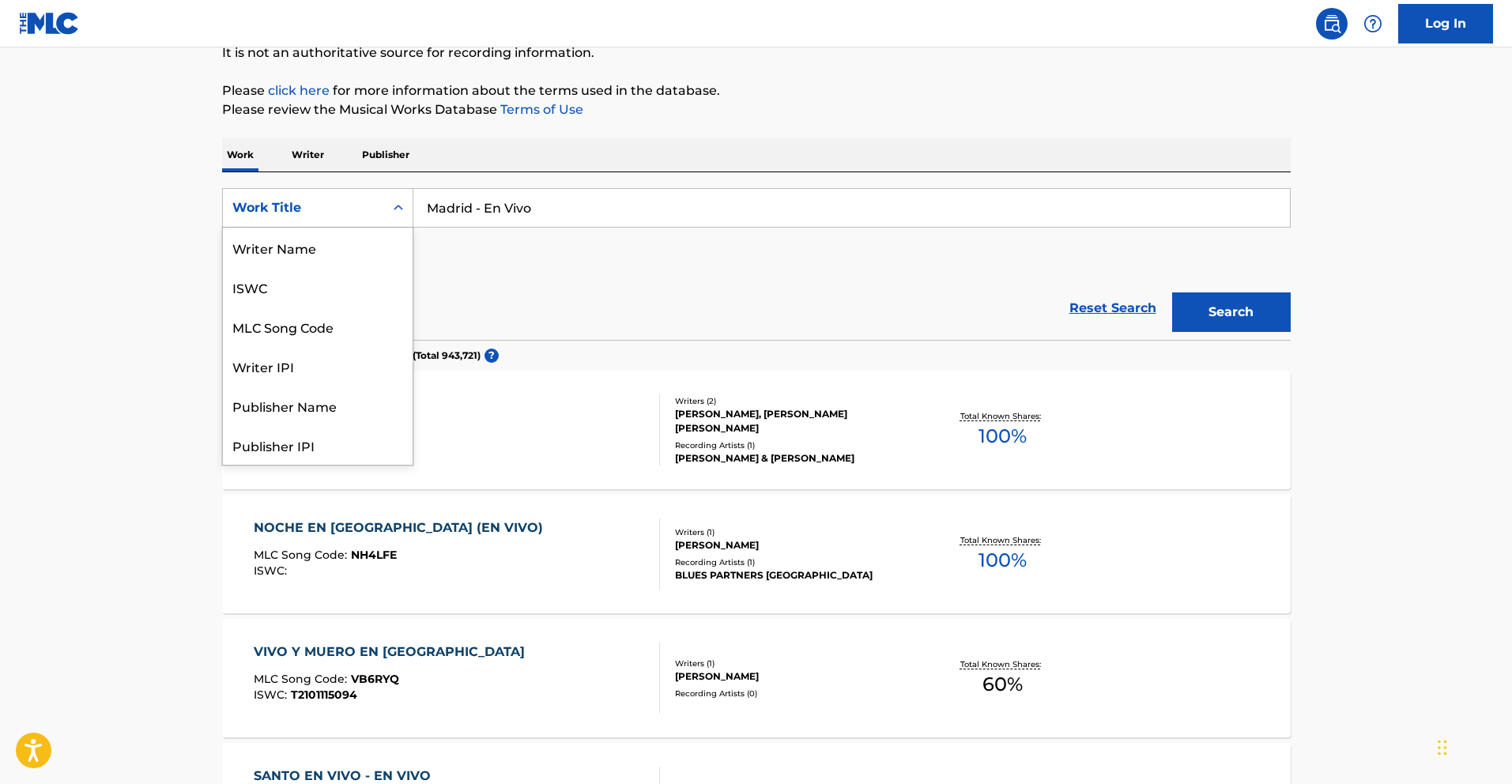
click at [394, 217] on div "Search Form" at bounding box center [399, 208] width 29 height 29
click at [349, 289] on div "Writer IPI" at bounding box center [318, 287] width 190 height 40
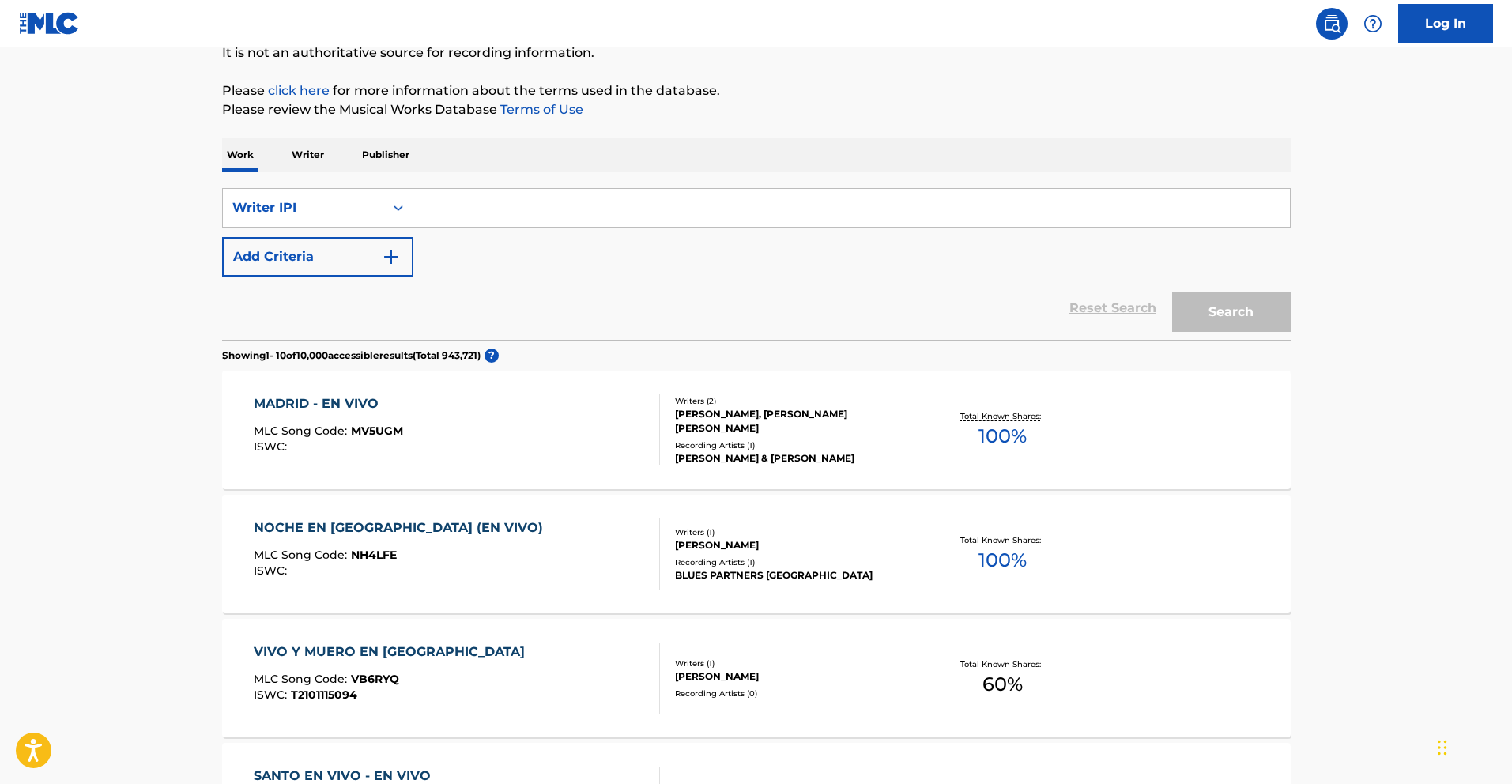
click at [519, 203] on input "Search Form" at bounding box center [852, 208] width 877 height 38
paste input "372727053"
type input "00372727053"
click at [1172, 292] on button "Search" at bounding box center [1231, 312] width 119 height 40
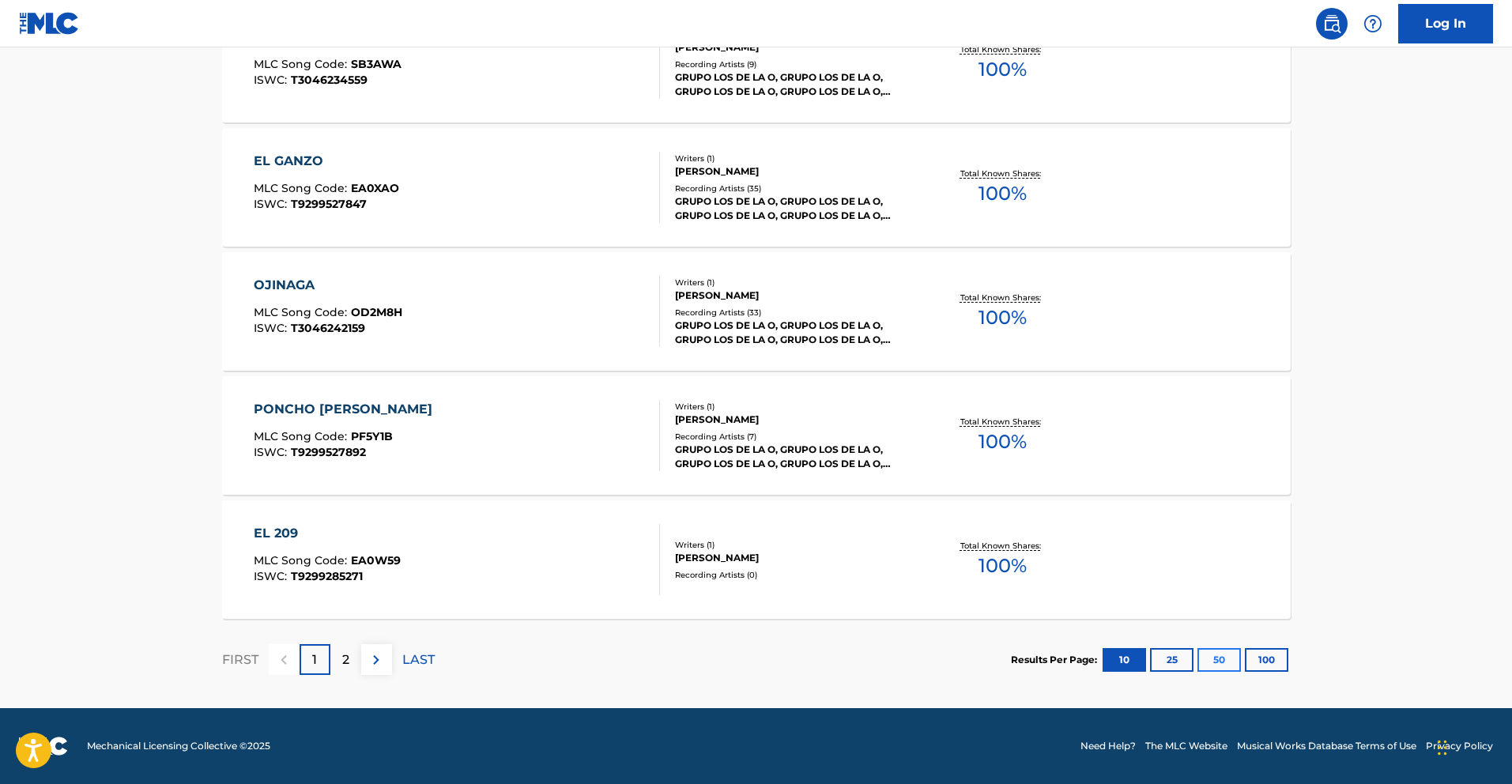
scroll to position [0, 0]
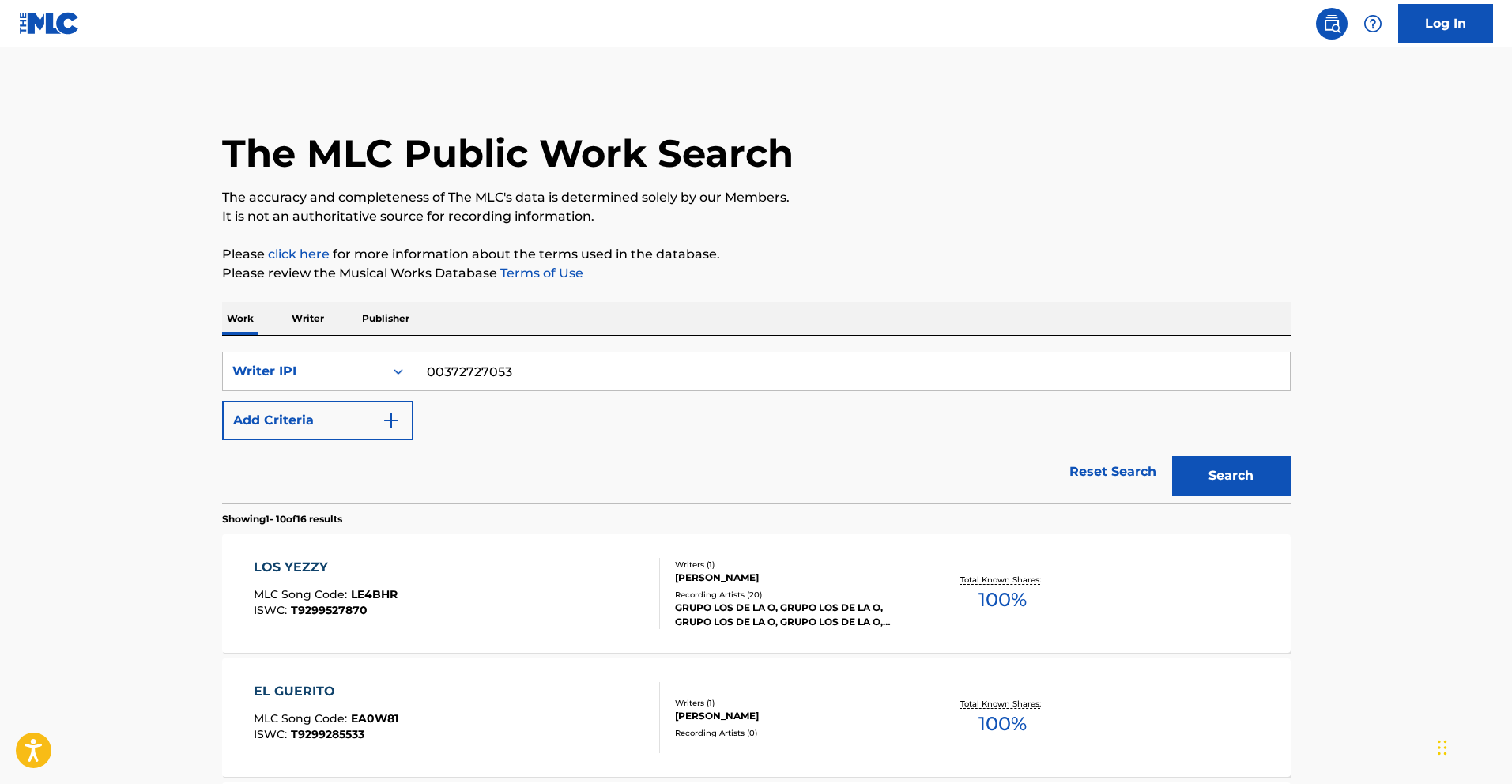
click at [1221, 663] on div "EL GUERITO MLC Song Code : EA0W81 ISWC : T9299285533 Writers ( 1 ) [PERSON_NAME…" at bounding box center [756, 717] width 1069 height 119
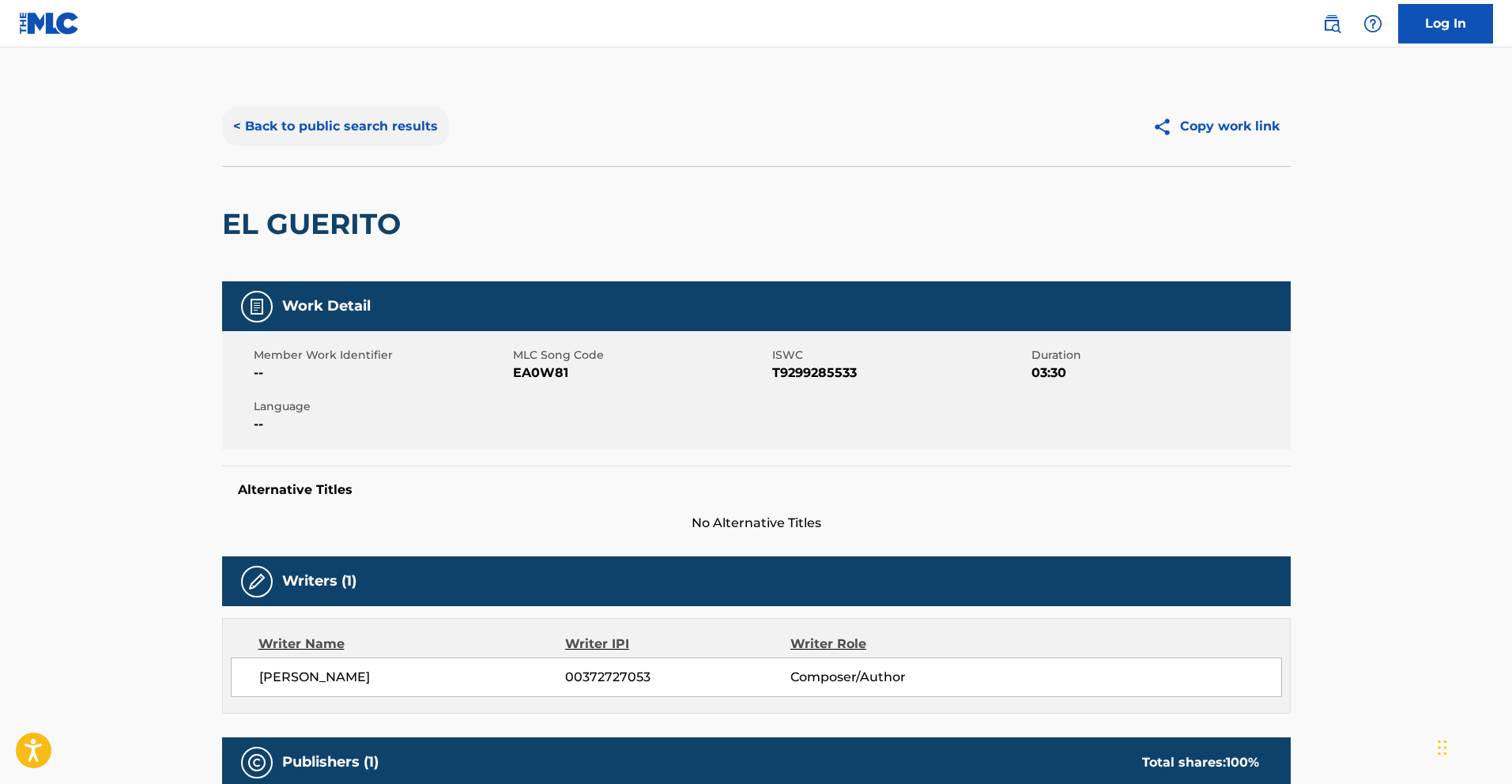
click at [346, 131] on button "< Back to public search results" at bounding box center [336, 127] width 227 height 40
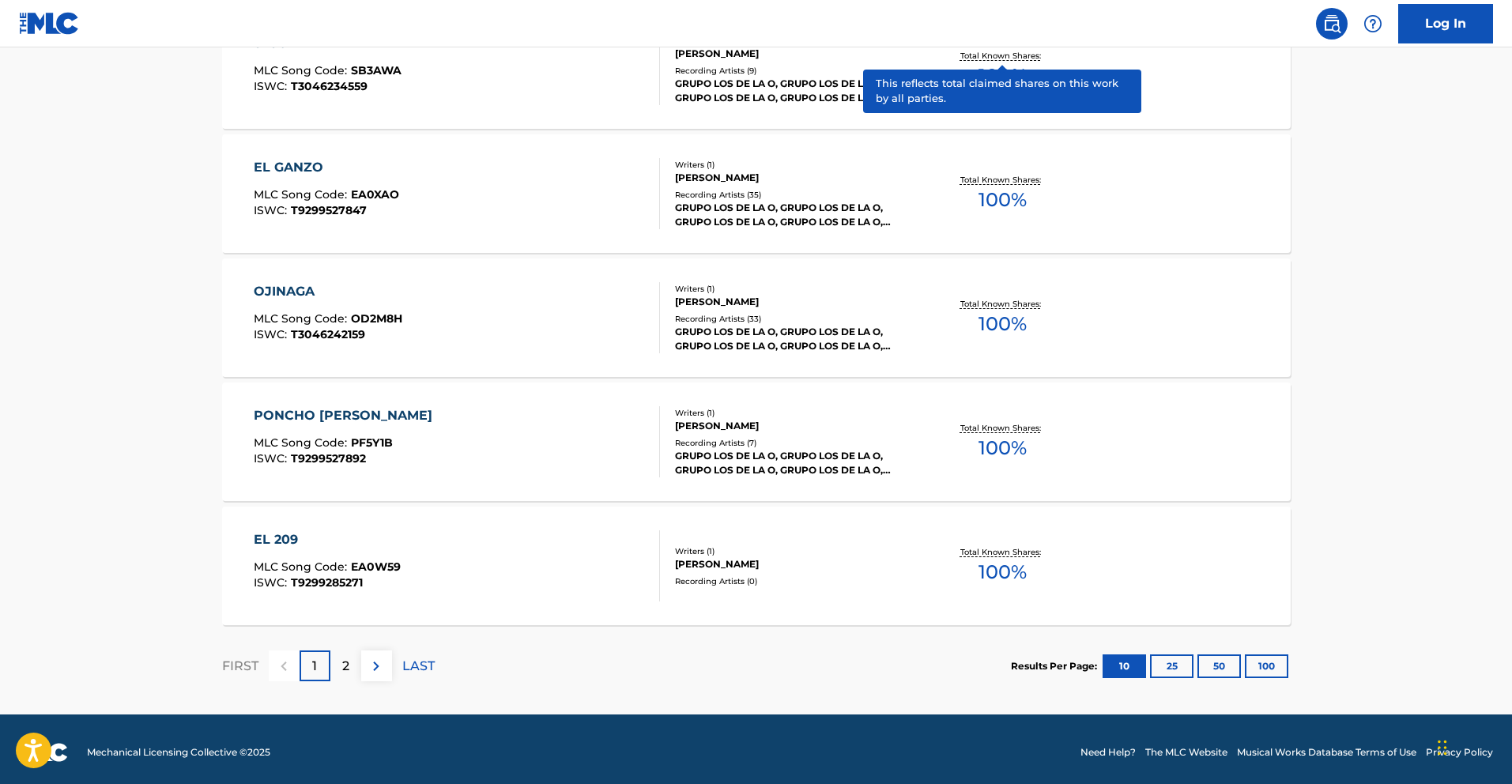
scroll to position [1151, 0]
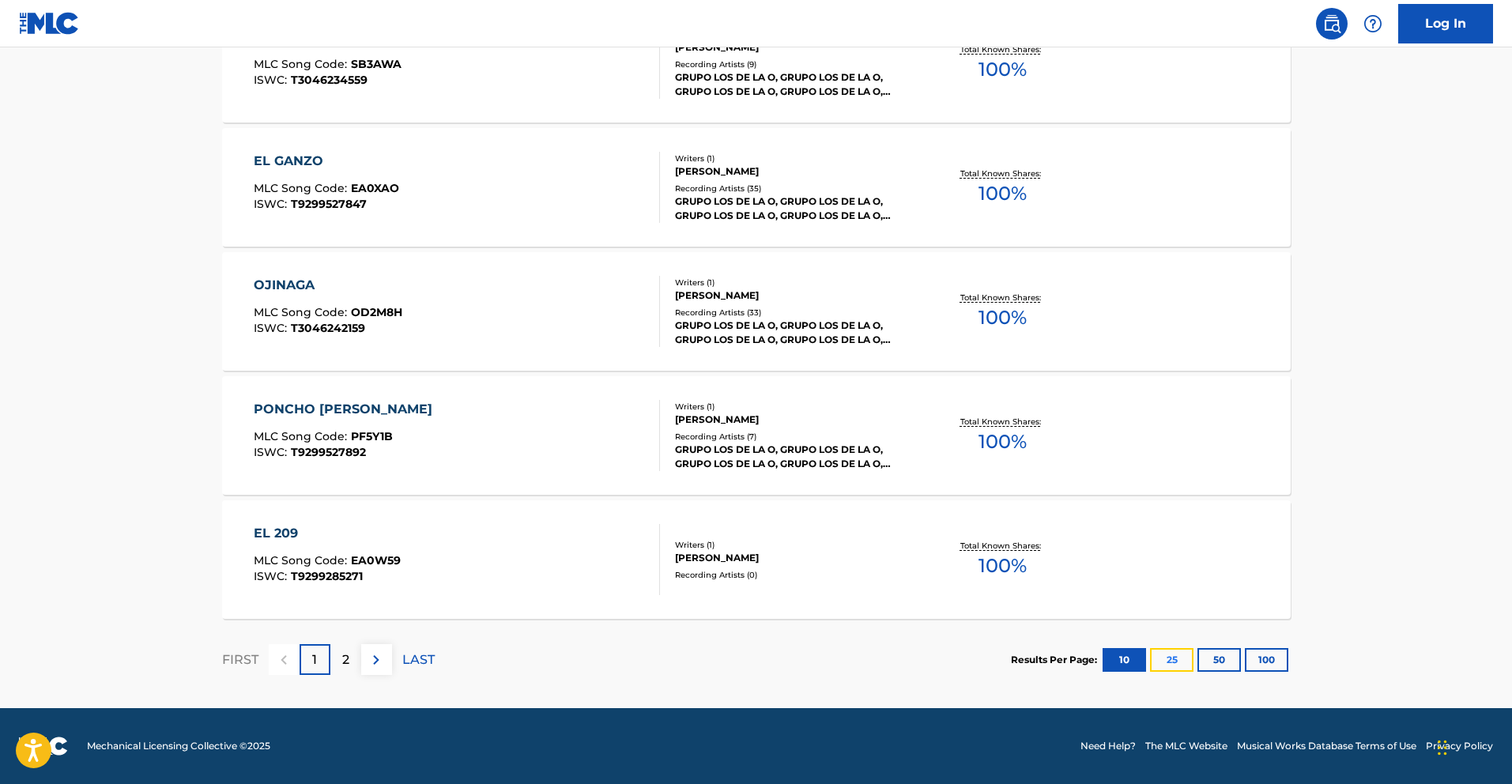
click at [1181, 663] on button "25" at bounding box center [1172, 660] width 44 height 24
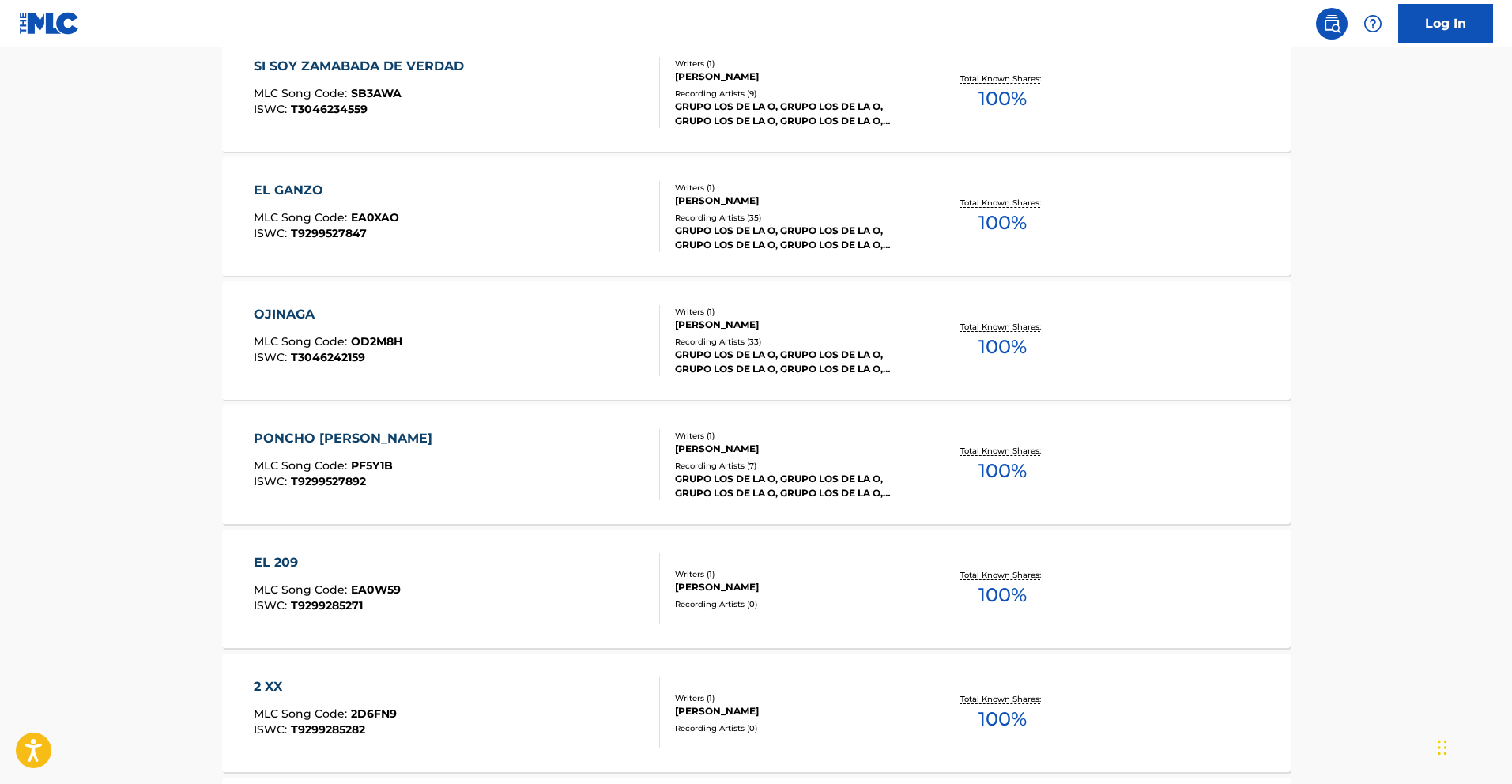
scroll to position [1125, 0]
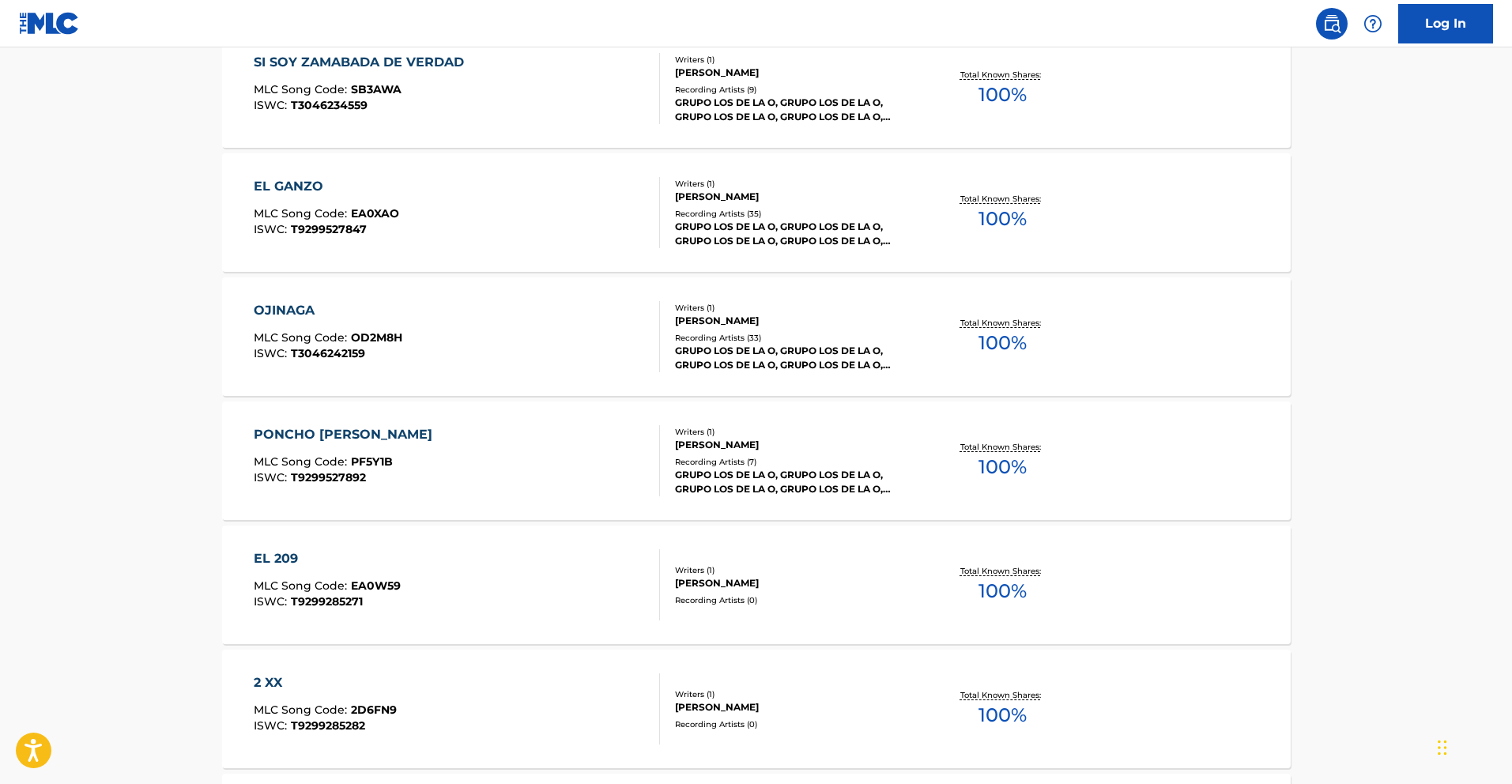
click at [269, 557] on div "EL 209" at bounding box center [327, 559] width 147 height 19
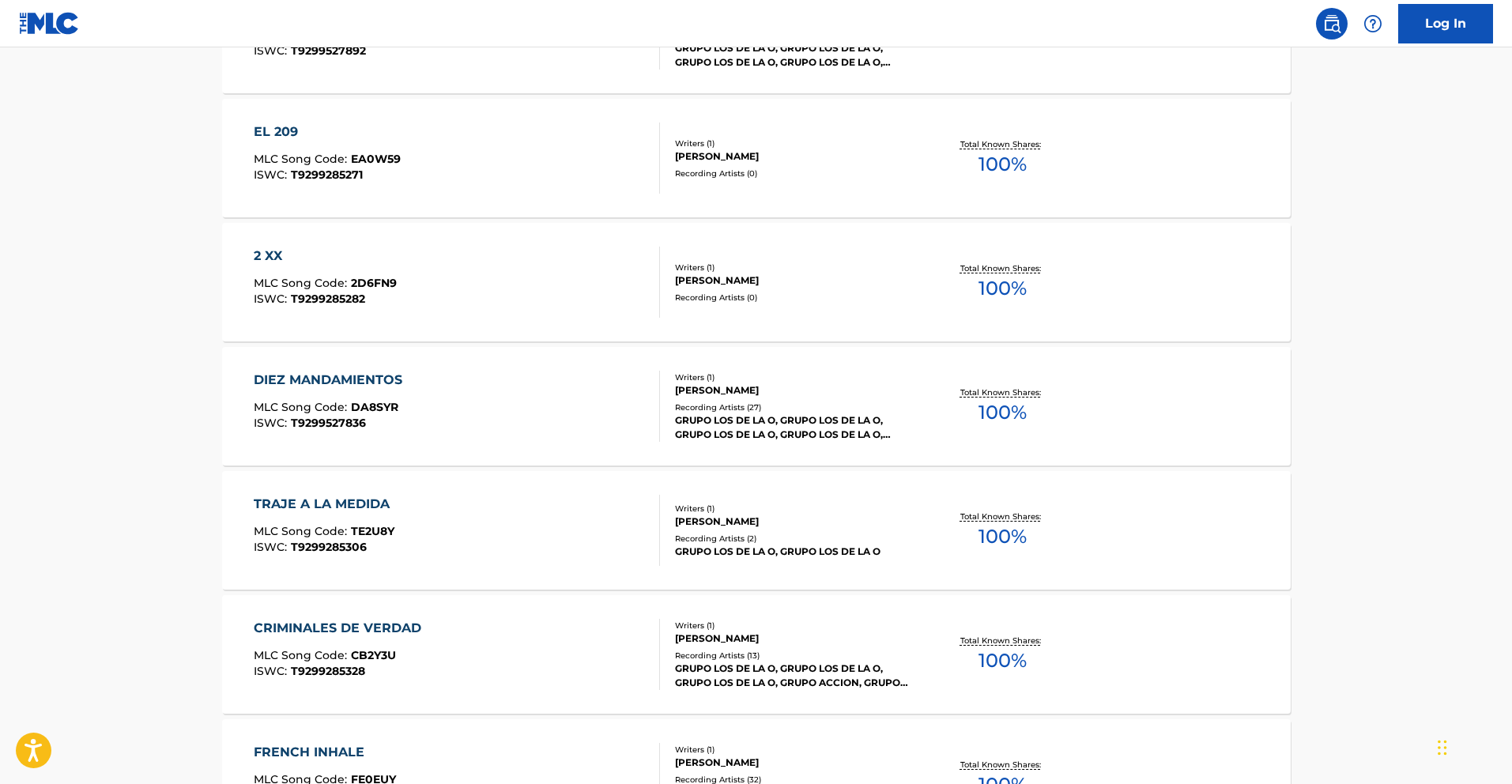
scroll to position [1566, 0]
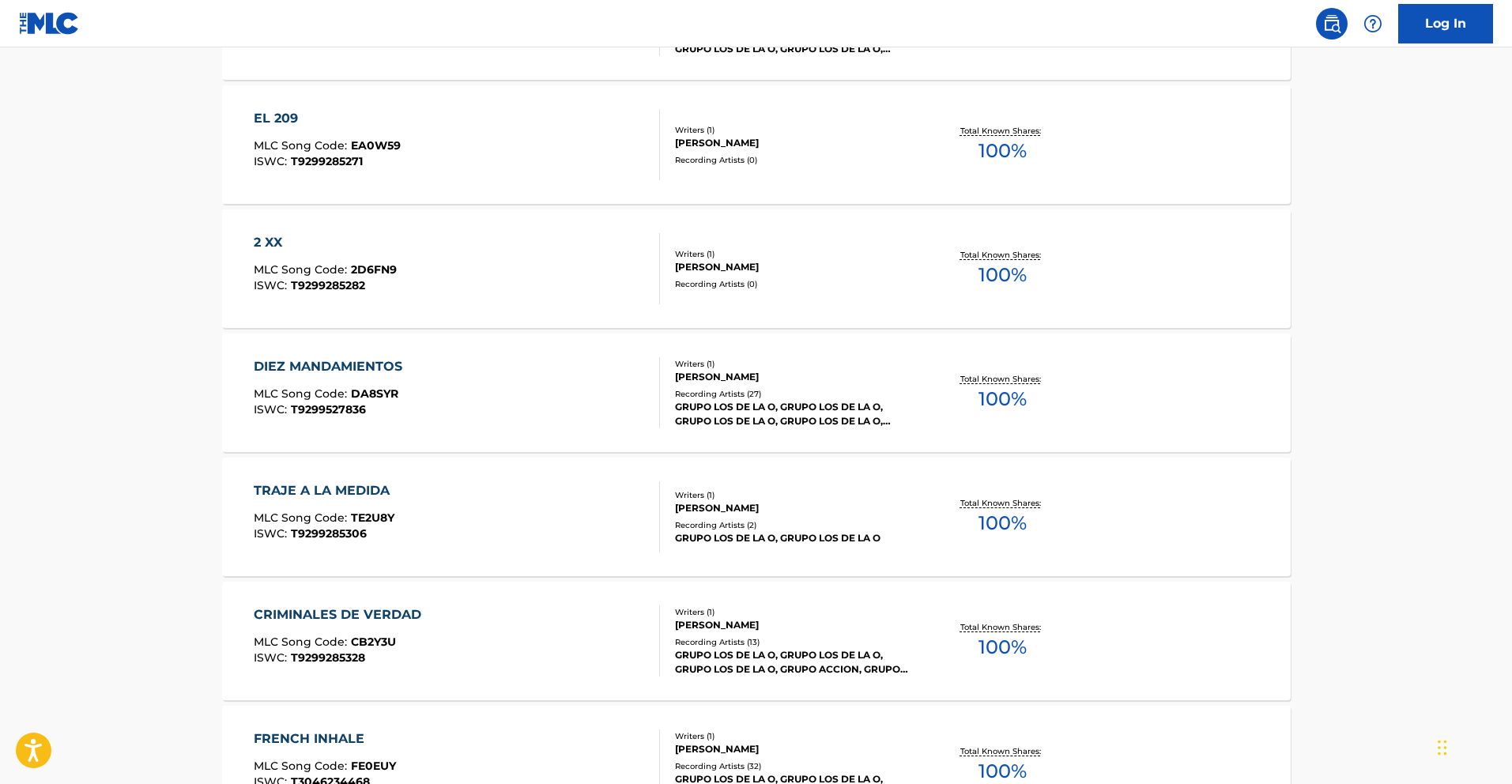
click at [366, 500] on div "TRAJE A LA MEDIDA" at bounding box center [325, 491] width 144 height 19
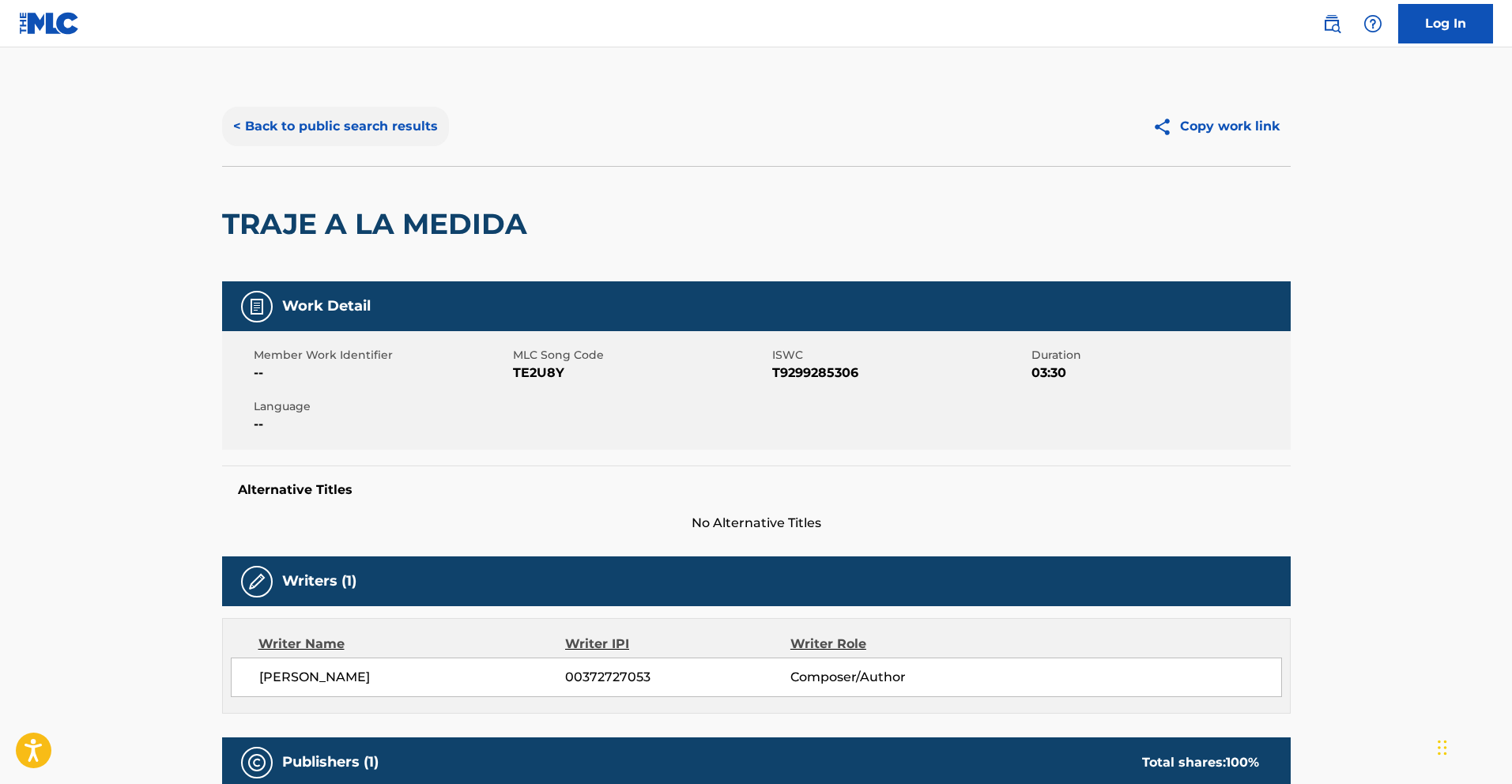
click at [367, 122] on button "< Back to public search results" at bounding box center [336, 127] width 227 height 40
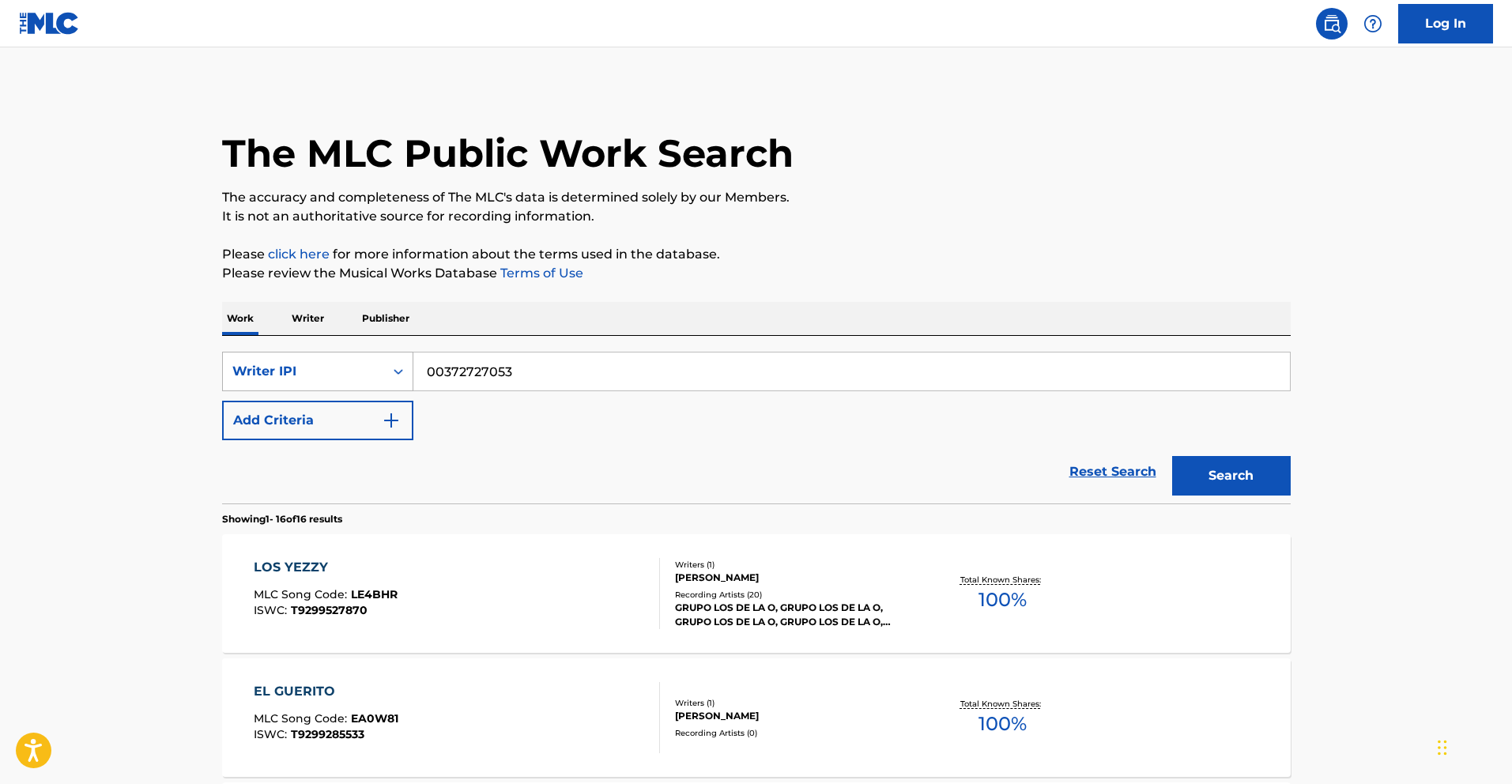
drag, startPoint x: 525, startPoint y: 371, endPoint x: 253, endPoint y: 364, distance: 272.1
click at [265, 365] on div "SearchWithCriteria92c66715-3ffb-4d53-9abd-406ad09ec59d Writer IPI 00372727053" at bounding box center [756, 371] width 1069 height 40
paste input "1092175462"
type input "1092175462"
click at [1244, 484] on button "Search" at bounding box center [1231, 476] width 119 height 40
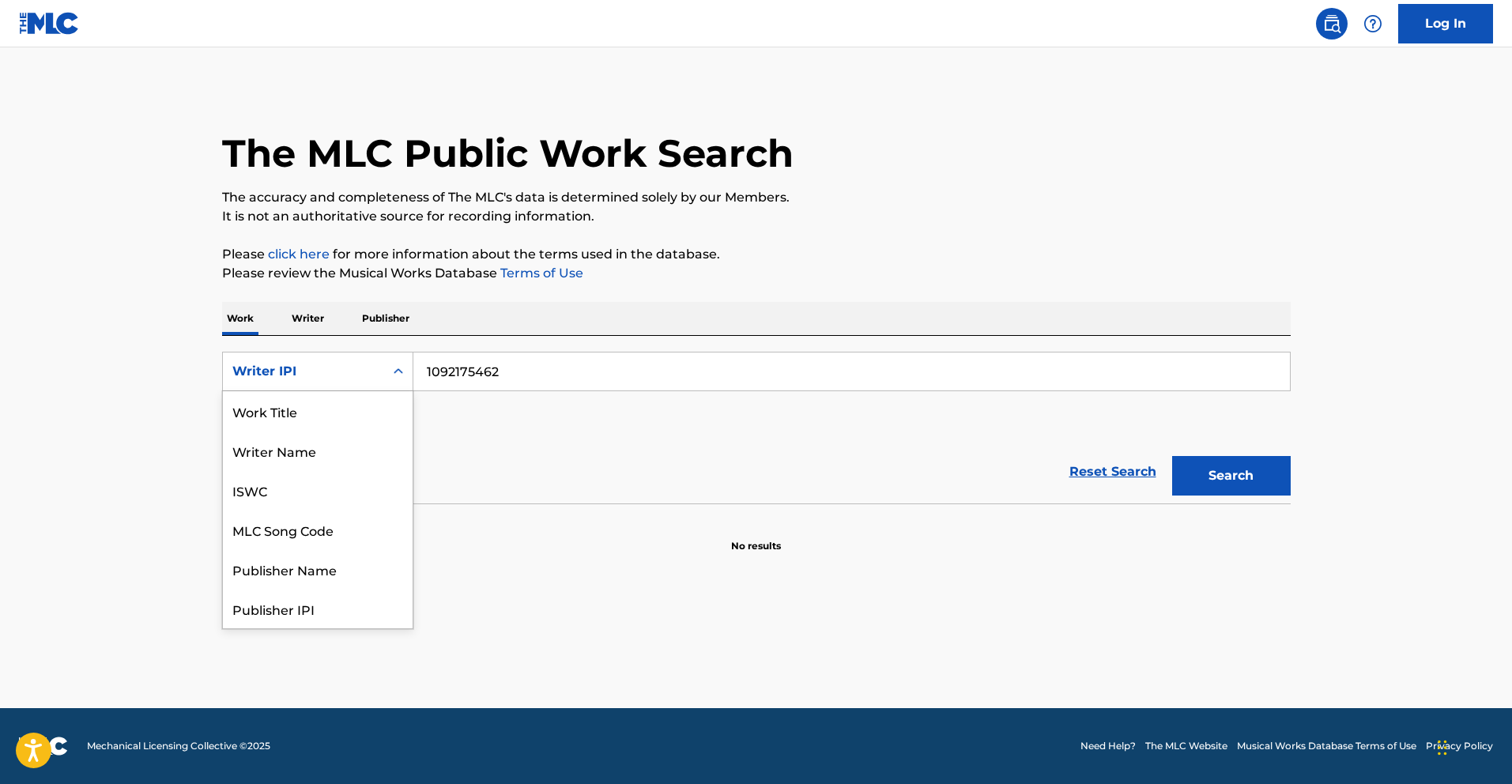
click at [341, 367] on div "Writer IPI" at bounding box center [304, 371] width 143 height 19
click at [298, 319] on p "Writer" at bounding box center [308, 319] width 42 height 33
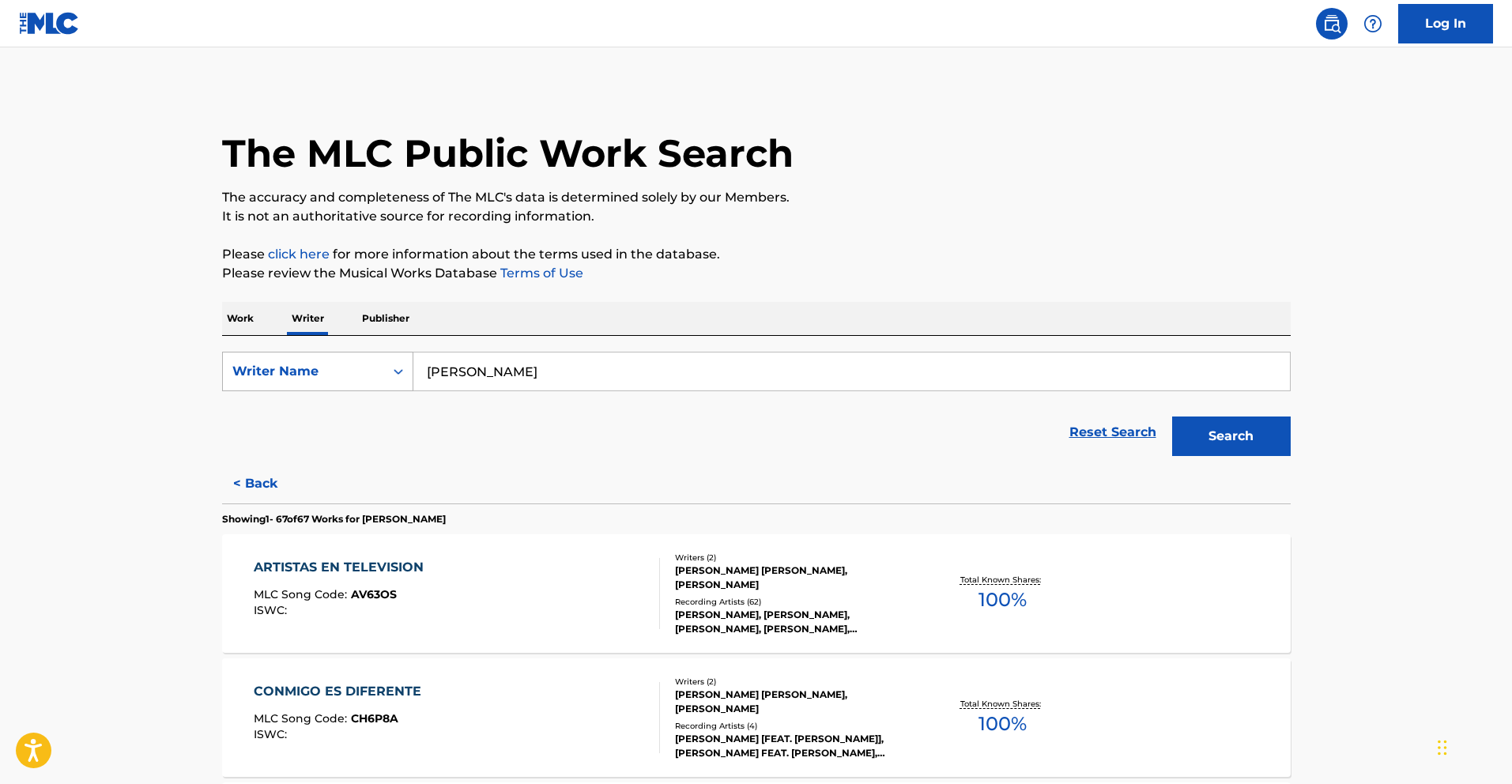
drag, startPoint x: 578, startPoint y: 372, endPoint x: 341, endPoint y: 359, distance: 237.4
click at [361, 359] on div "SearchWithCriteriae8d464e6-a33d-4aba-a122-57ed045b4aac Writer Name [PERSON_NAME]" at bounding box center [756, 371] width 1069 height 40
paste input "[PERSON_NAME] [PERSON_NAME]"
type input "[PERSON_NAME] [PERSON_NAME]"
click at [1278, 440] on button "Search" at bounding box center [1231, 437] width 119 height 40
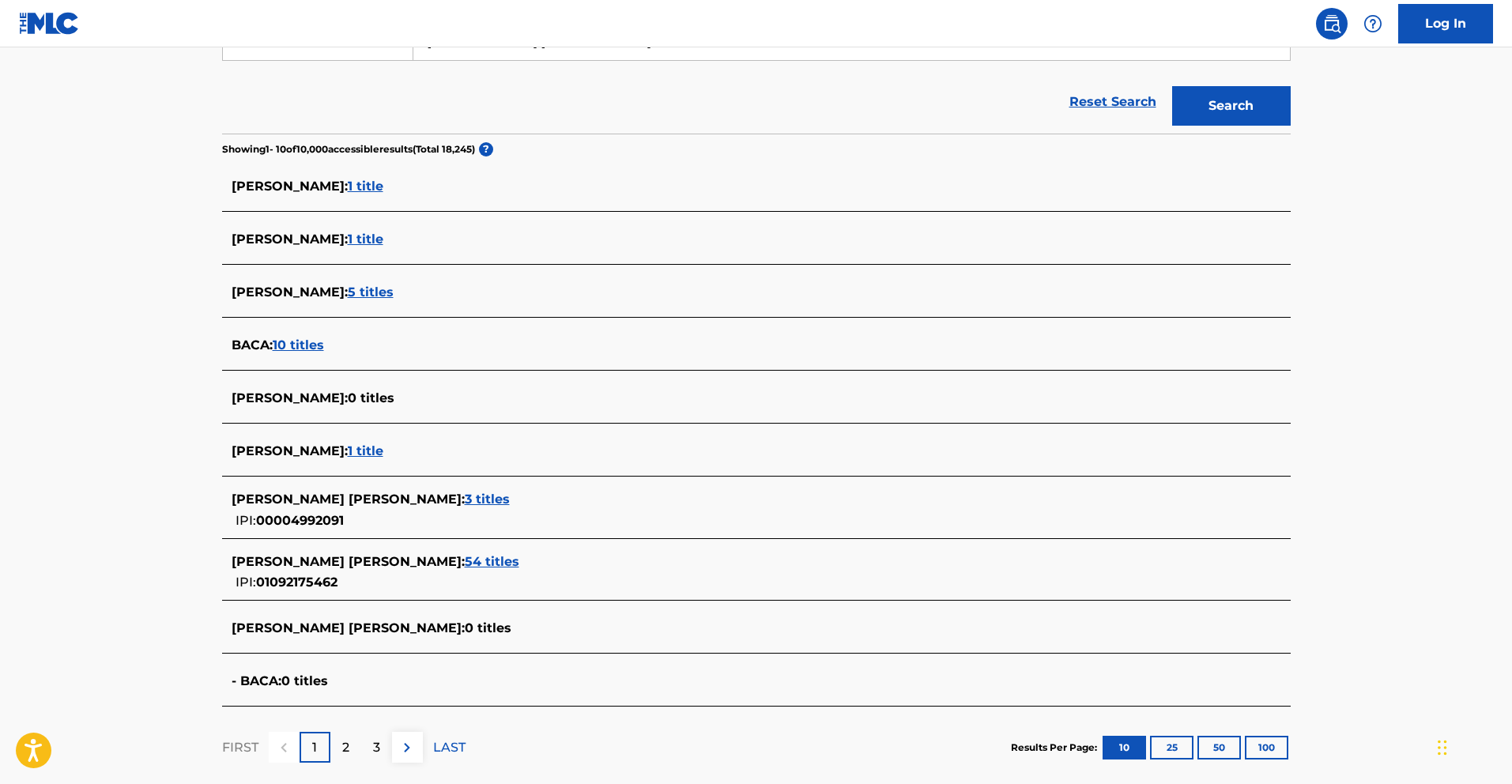
scroll to position [348, 0]
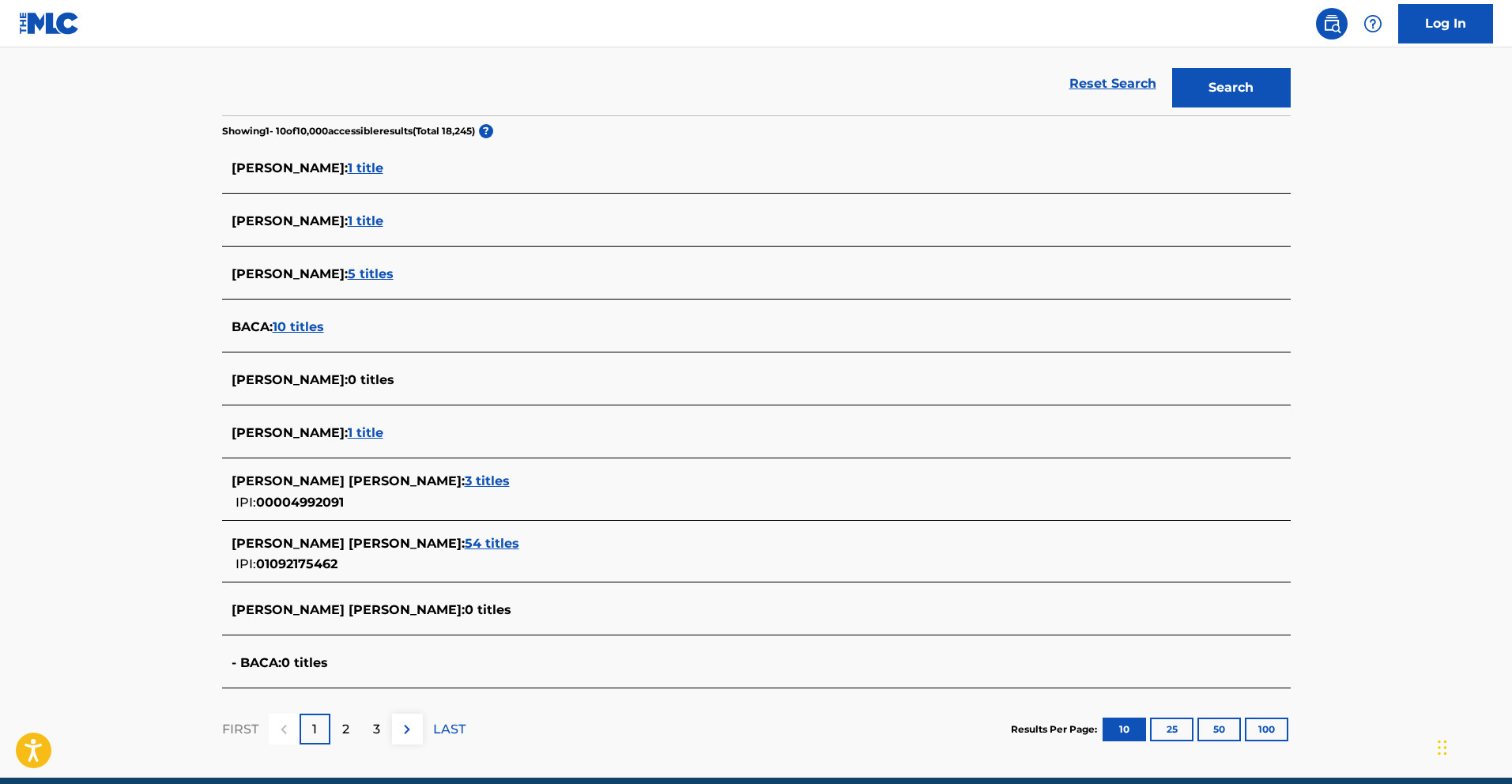
click at [482, 540] on span "54 titles" at bounding box center [492, 543] width 54 height 15
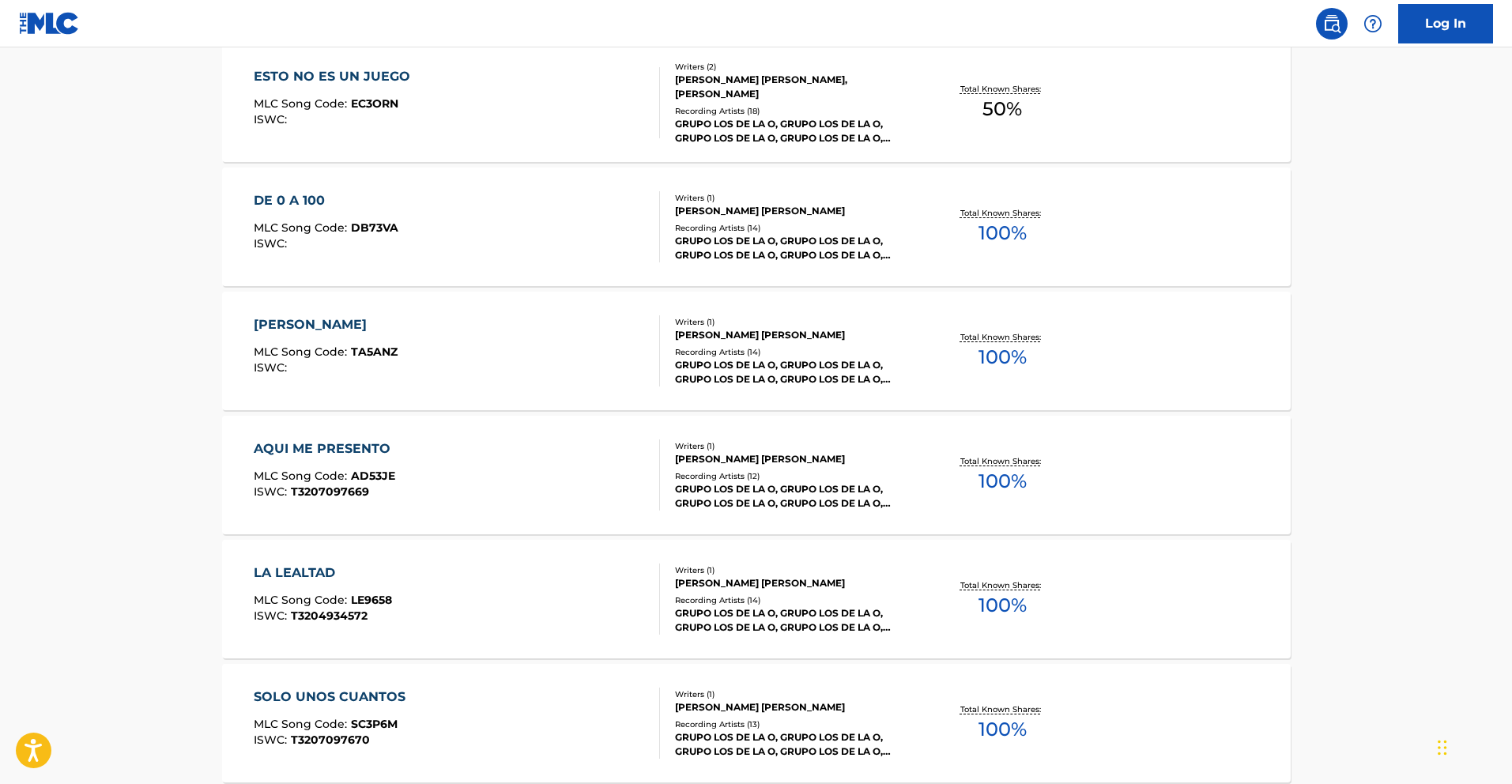
scroll to position [1151, 0]
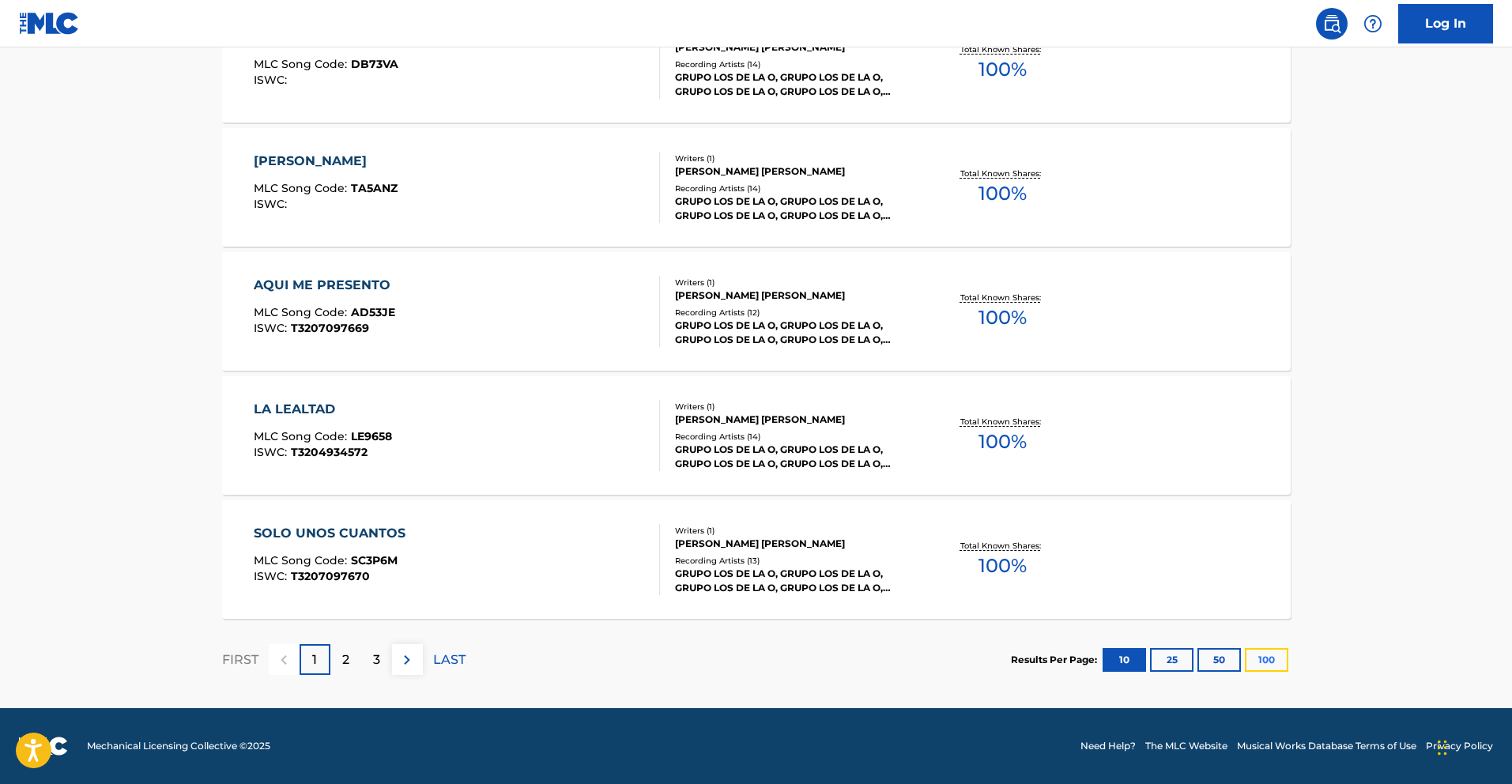
click at [1274, 661] on button "100" at bounding box center [1267, 660] width 44 height 24
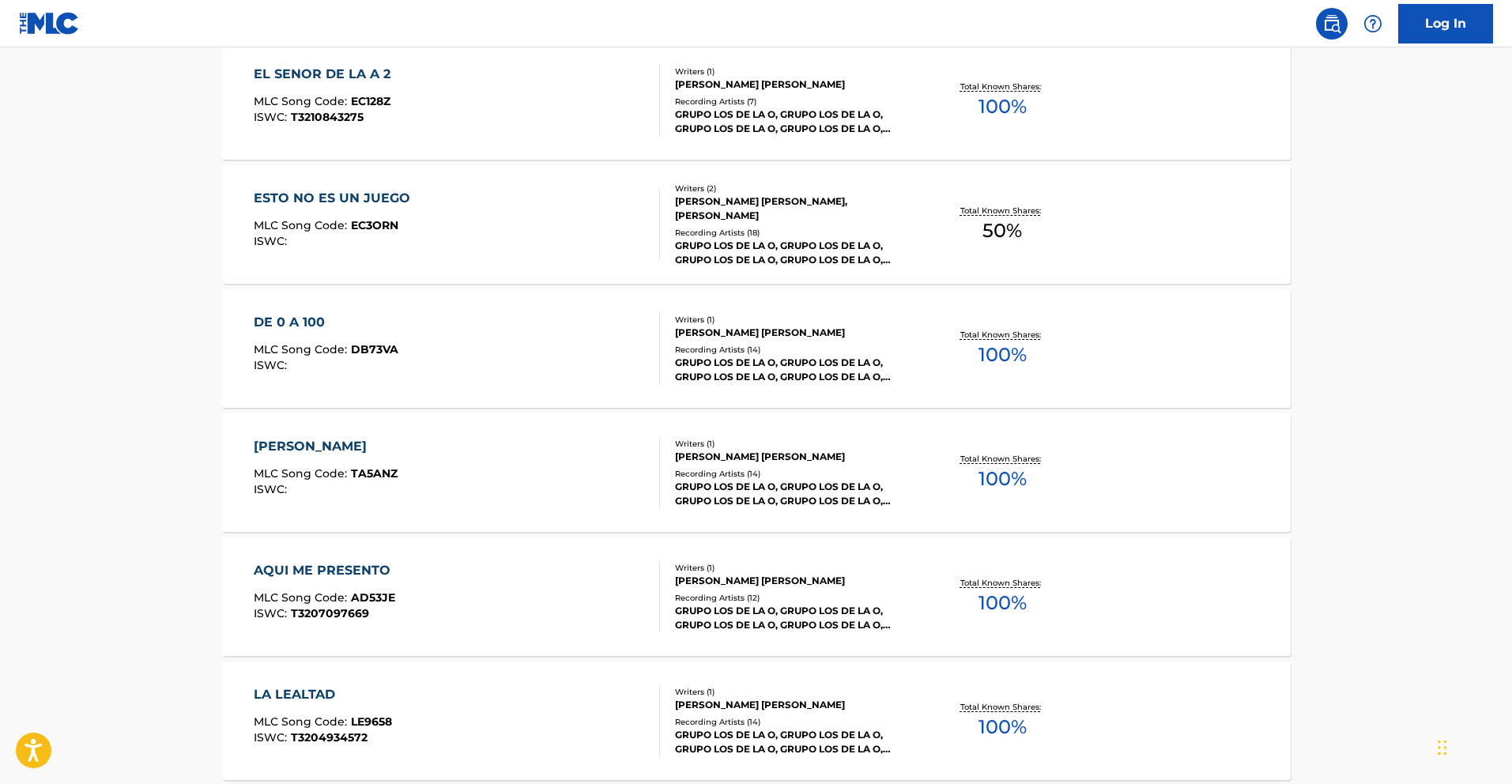
scroll to position [4518, 0]
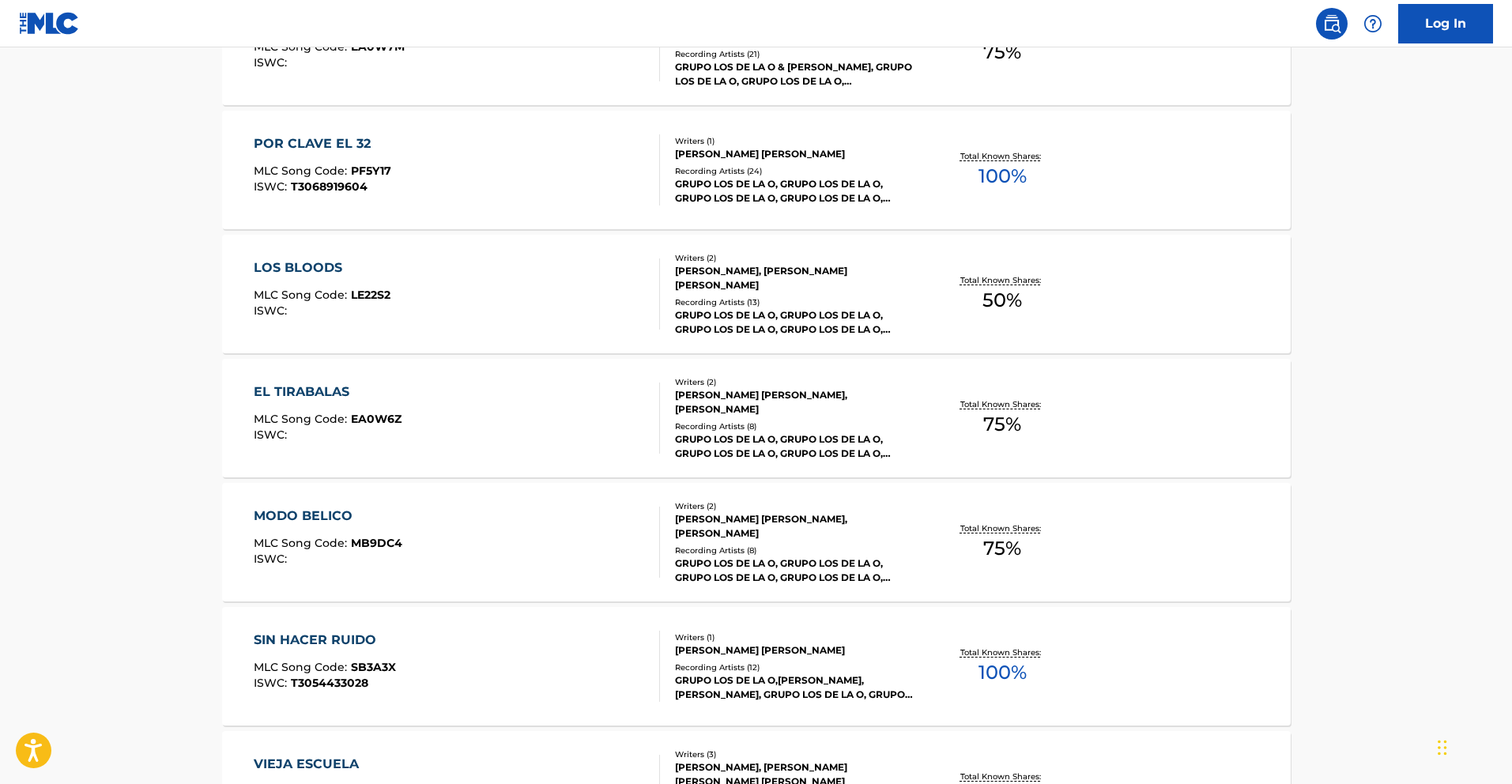
click at [327, 393] on div "EL TIRABALAS" at bounding box center [327, 392] width 147 height 19
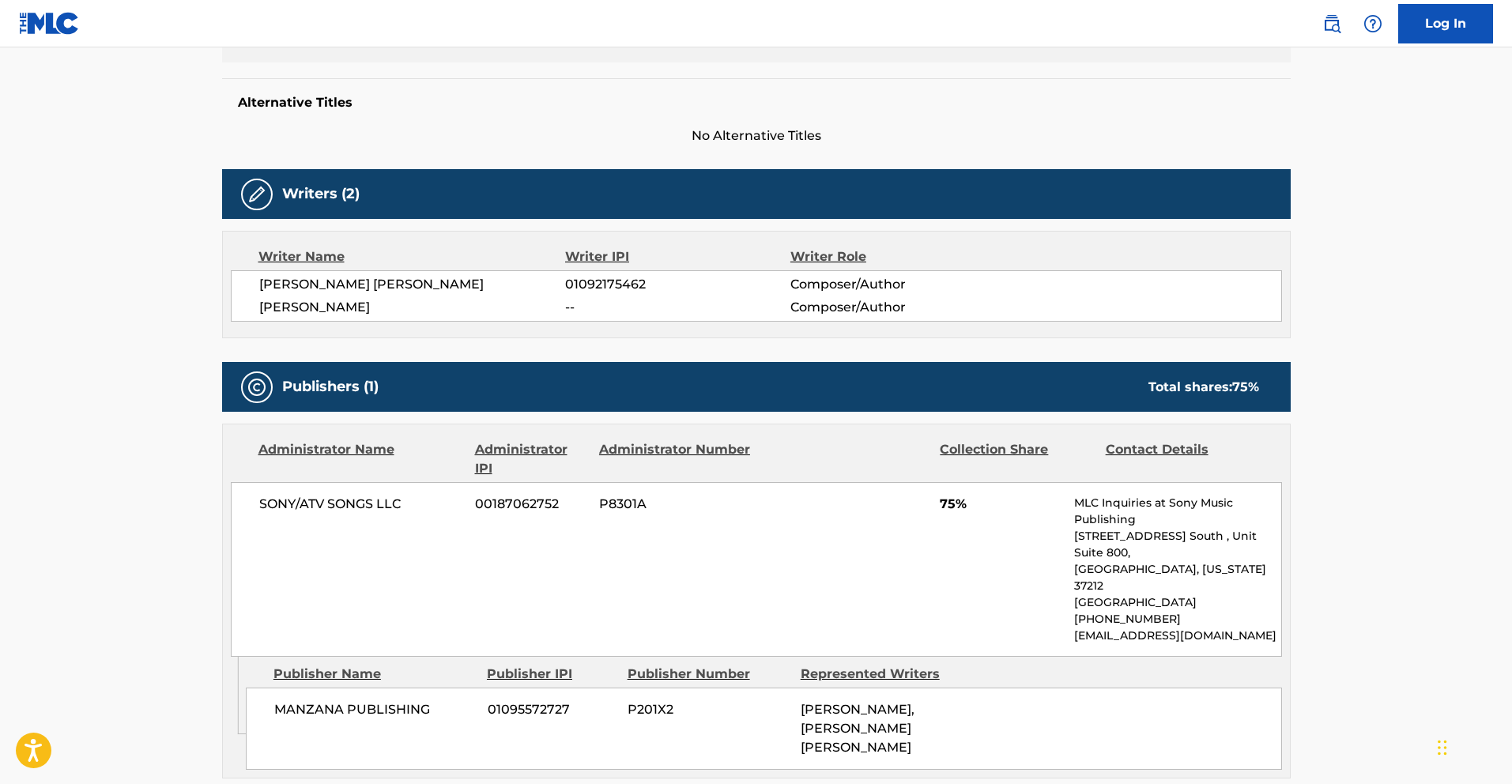
scroll to position [492, 0]
